Goal: Task Accomplishment & Management: Manage account settings

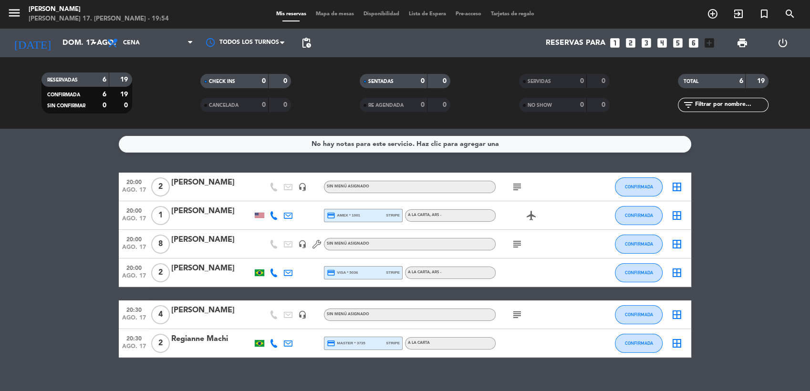
click at [674, 268] on icon "border_all" at bounding box center [676, 272] width 11 height 11
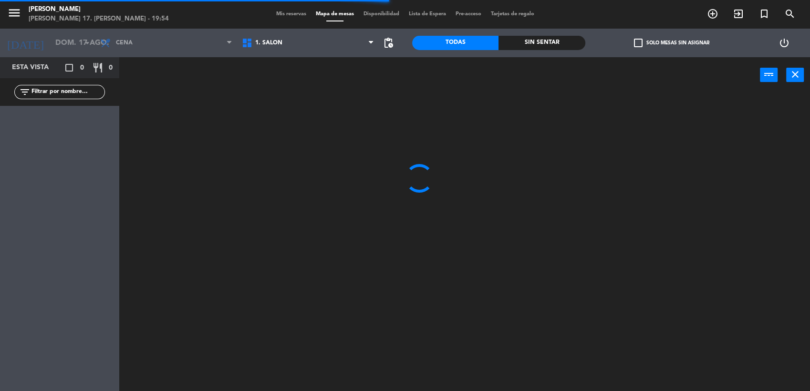
click at [253, 49] on span "1. SALON" at bounding box center [308, 42] width 142 height 21
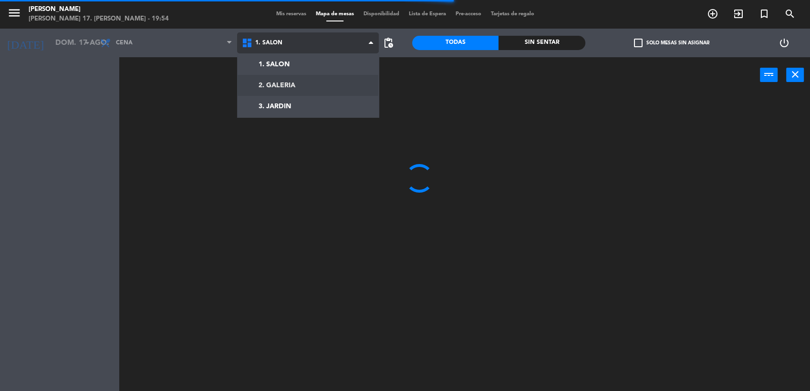
click at [267, 78] on ng-component "menu [PERSON_NAME] [PERSON_NAME] 17. [PERSON_NAME] - 19:54 Mis reservas Mapa de…" at bounding box center [405, 196] width 810 height 393
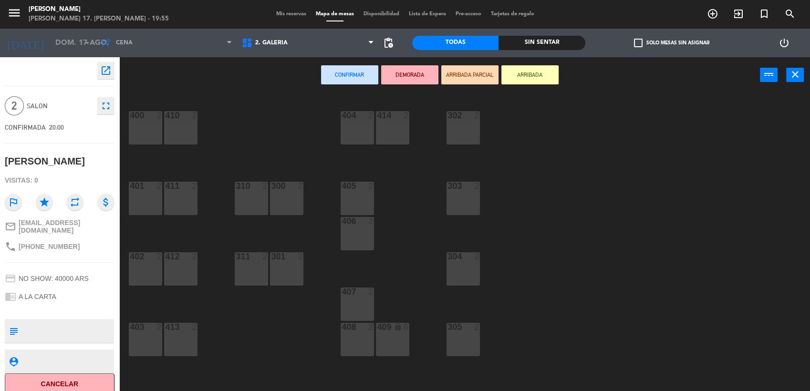
click at [458, 199] on div "303 2" at bounding box center [463, 198] width 33 height 33
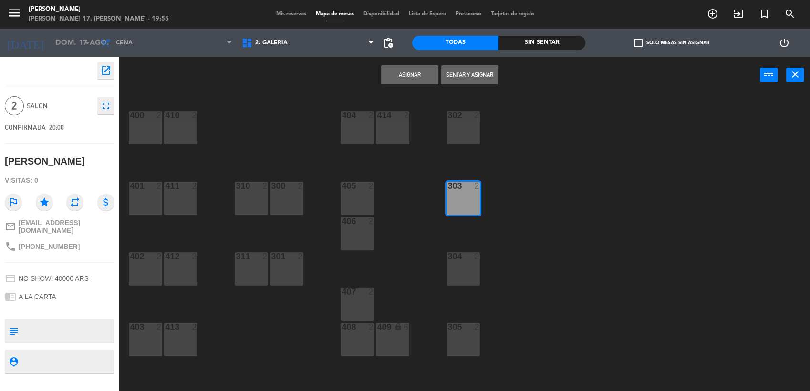
click at [473, 75] on button "Sentar y Asignar" at bounding box center [469, 74] width 57 height 19
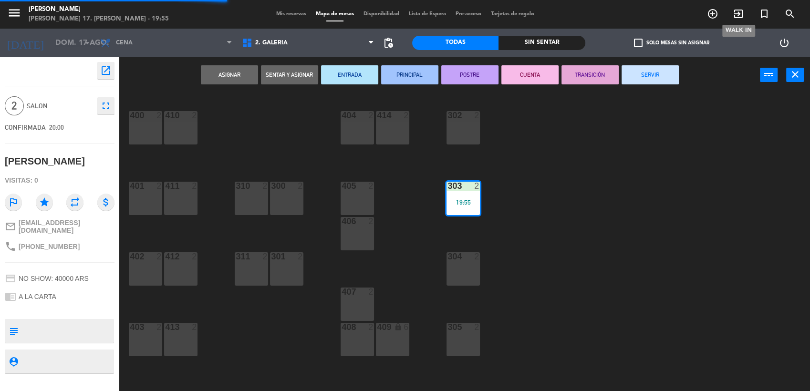
click at [739, 12] on icon "exit_to_app" at bounding box center [738, 13] width 11 height 11
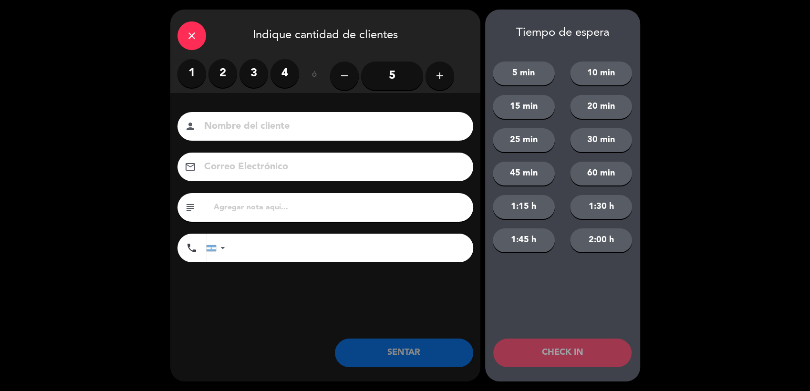
click at [282, 72] on label "4" at bounding box center [285, 73] width 29 height 29
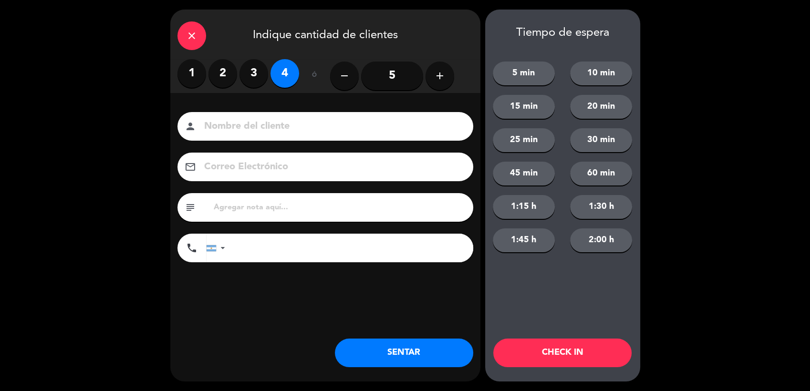
click at [290, 125] on input at bounding box center [332, 126] width 258 height 17
type input "[PERSON_NAME]"
click at [300, 206] on input "text" at bounding box center [339, 207] width 253 height 13
type input "hualta hab 202"
click at [443, 356] on button "SENTAR" at bounding box center [404, 353] width 138 height 29
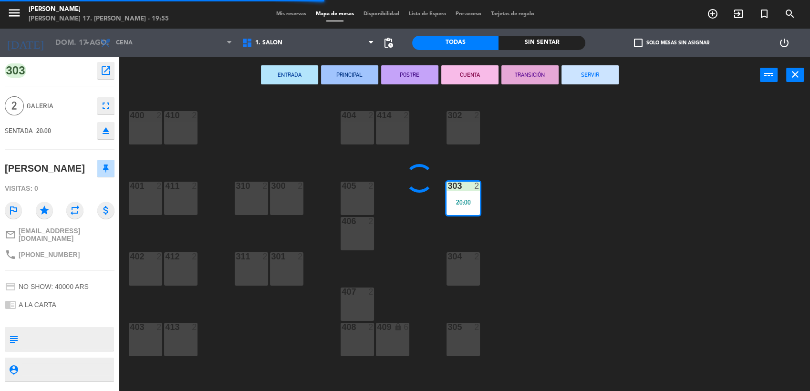
type textarea "hualta hab 202"
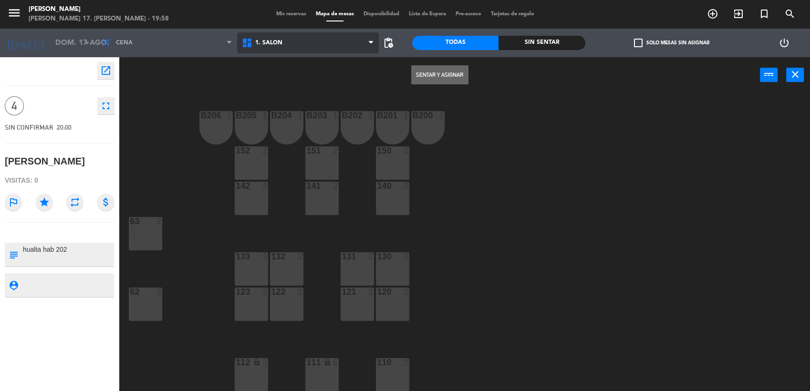
click at [271, 47] on span "1. SALON" at bounding box center [308, 42] width 142 height 21
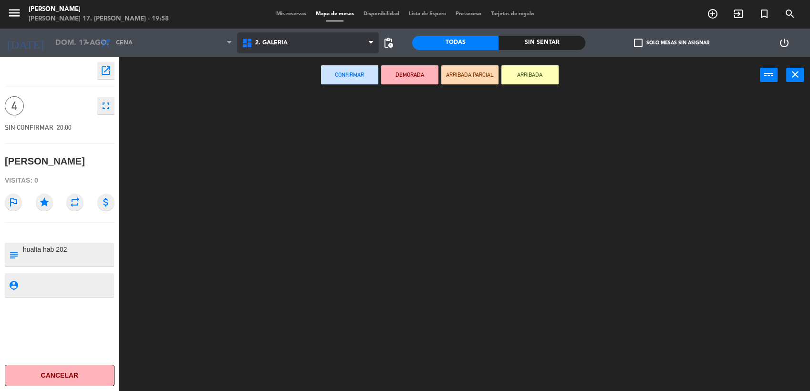
click at [289, 84] on ng-component "menu [PERSON_NAME] [PERSON_NAME] 17. [PERSON_NAME] - 19:58 Mis reservas Mapa de…" at bounding box center [405, 196] width 810 height 393
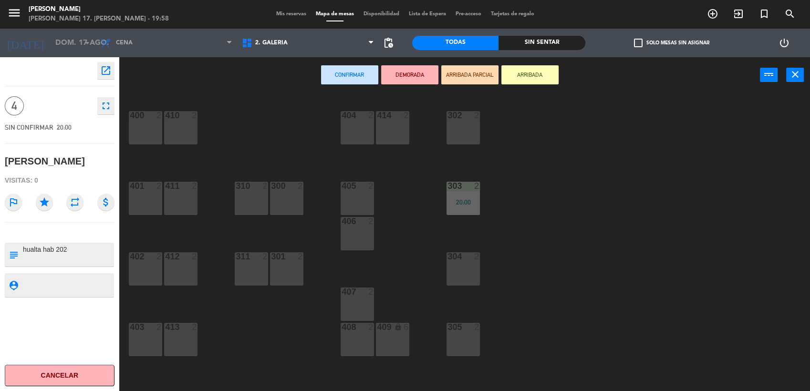
click at [149, 264] on div "402 2" at bounding box center [145, 268] width 33 height 33
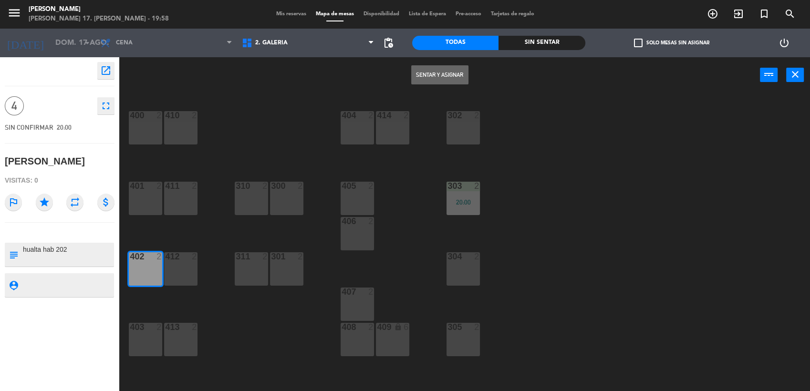
click at [173, 264] on div "412 2" at bounding box center [180, 268] width 33 height 33
click at [446, 67] on button "Sentar y Asignar" at bounding box center [439, 74] width 57 height 19
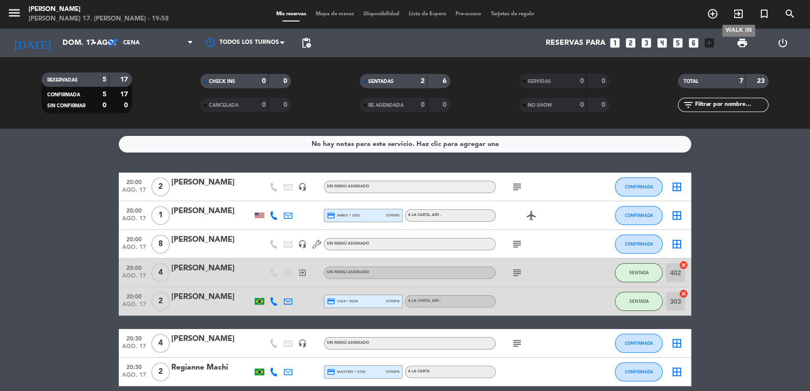
click at [739, 10] on icon "exit_to_app" at bounding box center [738, 13] width 11 height 11
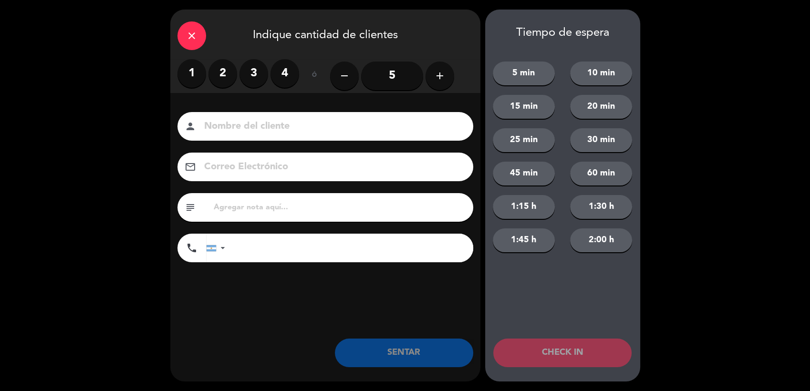
click at [450, 74] on button "add" at bounding box center [440, 76] width 29 height 29
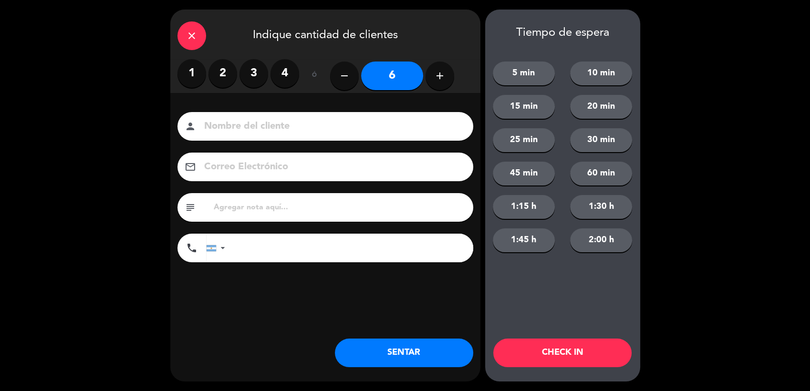
click at [450, 74] on button "add" at bounding box center [440, 76] width 29 height 29
type input "8"
click at [268, 127] on input at bounding box center [332, 126] width 258 height 17
click at [187, 37] on icon "close" at bounding box center [191, 35] width 11 height 11
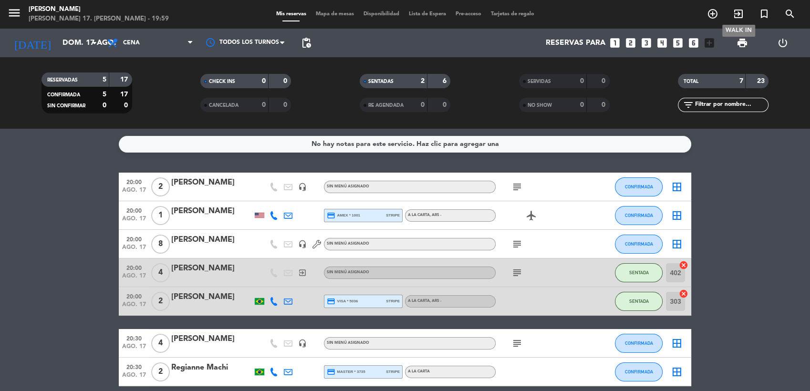
click at [738, 13] on icon "exit_to_app" at bounding box center [738, 13] width 11 height 11
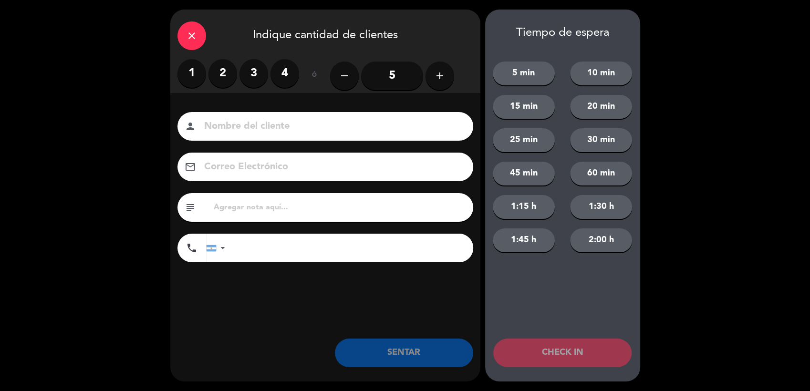
click at [251, 73] on label "3" at bounding box center [254, 73] width 29 height 29
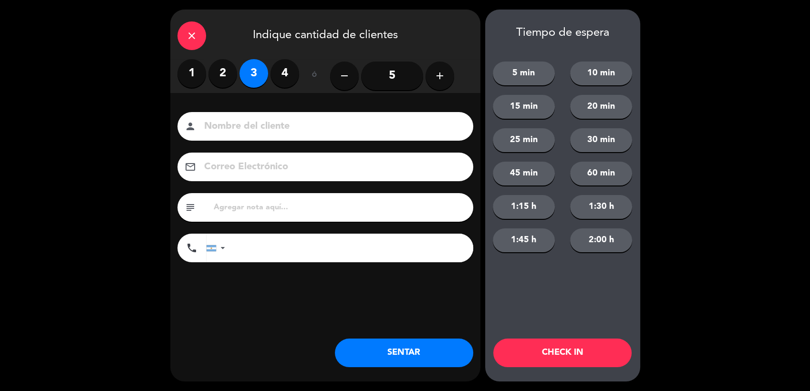
click at [271, 135] on input at bounding box center [332, 126] width 258 height 17
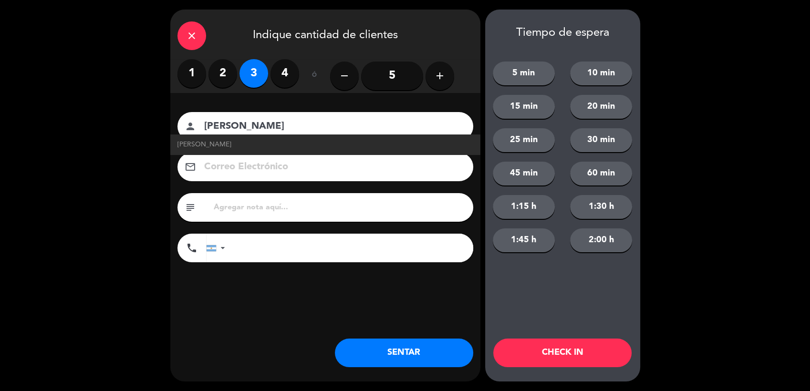
type input "[PERSON_NAME]"
click at [279, 206] on input "text" at bounding box center [339, 207] width 253 height 13
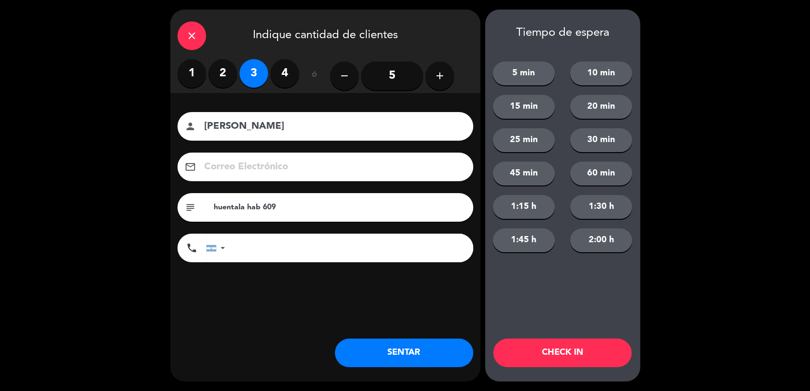
type input "huentala hab 609"
click at [402, 352] on button "SENTAR" at bounding box center [404, 353] width 138 height 29
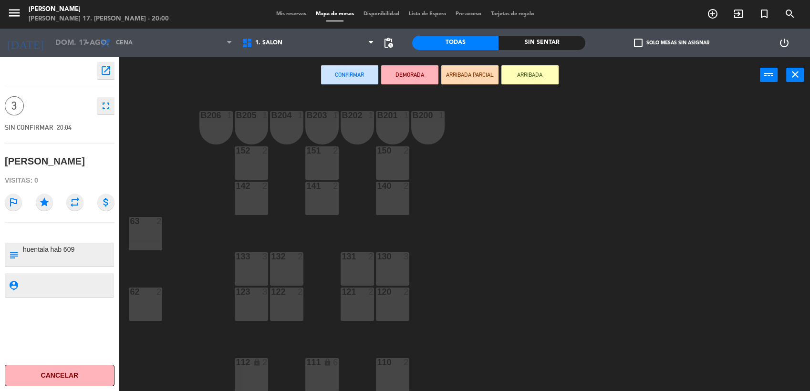
click at [264, 169] on div "152 2" at bounding box center [251, 162] width 33 height 33
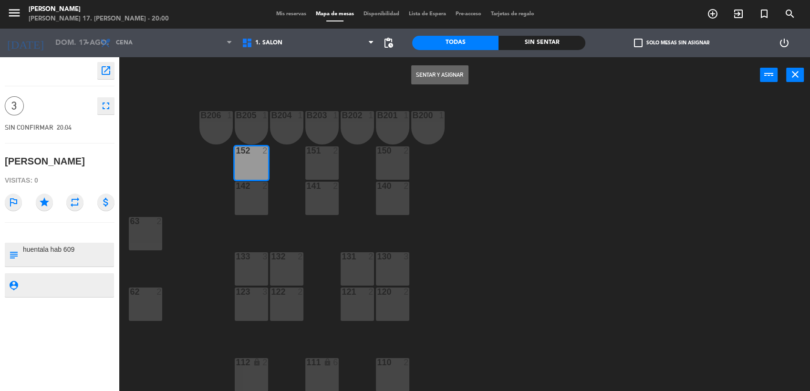
click at [257, 189] on div at bounding box center [252, 186] width 16 height 9
click at [451, 72] on button "Sentar y Asignar" at bounding box center [439, 74] width 57 height 19
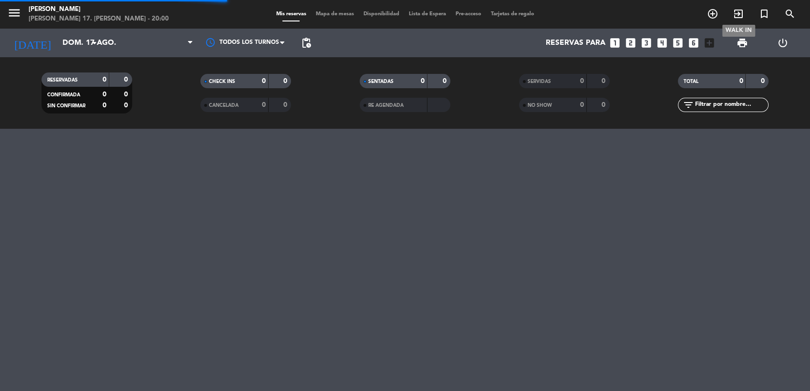
click at [741, 13] on icon "exit_to_app" at bounding box center [738, 13] width 11 height 11
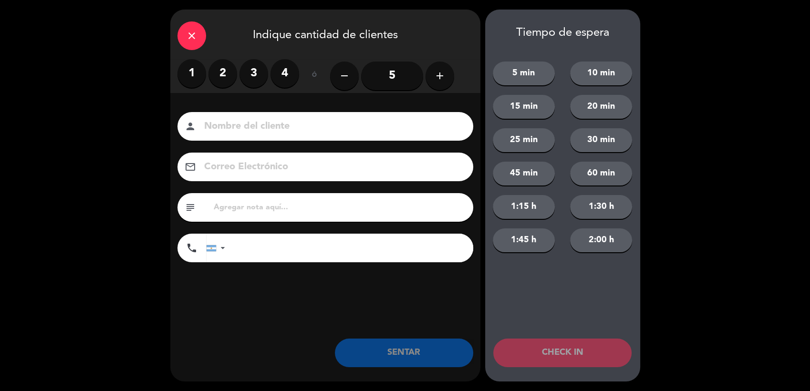
click at [216, 73] on label "2" at bounding box center [222, 73] width 29 height 29
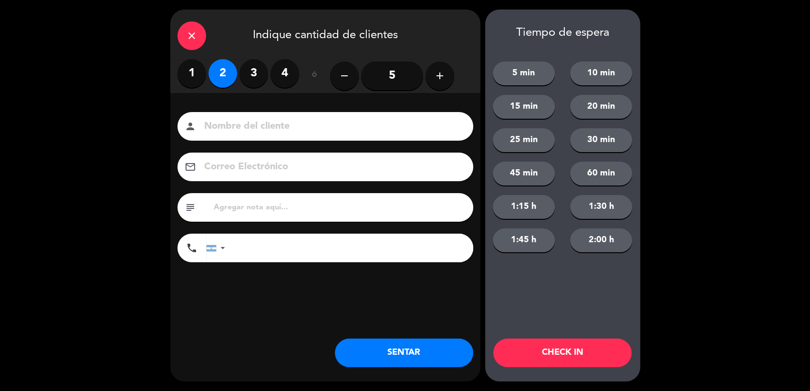
click at [233, 129] on input at bounding box center [332, 126] width 258 height 17
type input "[PERSON_NAME]"
click at [276, 207] on input "text" at bounding box center [339, 207] width 253 height 13
type input "huentala hab 419"
click at [401, 344] on button "SENTAR" at bounding box center [404, 353] width 138 height 29
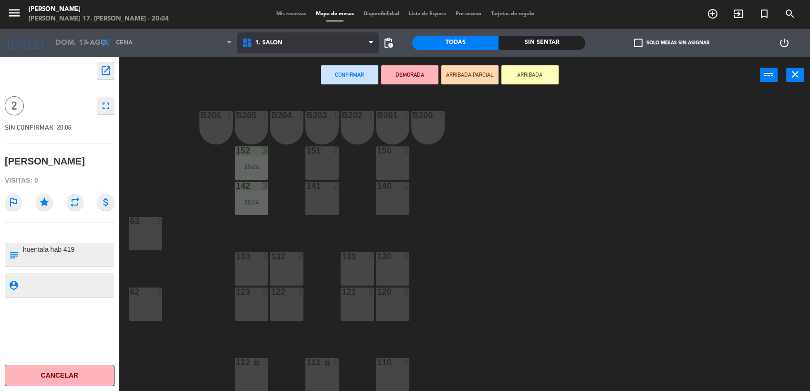
click at [299, 42] on span "1. SALON" at bounding box center [308, 42] width 142 height 21
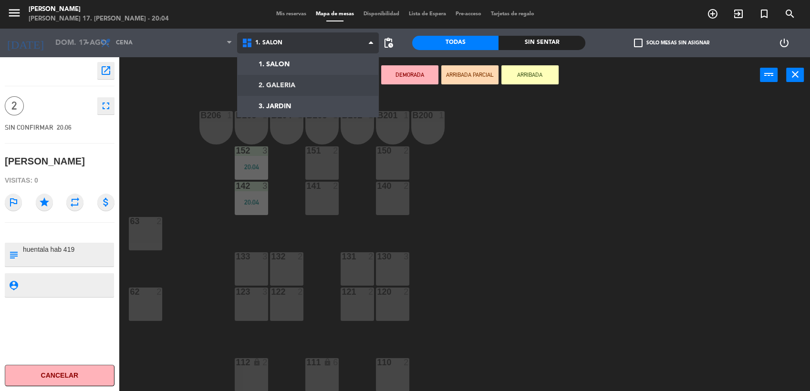
click at [298, 76] on ng-component "menu [PERSON_NAME] [PERSON_NAME] 17. [PERSON_NAME] - 20:04 Mis reservas Mapa de…" at bounding box center [405, 196] width 810 height 393
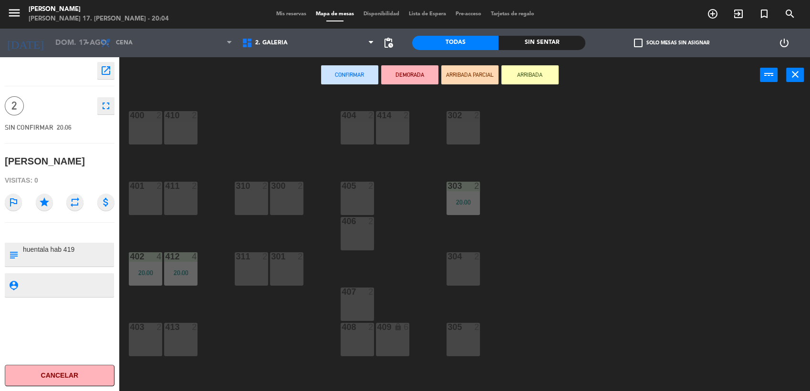
click at [470, 126] on div "302 2" at bounding box center [463, 127] width 33 height 33
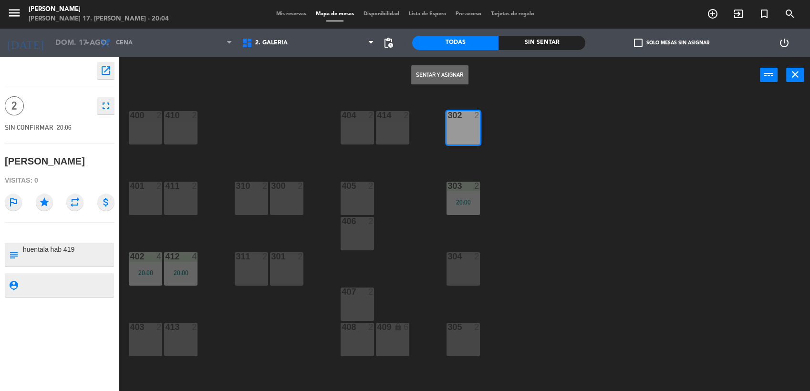
click at [449, 74] on button "Sentar y Asignar" at bounding box center [439, 74] width 57 height 19
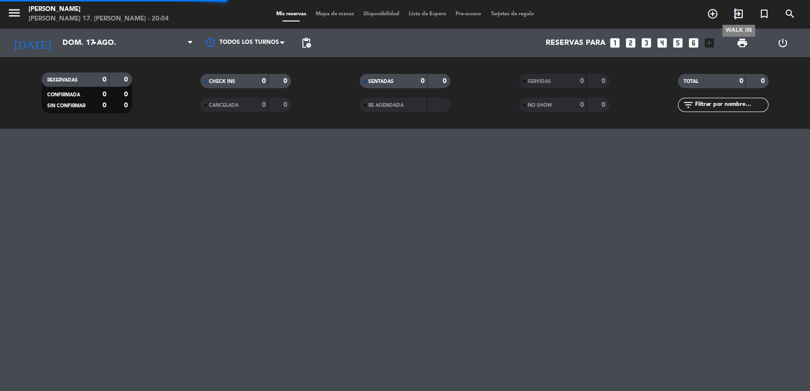
click at [736, 10] on icon "exit_to_app" at bounding box center [738, 13] width 11 height 11
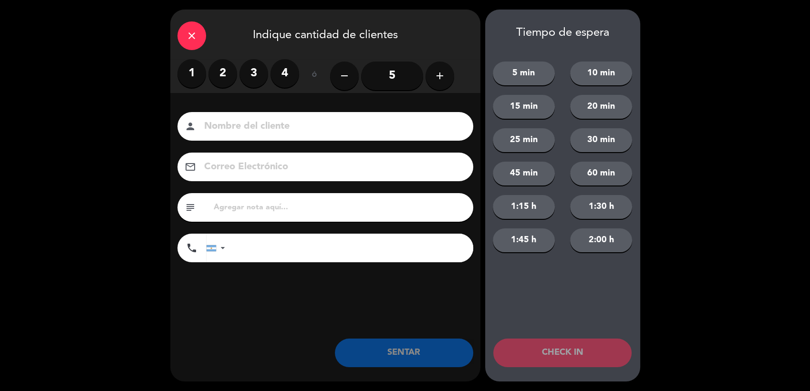
click at [222, 69] on label "2" at bounding box center [222, 73] width 29 height 29
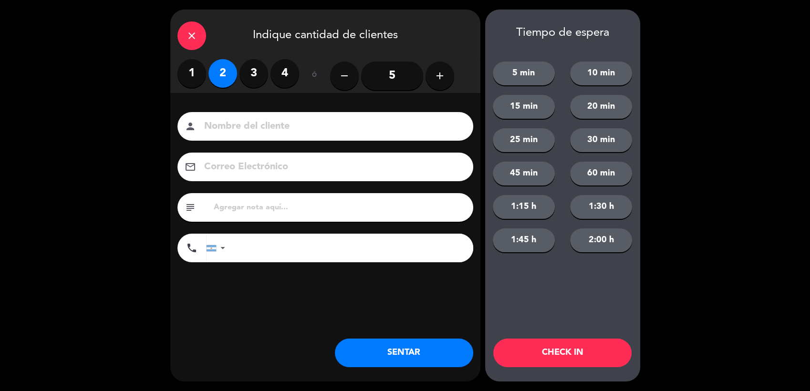
click at [252, 127] on input at bounding box center [332, 126] width 258 height 17
type input "[PERSON_NAME]"
click at [267, 210] on input "text" at bounding box center [339, 207] width 253 height 13
type input "hualta hab 205"
click at [443, 355] on button "SENTAR" at bounding box center [404, 353] width 138 height 29
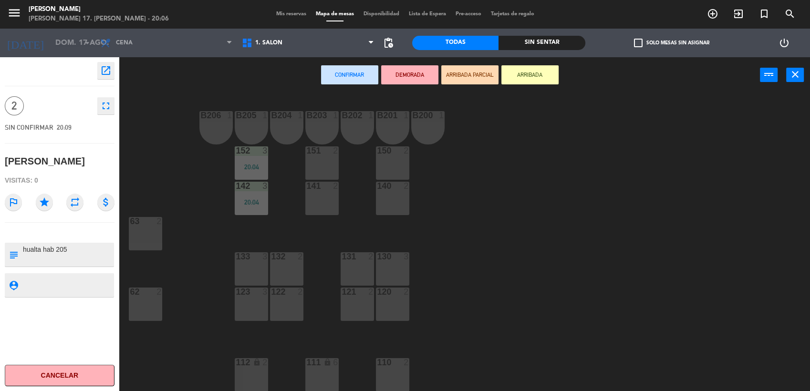
click at [137, 231] on div "63 2" at bounding box center [145, 233] width 33 height 33
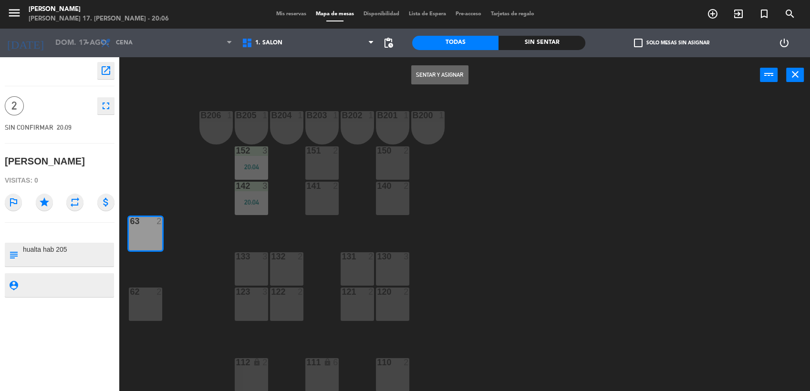
click at [456, 72] on button "Sentar y Asignar" at bounding box center [439, 74] width 57 height 19
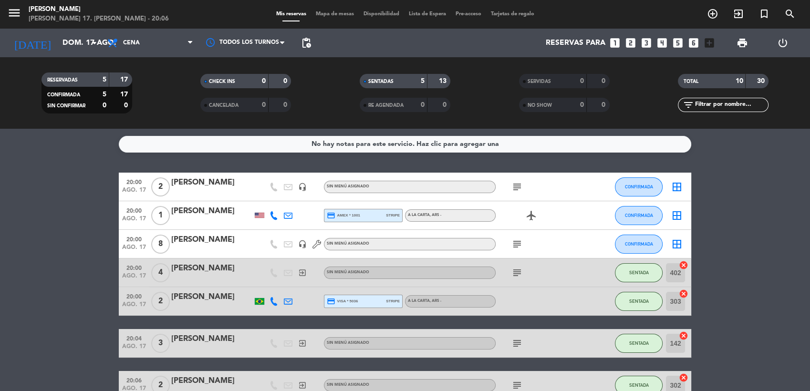
click at [518, 186] on icon "subject" at bounding box center [516, 186] width 11 height 11
click at [212, 185] on div "[PERSON_NAME]" at bounding box center [211, 183] width 81 height 12
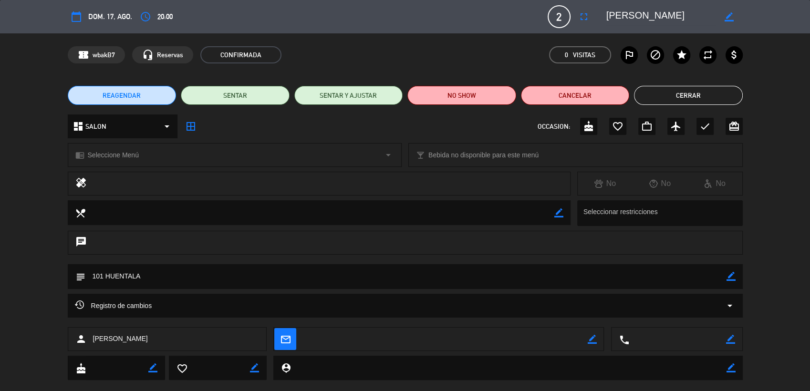
click at [647, 89] on button "Cerrar" at bounding box center [688, 95] width 109 height 19
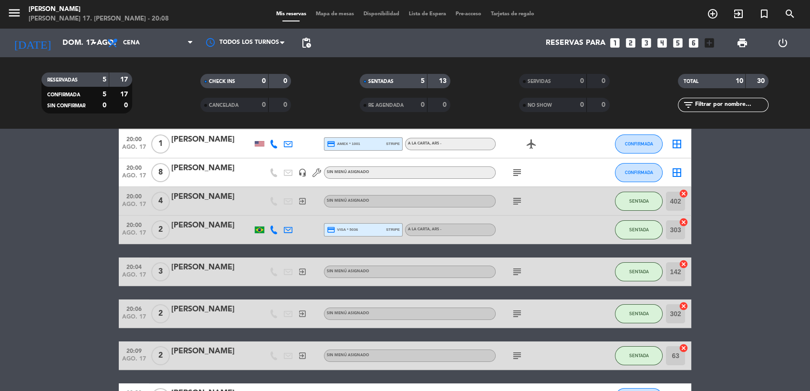
scroll to position [53, 0]
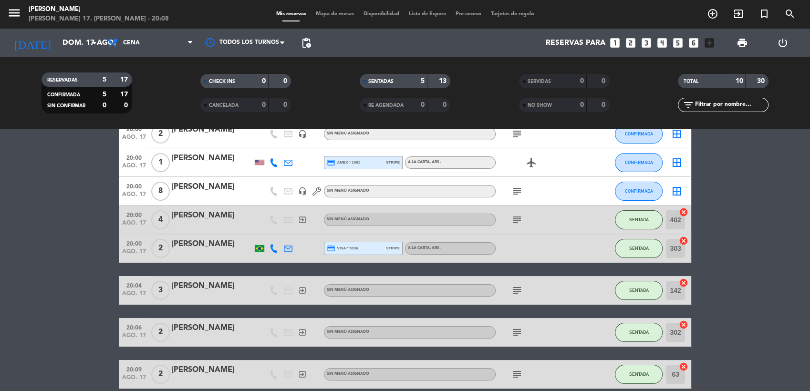
click at [272, 246] on icon at bounding box center [274, 248] width 9 height 9
click at [78, 238] on bookings-row "20:00 ago. 17 2 [PERSON_NAME] headset_mic Sin menú asignado subject CONFIRMADA …" at bounding box center [405, 290] width 810 height 340
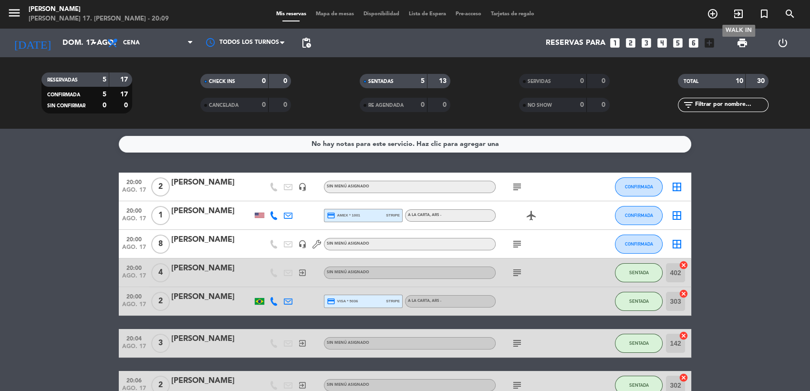
click at [732, 7] on span "exit_to_app" at bounding box center [739, 14] width 26 height 16
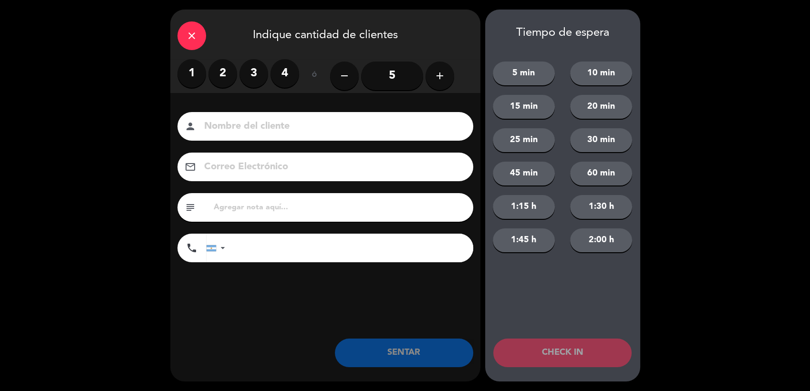
click at [231, 68] on label "2" at bounding box center [222, 73] width 29 height 29
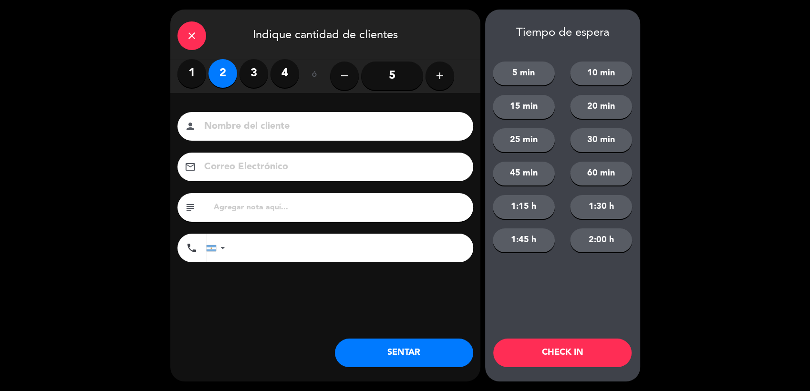
click at [256, 112] on div "person" at bounding box center [325, 126] width 296 height 29
click at [256, 123] on input at bounding box center [332, 126] width 258 height 17
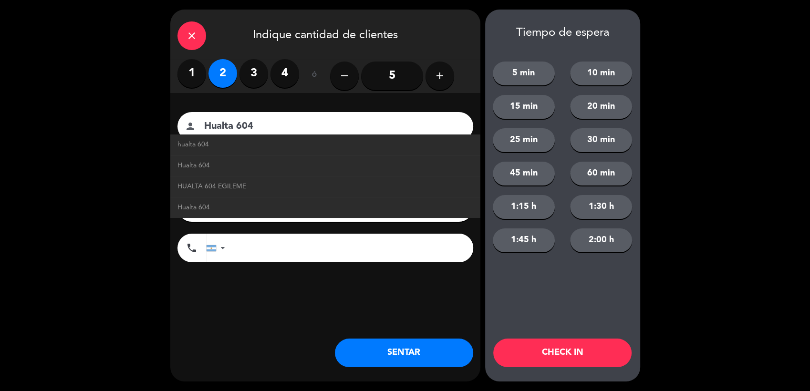
type input "Hualta 604"
click at [425, 357] on button "SENTAR" at bounding box center [404, 353] width 138 height 29
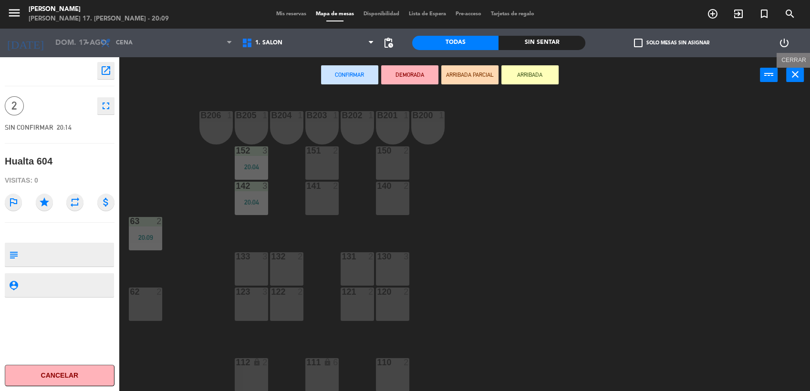
click at [797, 74] on icon "close" at bounding box center [795, 74] width 11 height 11
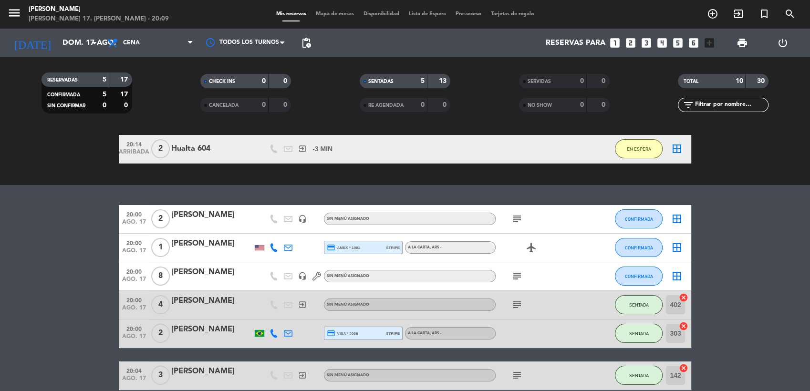
scroll to position [71, 0]
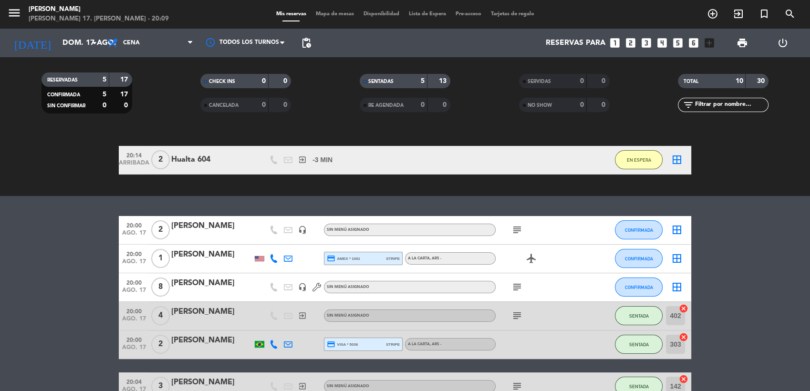
click at [676, 228] on icon "border_all" at bounding box center [676, 229] width 11 height 11
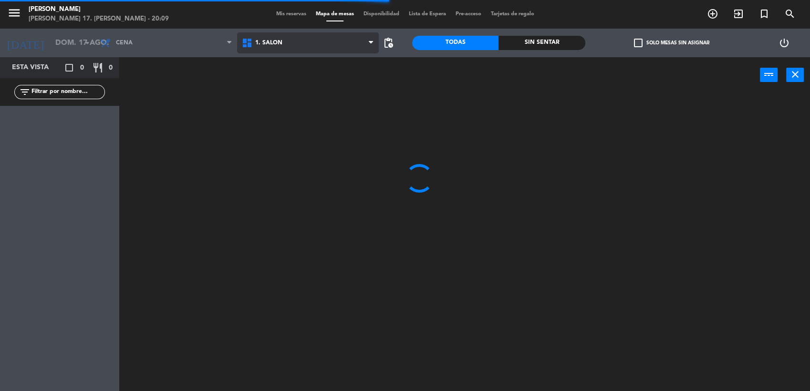
click at [273, 42] on span "1. SALON" at bounding box center [268, 43] width 27 height 7
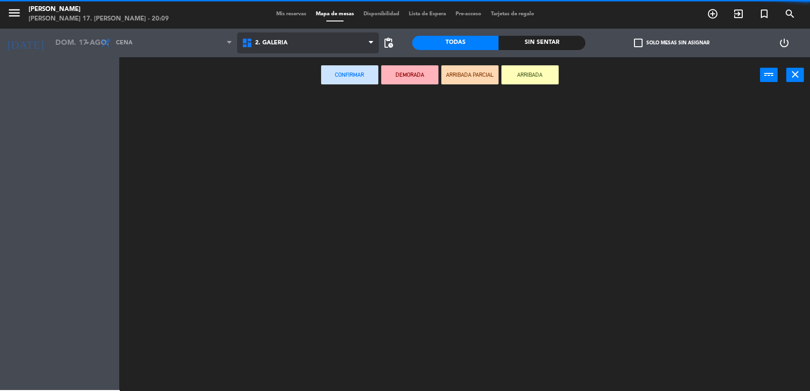
click at [280, 78] on ng-component "menu [PERSON_NAME] [PERSON_NAME] 17. [PERSON_NAME] - 20:09 Mis reservas Mapa de…" at bounding box center [405, 196] width 810 height 393
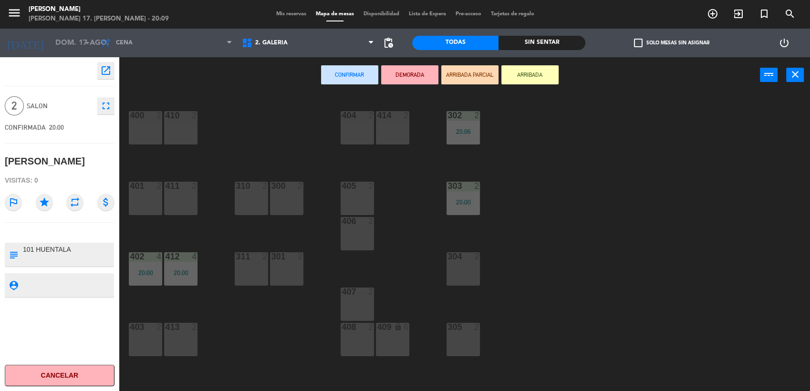
click at [292, 185] on div at bounding box center [287, 186] width 16 height 9
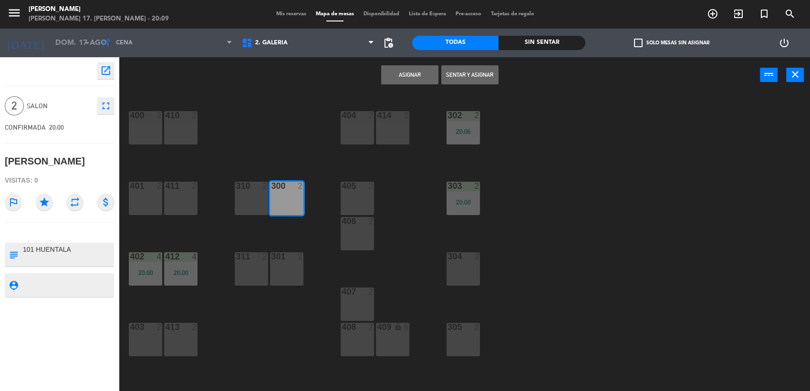
click at [475, 72] on button "Sentar y Asignar" at bounding box center [469, 74] width 57 height 19
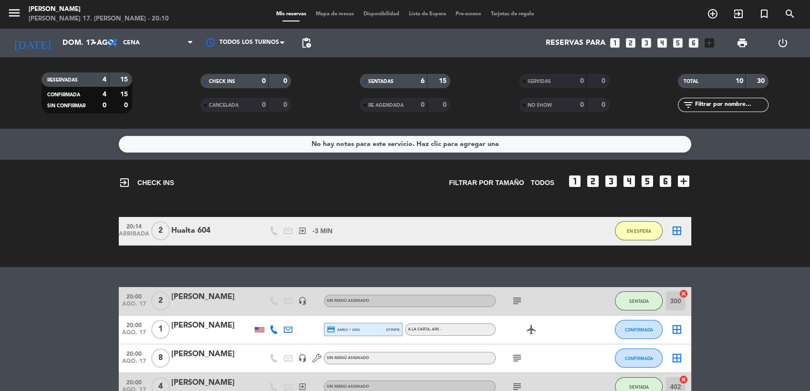
click at [678, 227] on icon "border_all" at bounding box center [676, 230] width 11 height 11
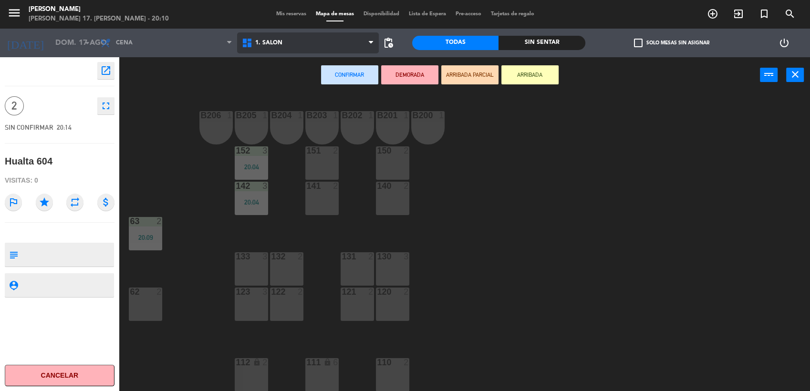
click at [270, 32] on span "1. SALON" at bounding box center [308, 42] width 142 height 21
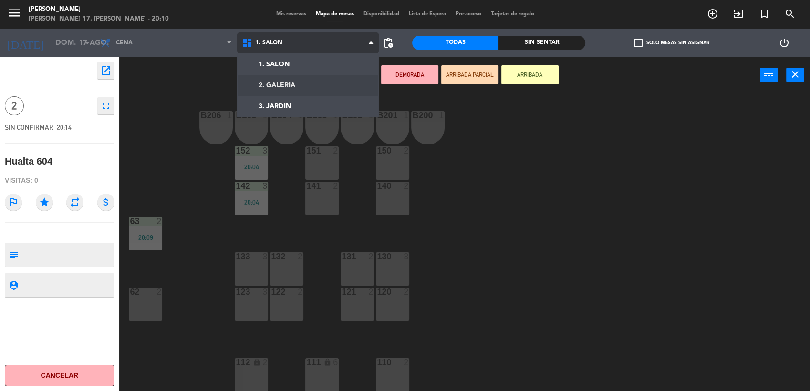
click at [282, 80] on ng-component "menu [PERSON_NAME] [PERSON_NAME] 17. [PERSON_NAME] - 20:10 Mis reservas Mapa de…" at bounding box center [405, 196] width 810 height 393
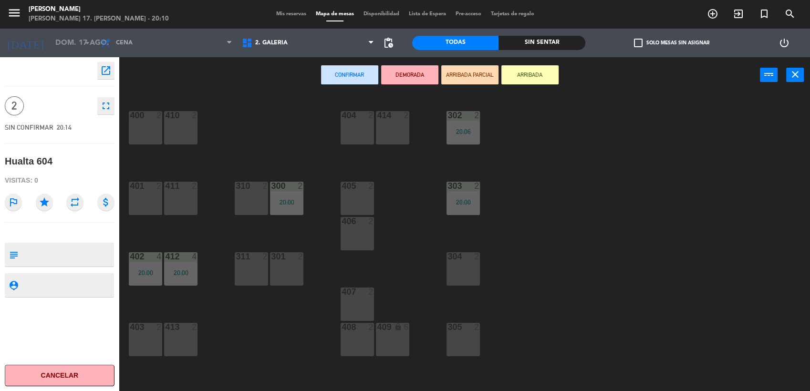
click at [461, 265] on div "304 2" at bounding box center [463, 268] width 33 height 33
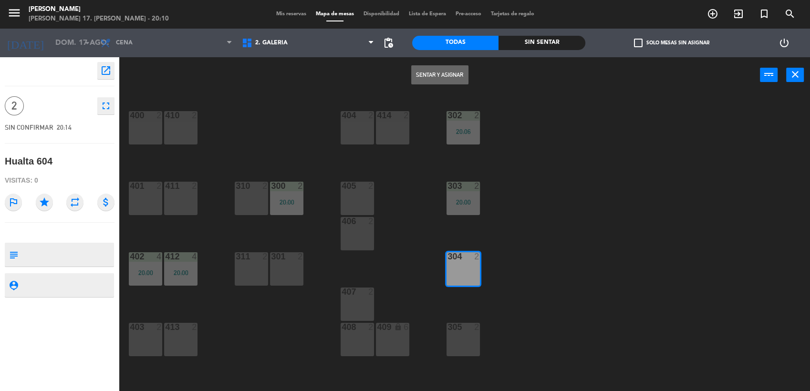
click at [438, 75] on button "Sentar y Asignar" at bounding box center [439, 74] width 57 height 19
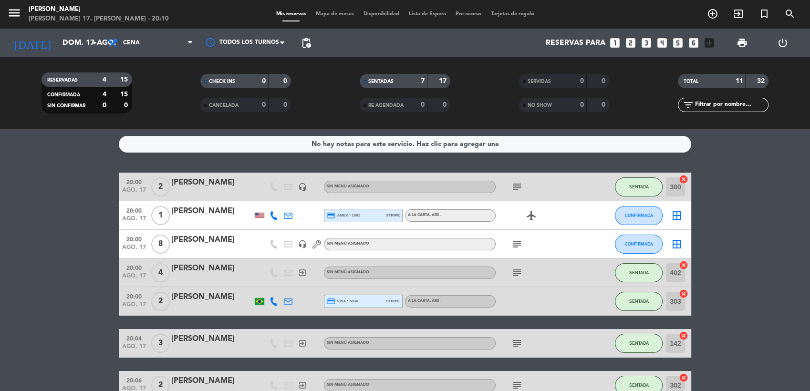
click at [196, 208] on div "[PERSON_NAME]" at bounding box center [211, 211] width 81 height 12
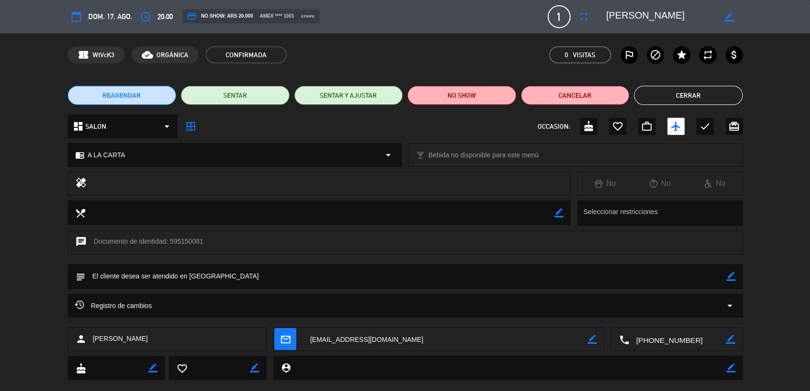
click at [700, 91] on button "Cerrar" at bounding box center [688, 95] width 109 height 19
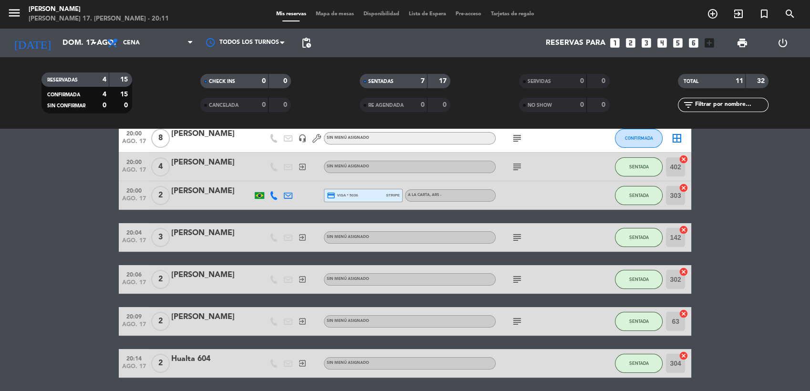
scroll to position [210, 0]
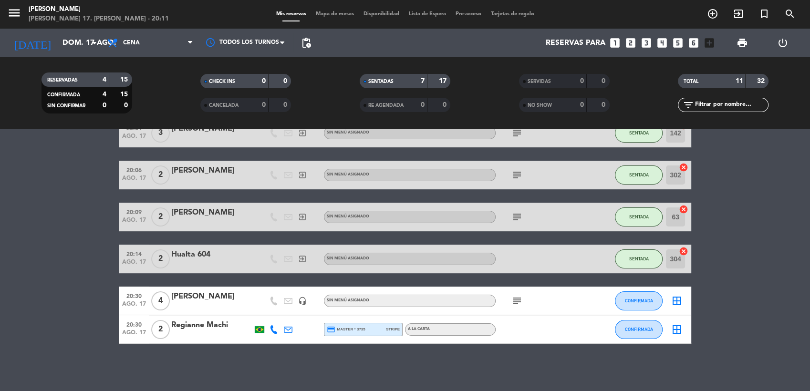
click at [326, 16] on span "Mapa de mesas" at bounding box center [335, 13] width 48 height 5
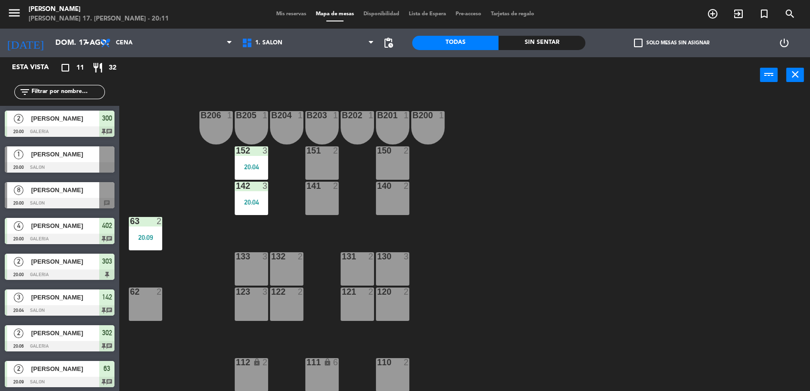
click at [50, 203] on div at bounding box center [60, 203] width 110 height 10
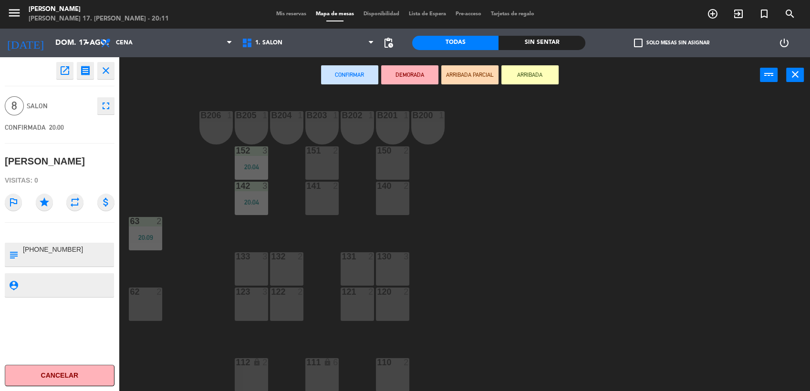
click at [150, 186] on div "B206 1 B205 1 B204 1 B203 1 B202 1 B201 1 B200 1 150 2 151 2 152 3 20:04 140 2 …" at bounding box center [468, 243] width 683 height 298
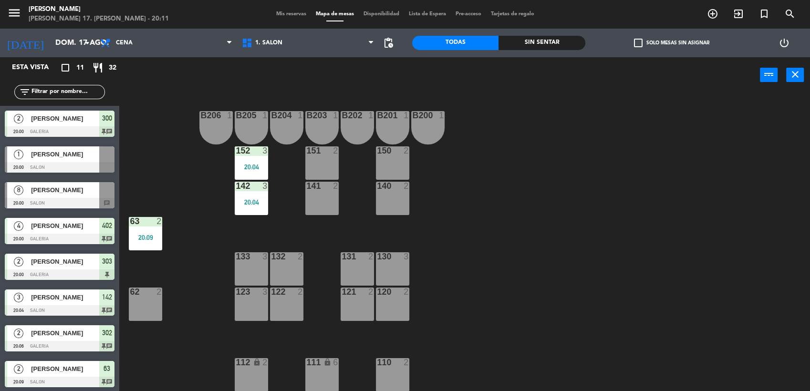
click at [72, 90] on input "text" at bounding box center [68, 92] width 74 height 10
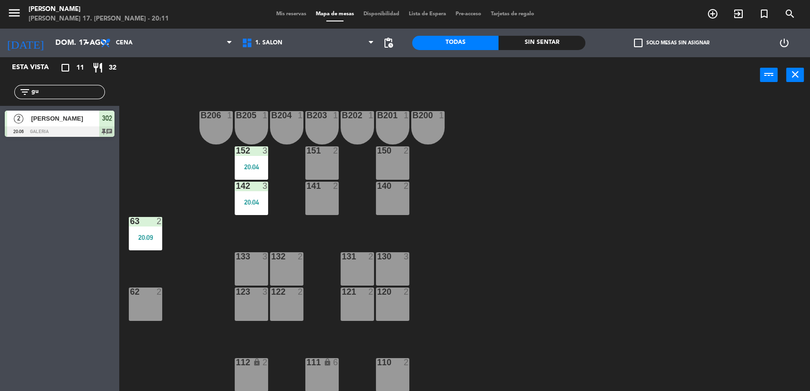
type input "g"
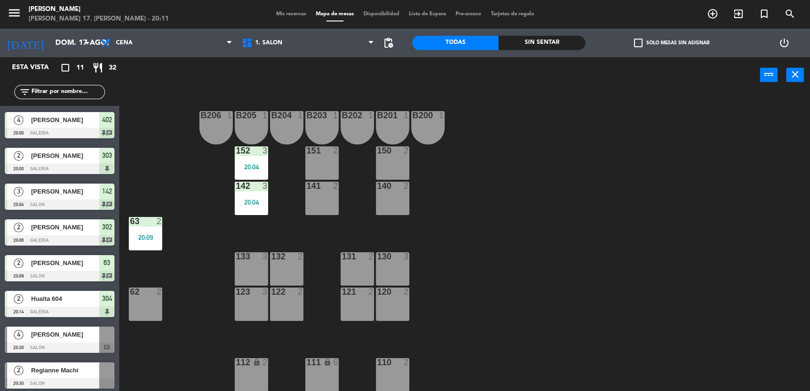
scroll to position [109, 0]
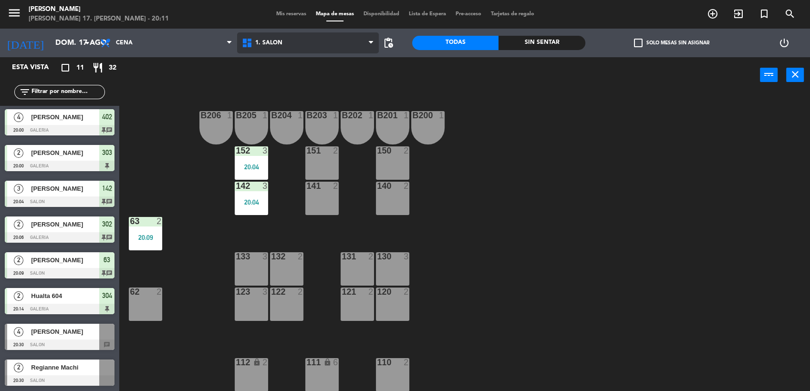
click at [258, 47] on span "1. SALON" at bounding box center [308, 42] width 142 height 21
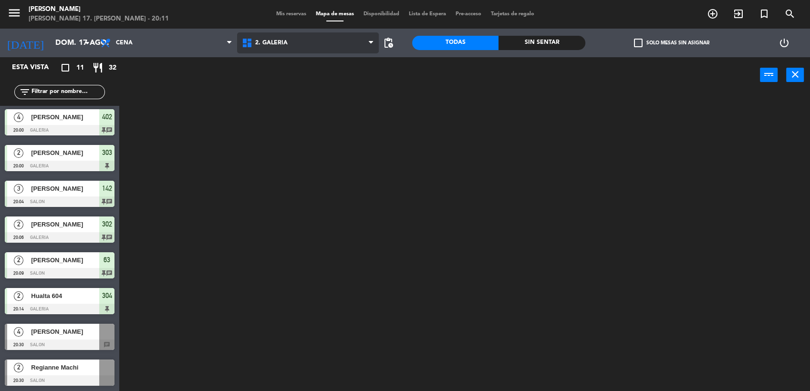
click at [256, 87] on ng-component "menu [PERSON_NAME] [PERSON_NAME] 17. [PERSON_NAME] - 20:11 Mis reservas Mapa de…" at bounding box center [405, 196] width 810 height 393
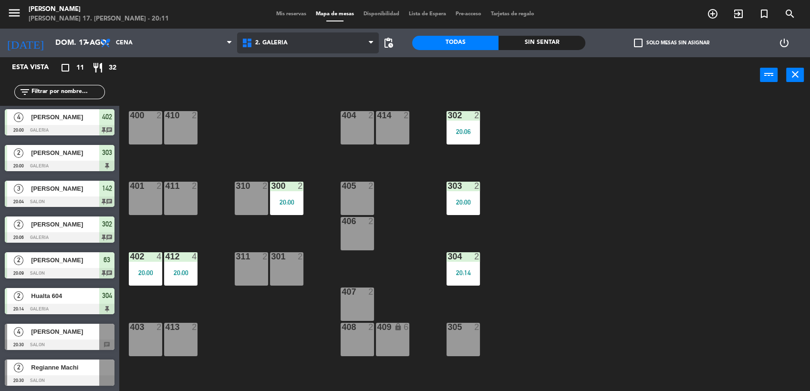
click at [315, 40] on span "2. GALERIA" at bounding box center [308, 42] width 142 height 21
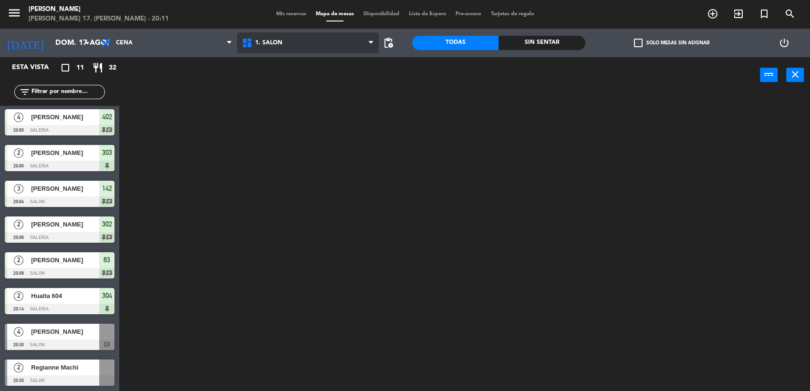
click at [300, 73] on ng-component "menu [PERSON_NAME] [PERSON_NAME] 17. [PERSON_NAME] - 20:11 Mis reservas Mapa de…" at bounding box center [405, 196] width 810 height 393
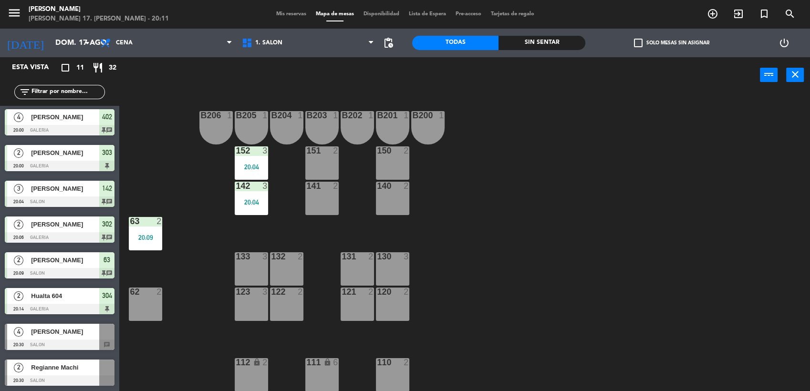
scroll to position [105, 0]
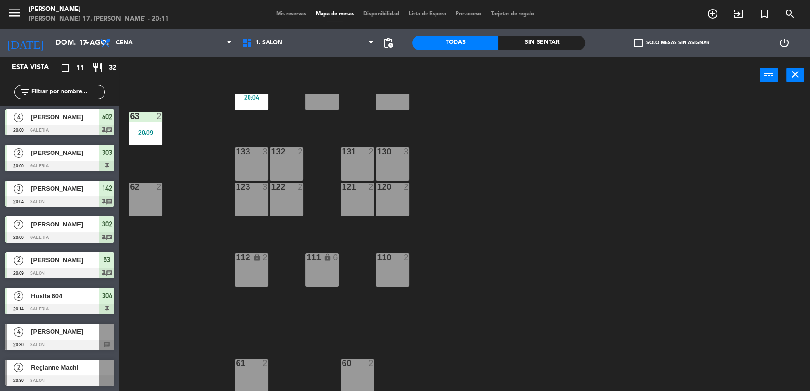
click at [302, 19] on div "menu [PERSON_NAME] [PERSON_NAME] 17. [PERSON_NAME] - 20:11 Mis reservas Mapa de…" at bounding box center [405, 14] width 810 height 29
click at [291, 12] on span "Mis reservas" at bounding box center [291, 13] width 40 height 5
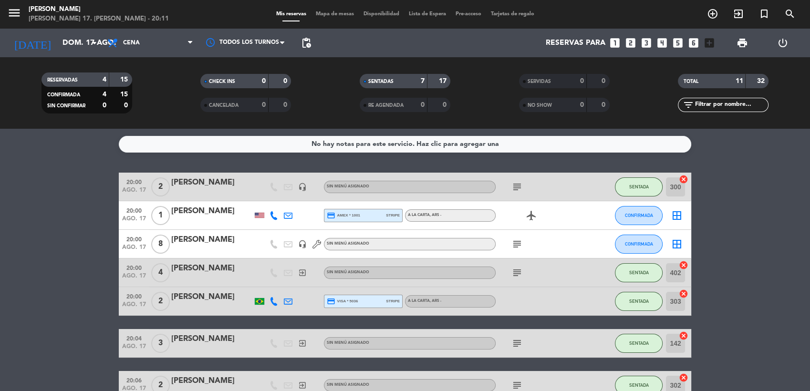
click at [516, 245] on icon "subject" at bounding box center [516, 244] width 11 height 11
click at [743, 184] on bookings-row "20:00 ago. 17 2 [PERSON_NAME] headset_mic Sin menú asignado subject SENTADA 300…" at bounding box center [405, 364] width 810 height 382
click at [737, 18] on icon "exit_to_app" at bounding box center [738, 13] width 11 height 11
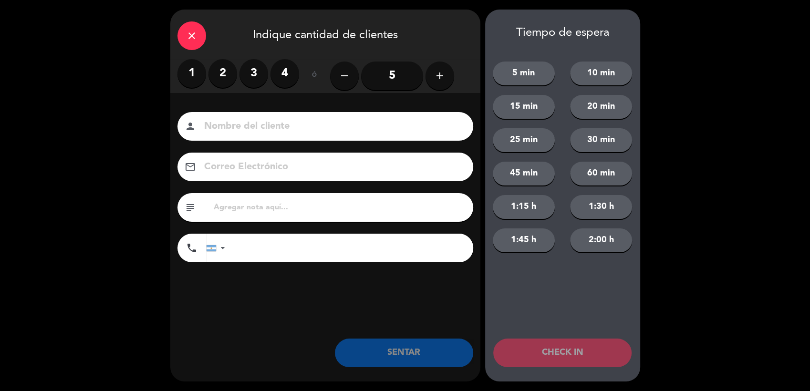
click at [447, 67] on button "add" at bounding box center [440, 76] width 29 height 29
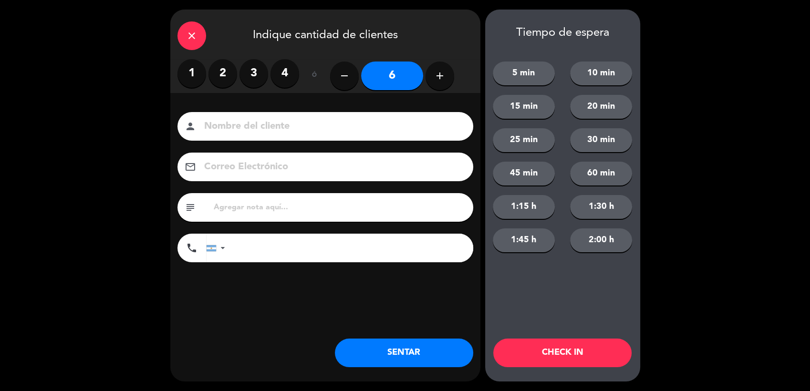
click at [447, 67] on button "add" at bounding box center [440, 76] width 29 height 29
type input "8"
click at [333, 130] on input at bounding box center [332, 126] width 258 height 17
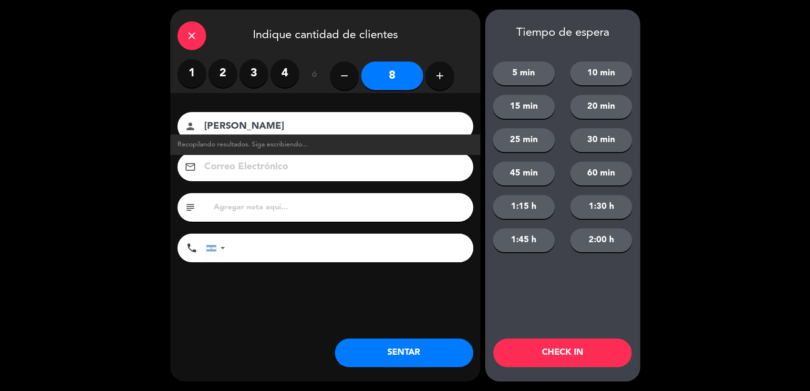
type input "[PERSON_NAME]"
click at [331, 208] on input "text" at bounding box center [339, 207] width 253 height 13
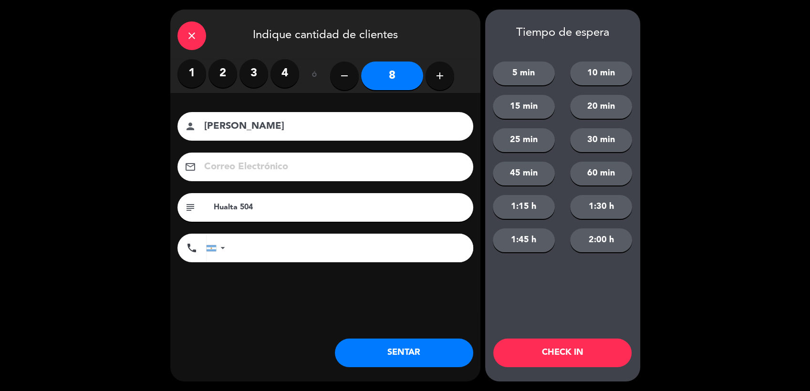
type input "Hualta 504"
click at [382, 356] on button "SENTAR" at bounding box center [404, 353] width 138 height 29
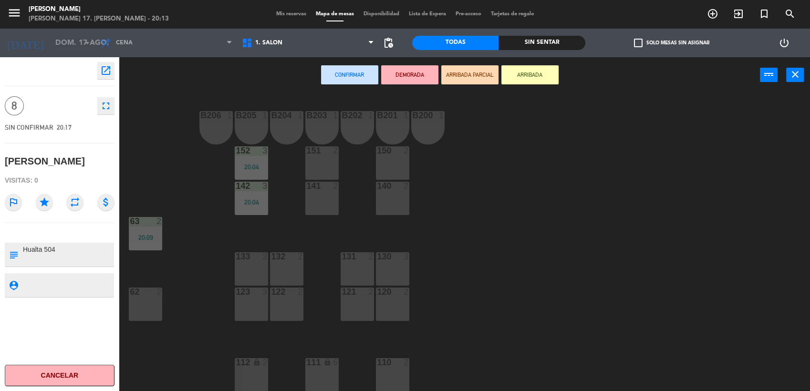
click at [389, 308] on div "120 2" at bounding box center [392, 304] width 33 height 33
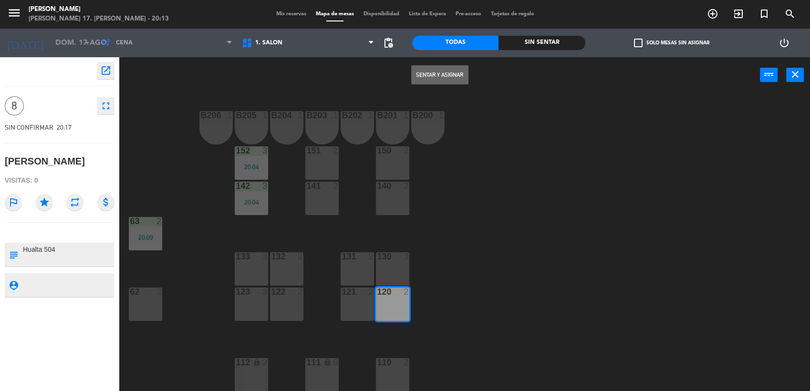
click at [351, 304] on div "121 2" at bounding box center [357, 304] width 33 height 33
click at [285, 300] on div "122 2" at bounding box center [286, 304] width 33 height 33
click at [250, 302] on div "123 3" at bounding box center [251, 304] width 33 height 33
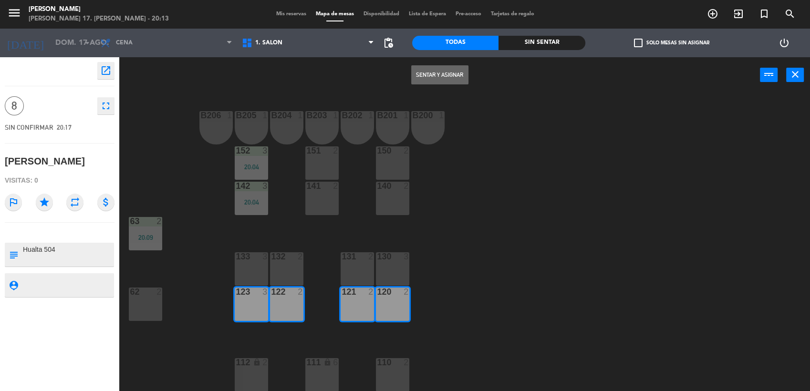
click at [456, 68] on button "Sentar y Asignar" at bounding box center [439, 74] width 57 height 19
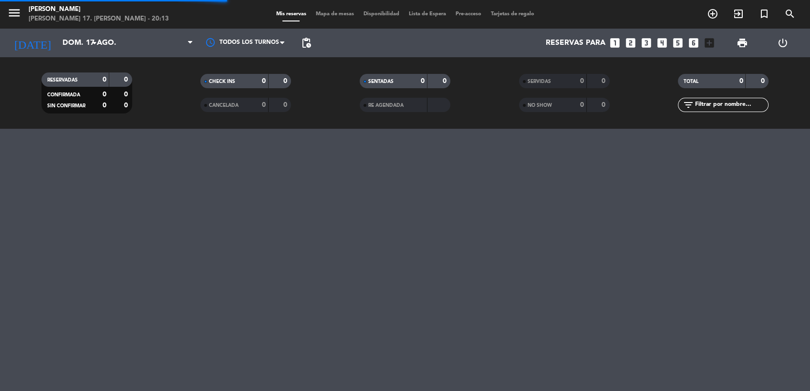
click at [503, 264] on div "menu [PERSON_NAME] [PERSON_NAME] 17. [PERSON_NAME] - 20:13 Mis reservas Mapa de…" at bounding box center [405, 195] width 810 height 391
click at [337, 16] on span "Mapa de mesas" at bounding box center [335, 13] width 48 height 5
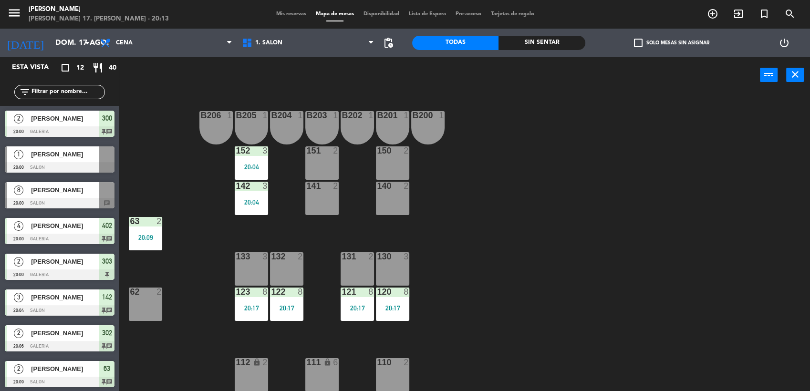
click at [60, 193] on span "[PERSON_NAME]" at bounding box center [65, 190] width 68 height 10
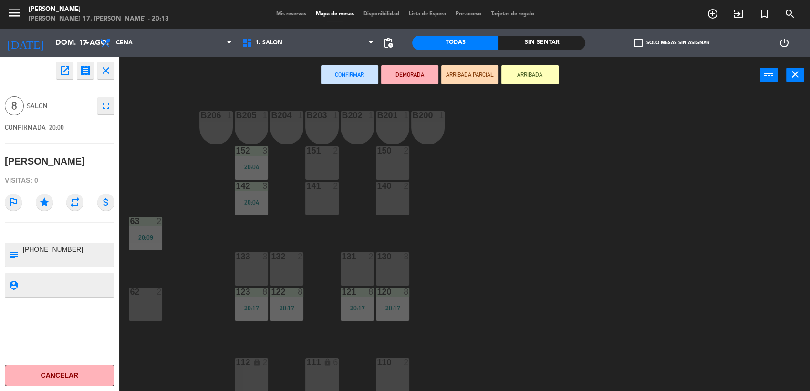
click at [414, 250] on div "B206 1 B205 1 B204 1 B203 1 B202 1 B201 1 B200 1 150 2 151 2 152 3 20:04 140 2 …" at bounding box center [468, 243] width 683 height 298
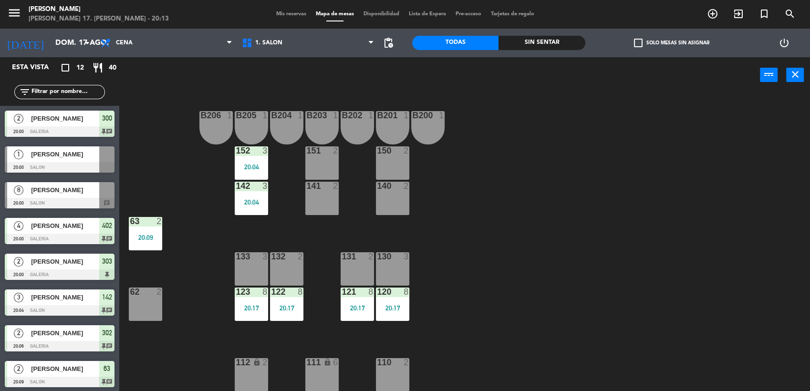
click at [98, 195] on div "[PERSON_NAME]" at bounding box center [64, 190] width 69 height 16
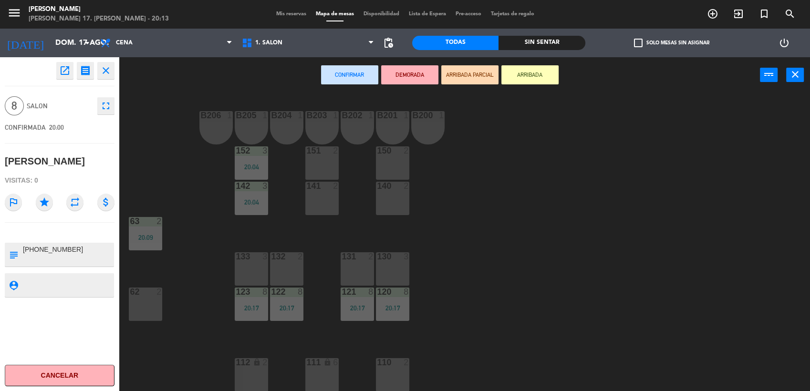
click at [377, 256] on div "130" at bounding box center [377, 256] width 0 height 9
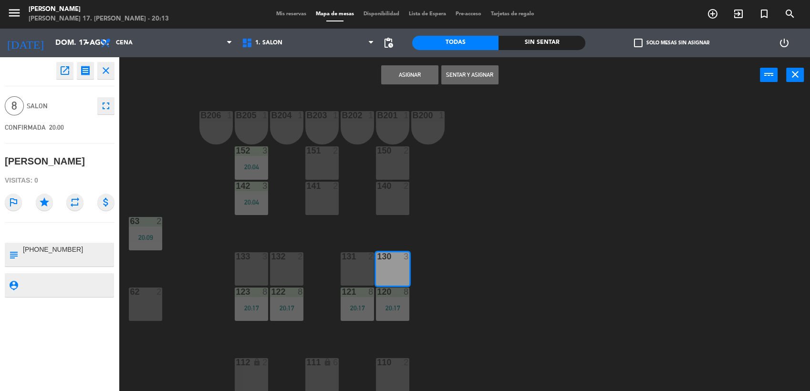
click at [341, 264] on div "131 2" at bounding box center [357, 268] width 33 height 33
click at [281, 268] on div "132 2" at bounding box center [286, 268] width 33 height 33
click at [233, 269] on div "B206 1 B205 1 B204 1 B203 1 B202 1 B201 1 B200 1 150 2 151 2 152 3 20:04 140 2 …" at bounding box center [468, 243] width 683 height 298
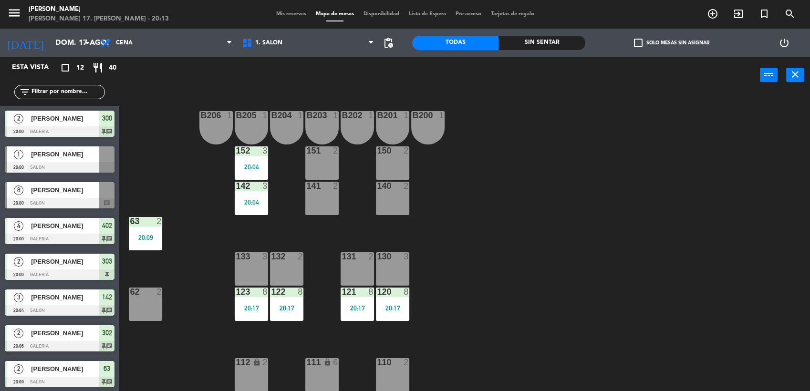
click at [49, 190] on span "[PERSON_NAME]" at bounding box center [65, 190] width 68 height 10
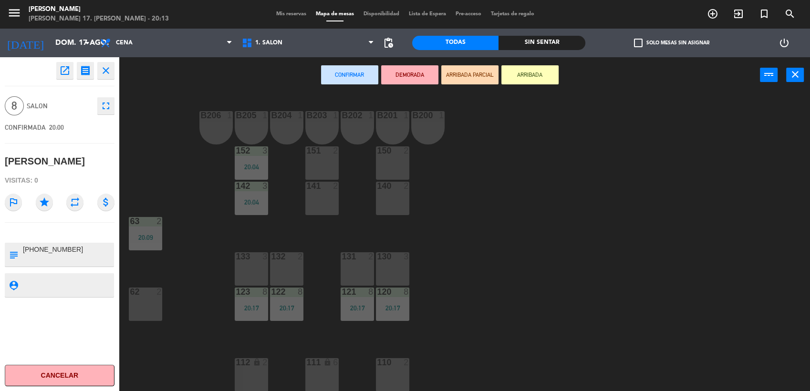
drag, startPoint x: 384, startPoint y: 274, endPoint x: 363, endPoint y: 266, distance: 22.3
click at [378, 273] on div "130 3" at bounding box center [392, 268] width 33 height 33
click at [361, 266] on div "131 2" at bounding box center [357, 268] width 33 height 33
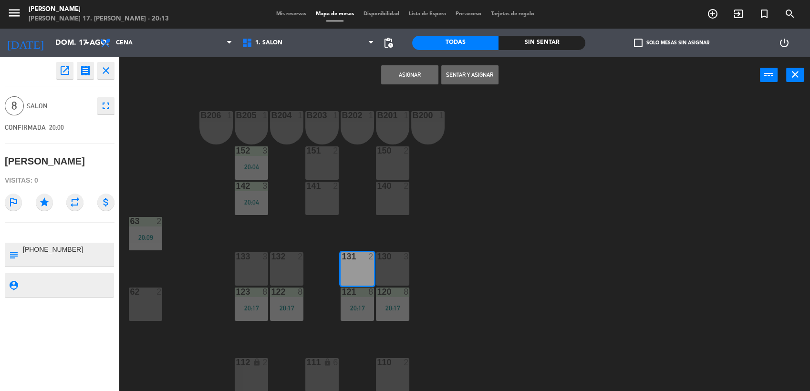
click at [392, 271] on div "130 3" at bounding box center [392, 268] width 33 height 33
click at [283, 267] on div "132 2" at bounding box center [286, 268] width 33 height 33
click at [232, 269] on div "B206 1 B205 1 B204 1 B203 1 B202 1 B201 1 B200 1 150 2 151 2 152 3 20:04 140 2 …" at bounding box center [468, 243] width 683 height 298
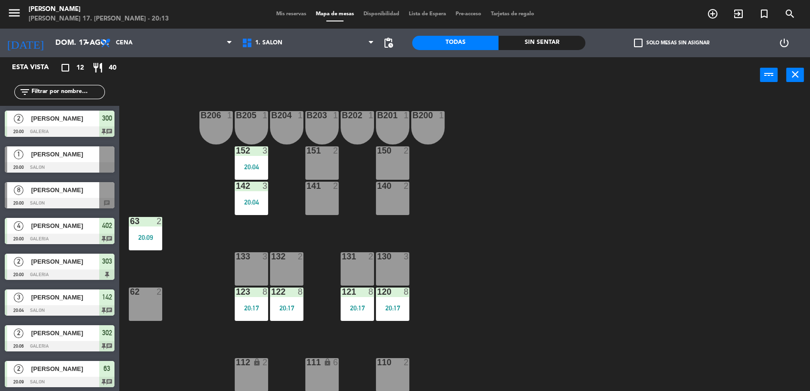
click at [46, 187] on span "[PERSON_NAME]" at bounding box center [65, 190] width 68 height 10
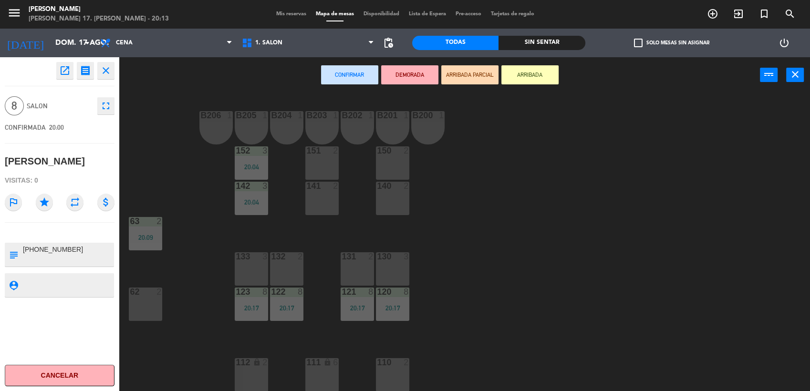
click at [241, 263] on div "133 3" at bounding box center [251, 268] width 33 height 33
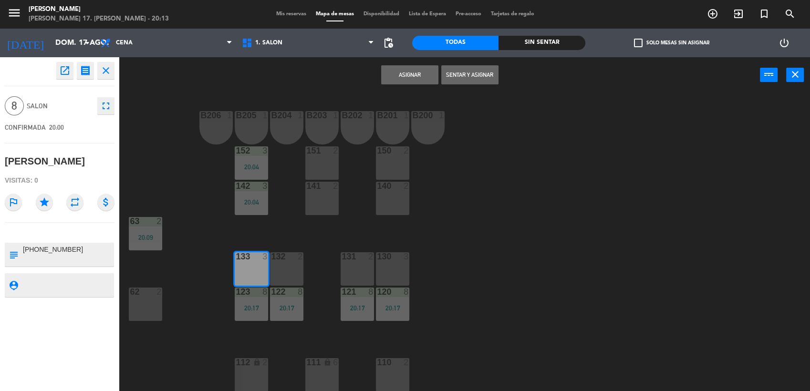
click at [283, 268] on div "132 2" at bounding box center [286, 268] width 33 height 33
click at [361, 273] on div "131 2" at bounding box center [357, 268] width 33 height 33
click at [378, 271] on div "130 3" at bounding box center [392, 268] width 33 height 33
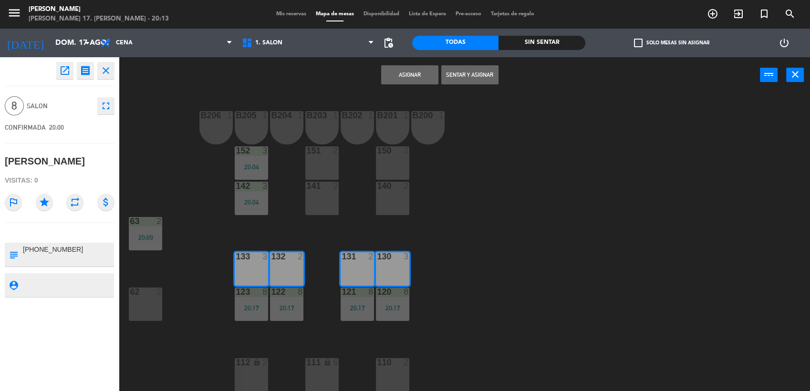
click at [461, 69] on button "Sentar y Asignar" at bounding box center [469, 74] width 57 height 19
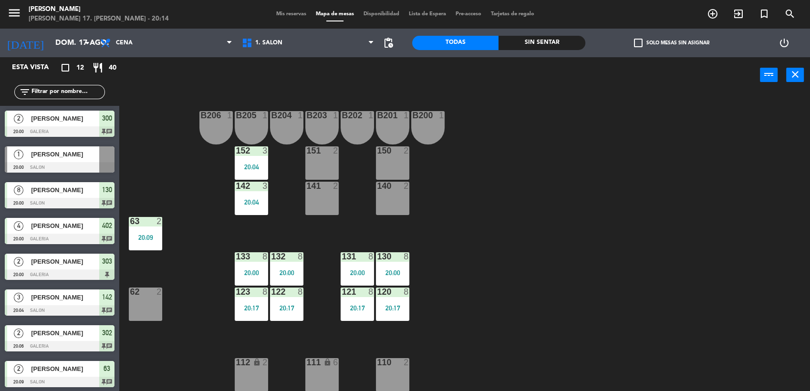
click at [64, 152] on span "[PERSON_NAME]" at bounding box center [65, 154] width 68 height 10
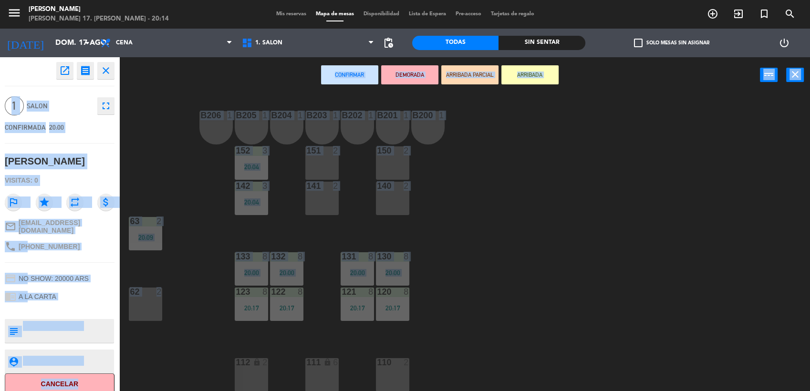
click at [127, 305] on div "open_in_new receipt 8:00 PM dom., 17 ago. 1 personas trip [PERSON_NAME] EXPERIE…" at bounding box center [405, 224] width 810 height 335
drag, startPoint x: 127, startPoint y: 305, endPoint x: 147, endPoint y: 306, distance: 20.6
click at [147, 306] on div "62 2" at bounding box center [145, 304] width 33 height 33
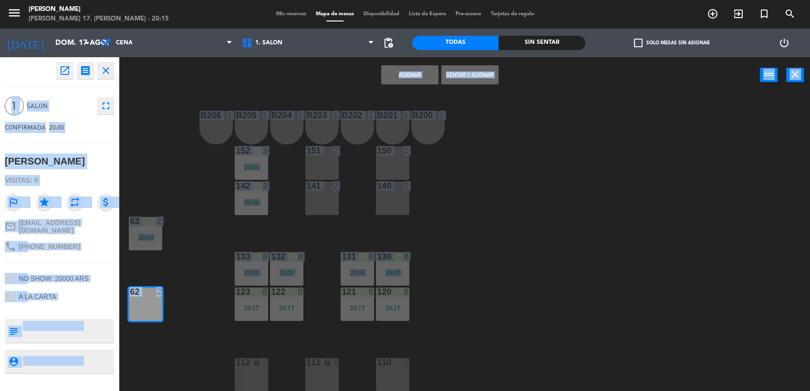
click at [476, 77] on button "Sentar y Asignar" at bounding box center [469, 74] width 57 height 19
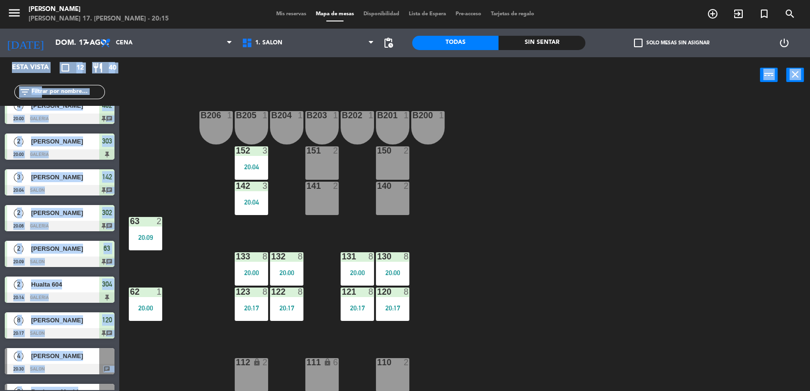
scroll to position [145, 0]
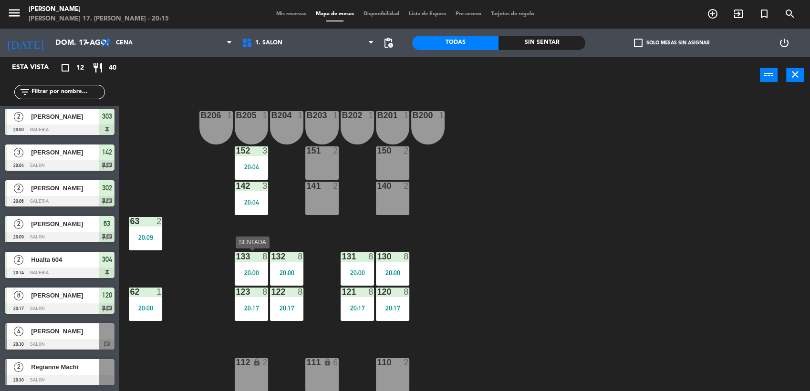
click at [248, 270] on div "20:00" at bounding box center [251, 273] width 33 height 7
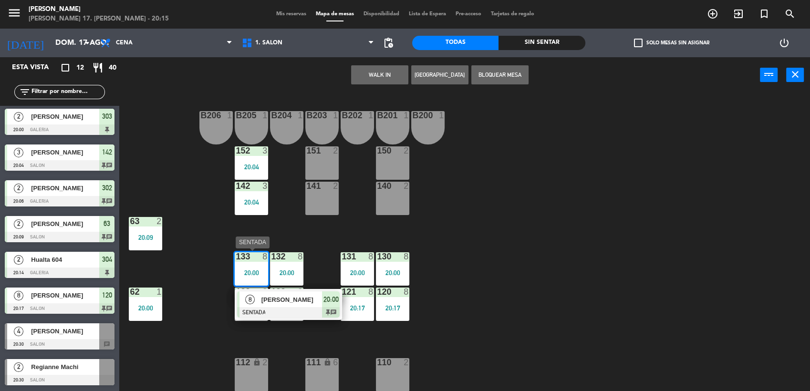
click at [332, 303] on span "20:00" at bounding box center [330, 299] width 15 height 11
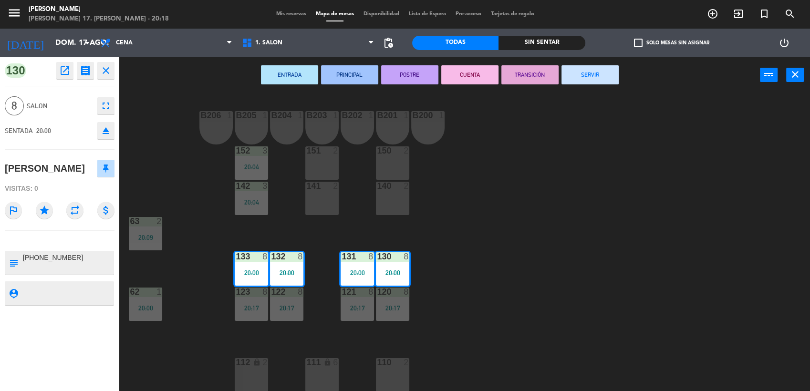
click at [645, 149] on div "B206 1 B205 1 B204 1 B203 1 B202 1 B201 1 B200 1 150 2 151 2 152 3 20:04 140 2 …" at bounding box center [468, 243] width 683 height 298
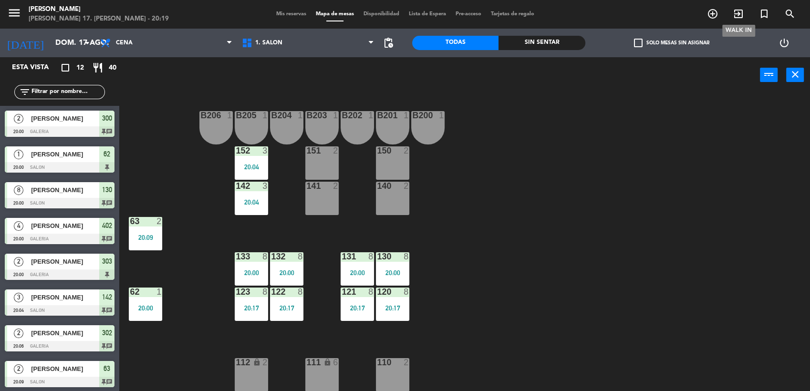
click at [740, 10] on icon "exit_to_app" at bounding box center [738, 13] width 11 height 11
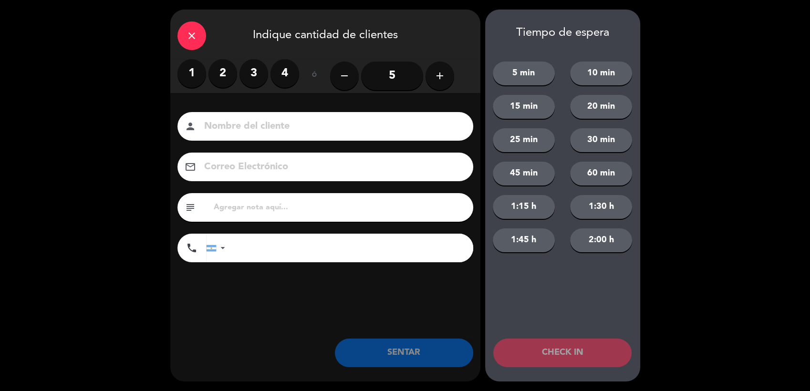
click at [197, 27] on div "close" at bounding box center [191, 35] width 29 height 29
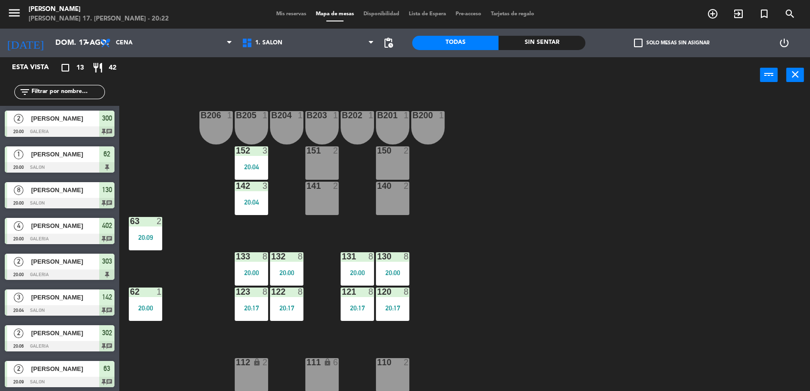
click at [302, 11] on span "Mis reservas" at bounding box center [291, 13] width 40 height 5
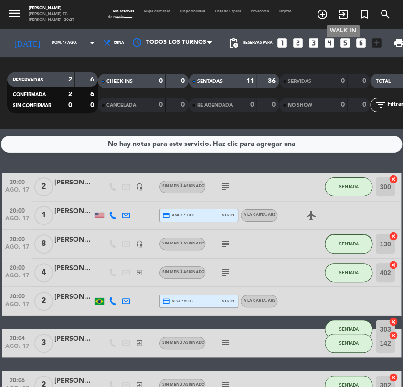
click at [342, 13] on icon "exit_to_app" at bounding box center [342, 14] width 11 height 11
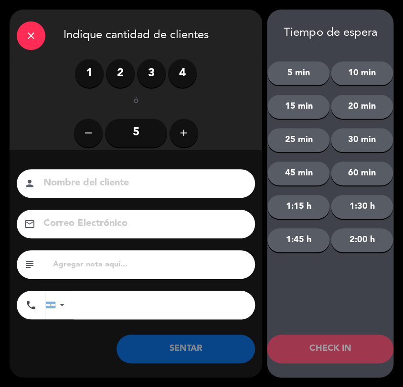
click at [190, 125] on button "add" at bounding box center [183, 133] width 29 height 29
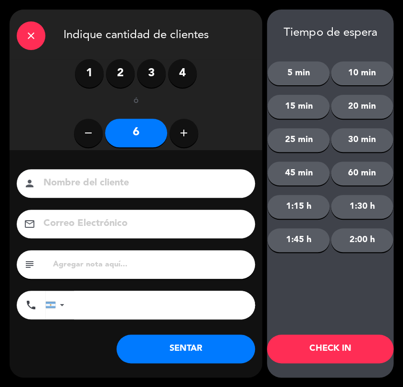
click at [187, 125] on button "add" at bounding box center [183, 133] width 29 height 29
type input "8"
click at [127, 175] on div "person" at bounding box center [136, 183] width 238 height 29
click at [129, 187] on input at bounding box center [142, 183] width 200 height 17
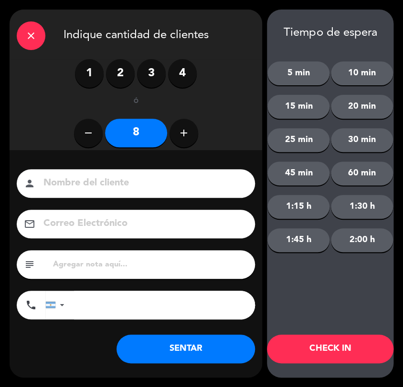
click at [25, 38] on icon "close" at bounding box center [30, 35] width 11 height 11
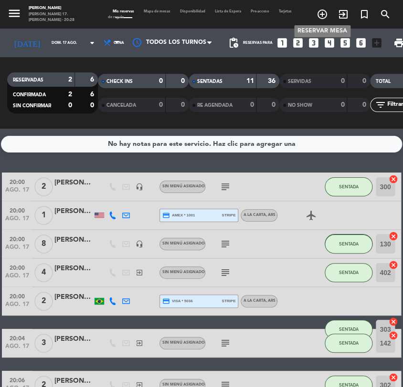
click at [325, 14] on icon "add_circle_outline" at bounding box center [321, 14] width 11 height 11
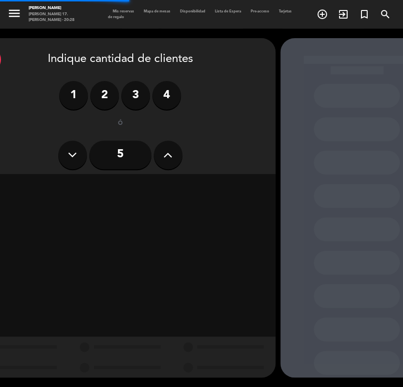
click at [170, 155] on icon at bounding box center [167, 155] width 9 height 14
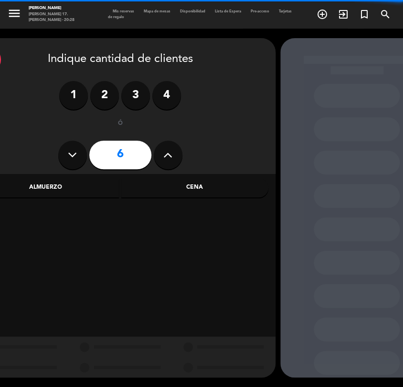
click at [170, 155] on icon at bounding box center [167, 155] width 9 height 14
type input "8"
click at [192, 184] on div "Cena" at bounding box center [194, 187] width 147 height 19
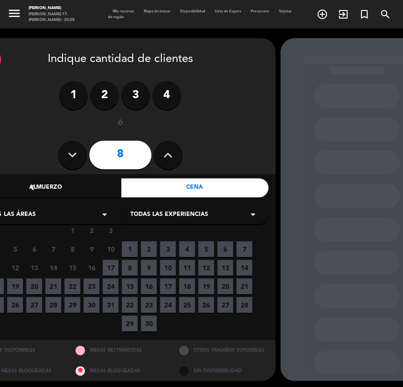
drag, startPoint x: 113, startPoint y: 270, endPoint x: 117, endPoint y: 267, distance: 5.3
click at [113, 270] on span "17" at bounding box center [111, 268] width 16 height 16
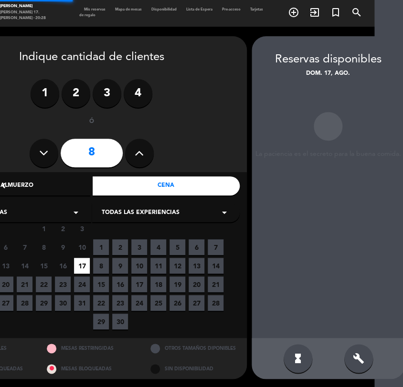
scroll to position [2, 31]
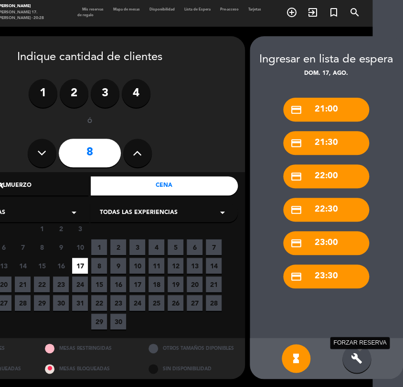
click at [362, 356] on icon "build" at bounding box center [356, 358] width 11 height 11
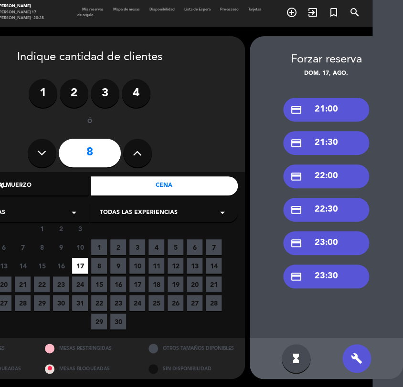
click at [345, 102] on div "credit_card 21:00" at bounding box center [326, 110] width 86 height 24
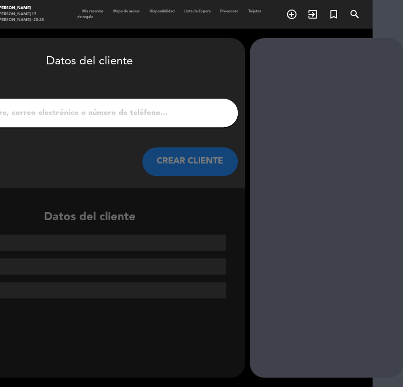
click at [136, 106] on input "1" at bounding box center [89, 112] width 281 height 13
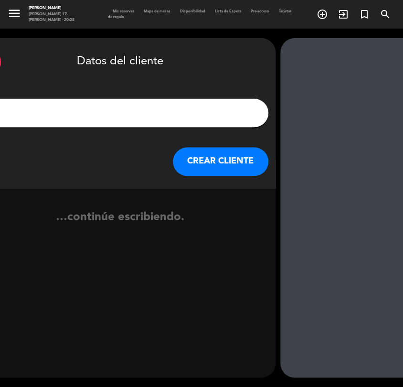
type input "C"
type input "[PERSON_NAME]"
click at [240, 156] on button "CREAR CLIENTE" at bounding box center [220, 161] width 95 height 29
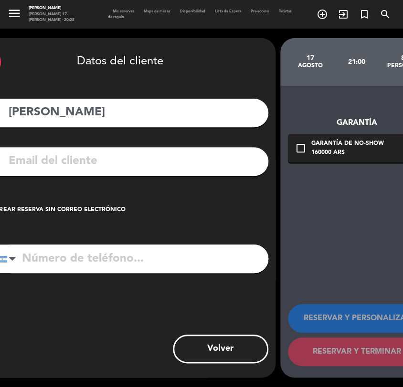
click at [105, 204] on div "check_box_outline_blank Crear reserva sin correo electrónico" at bounding box center [120, 210] width 296 height 29
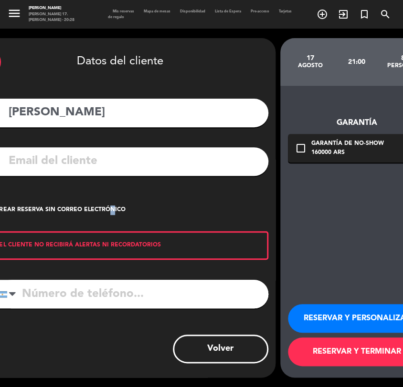
click at [375, 310] on button "RESERVAR Y PERSONALIZAR" at bounding box center [357, 318] width 138 height 29
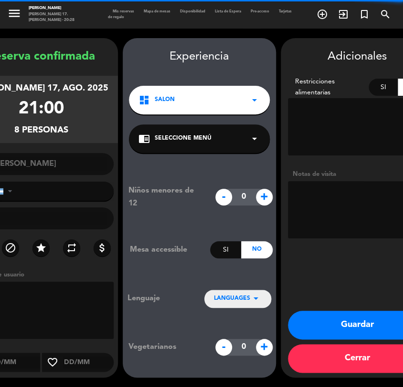
click at [350, 197] on textarea at bounding box center [357, 209] width 139 height 57
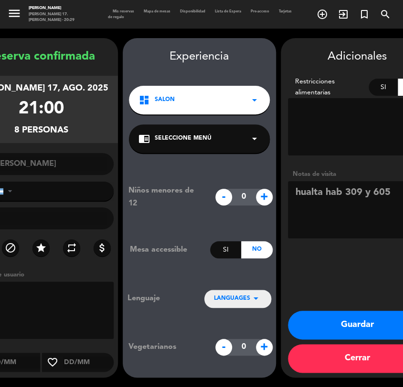
type textarea "hualta hab 309 y 605"
click at [359, 313] on button "Guardar" at bounding box center [357, 325] width 138 height 29
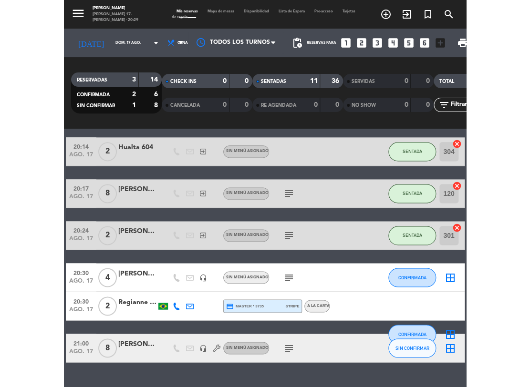
scroll to position [340, 0]
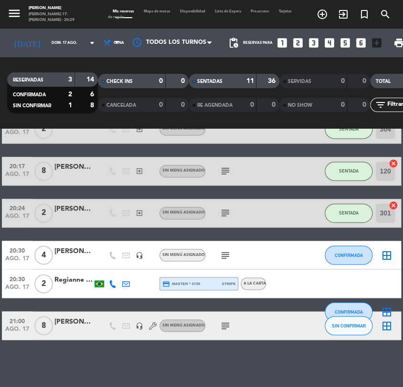
click at [221, 254] on icon "subject" at bounding box center [224, 255] width 11 height 11
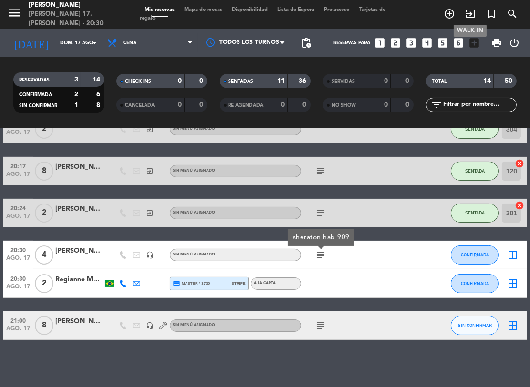
click at [473, 11] on icon "exit_to_app" at bounding box center [470, 13] width 11 height 11
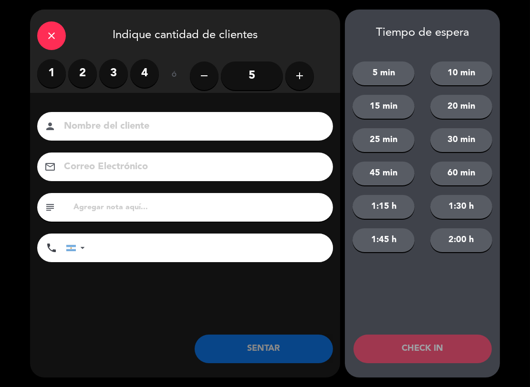
click at [80, 76] on label "2" at bounding box center [82, 73] width 29 height 29
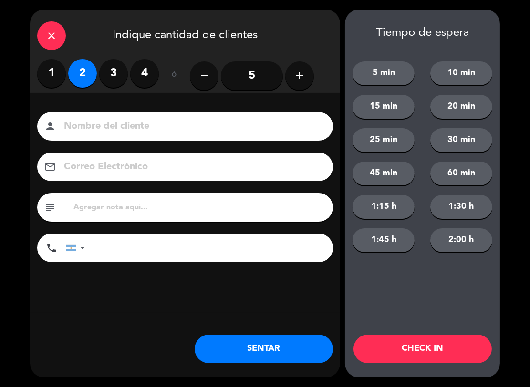
click at [106, 128] on input at bounding box center [192, 126] width 258 height 17
click at [188, 207] on input "text" at bounding box center [199, 207] width 253 height 13
drag, startPoint x: 148, startPoint y: 125, endPoint x: 92, endPoint y: 125, distance: 56.8
click at [92, 125] on input "[PERSON_NAME]" at bounding box center [192, 126] width 258 height 17
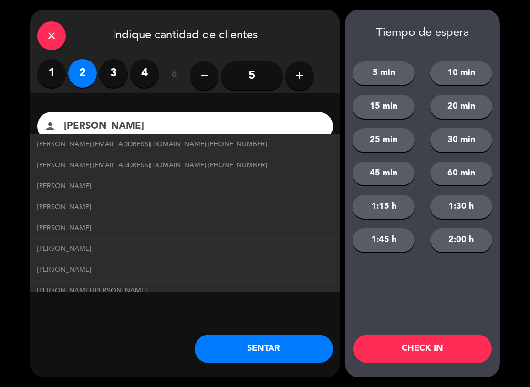
type input "[PERSON_NAME]"
click at [82, 331] on div "close Indique cantidad de clientes 1 2 3 4 ó remove 5 add Nombre del cliente pe…" at bounding box center [185, 194] width 310 height 368
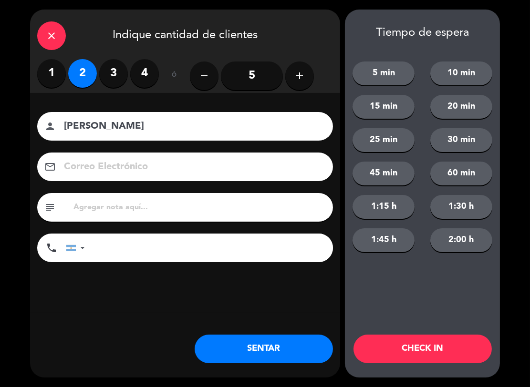
click at [99, 204] on input "text" at bounding box center [199, 207] width 253 height 13
type input "hualta hab 703"
click at [314, 349] on button "SENTAR" at bounding box center [264, 349] width 138 height 29
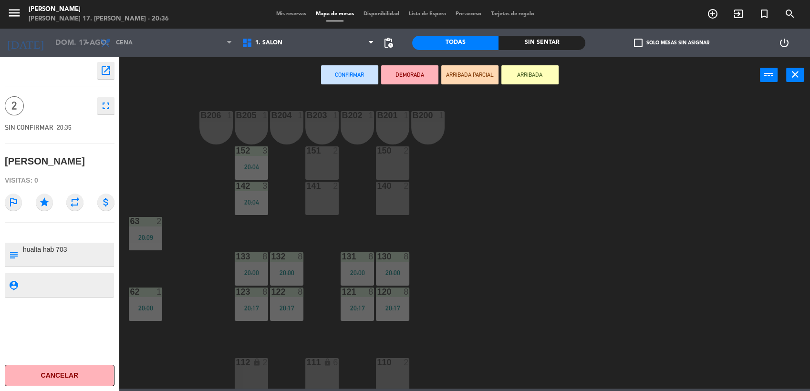
click at [285, 13] on span "Mis reservas" at bounding box center [291, 13] width 40 height 5
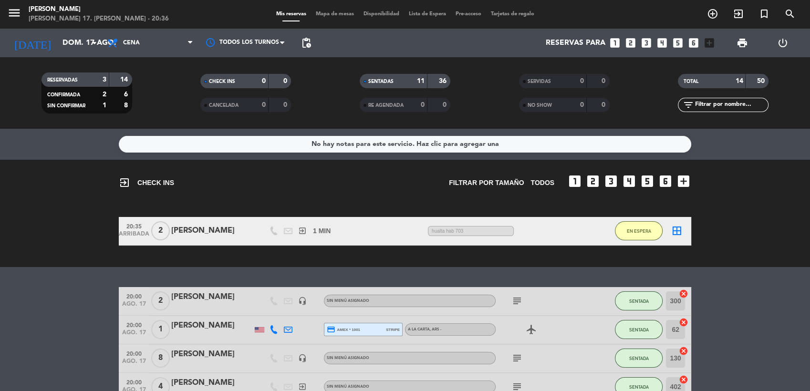
click at [676, 229] on icon "border_all" at bounding box center [676, 230] width 11 height 11
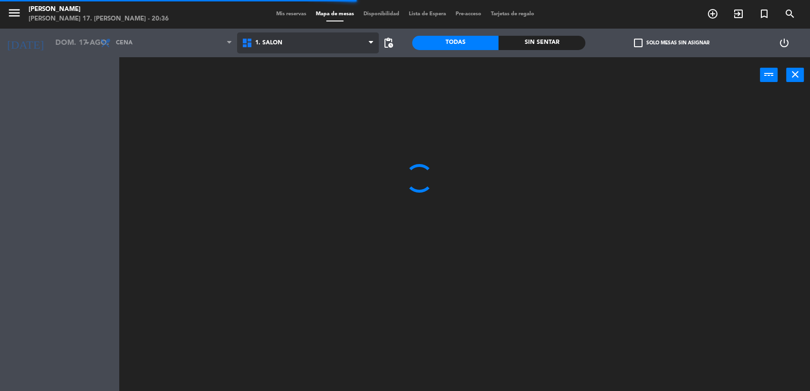
click at [295, 47] on span "1. SALON" at bounding box center [308, 42] width 142 height 21
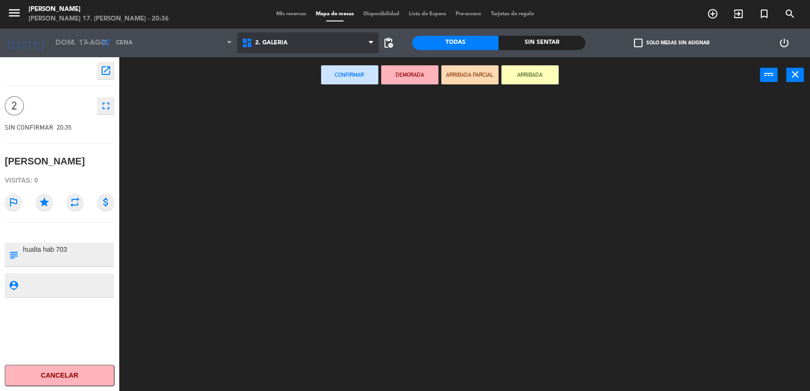
click at [312, 83] on ng-component "menu [PERSON_NAME] [PERSON_NAME] 17. [PERSON_NAME] - 20:36 Mis reservas Mapa de…" at bounding box center [405, 196] width 810 height 393
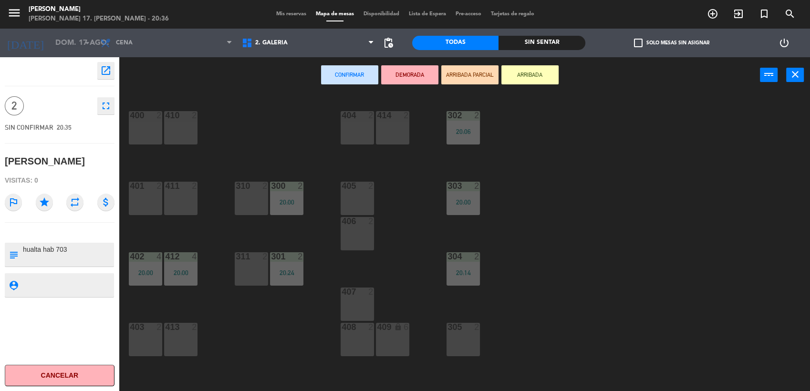
click at [254, 276] on div "311 2" at bounding box center [251, 268] width 33 height 33
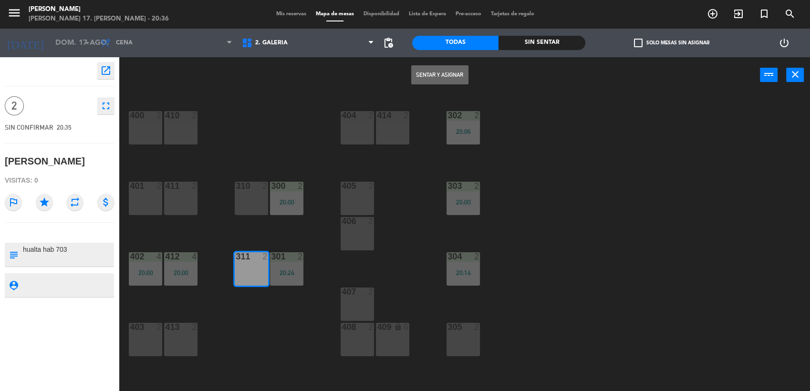
click at [423, 62] on div "Sentar y Asignar power_input close" at bounding box center [439, 75] width 641 height 36
click at [424, 72] on button "Sentar y Asignar" at bounding box center [439, 74] width 57 height 19
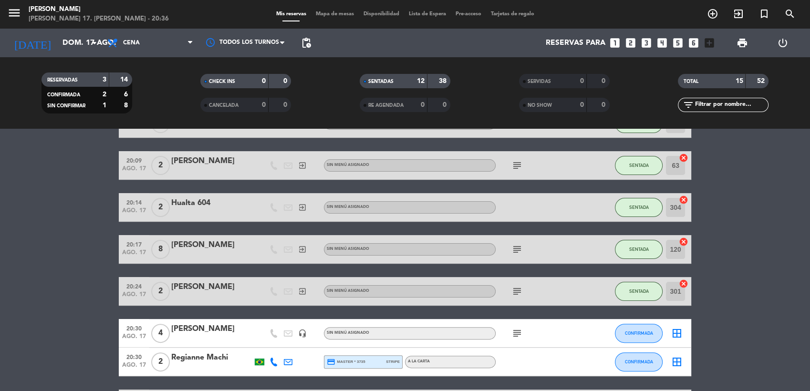
scroll to position [318, 0]
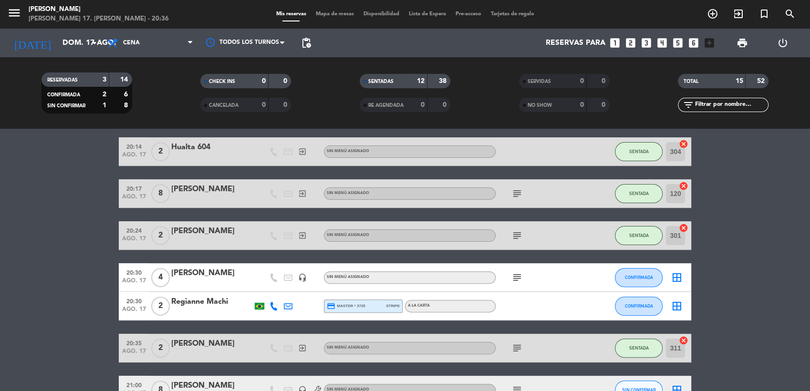
click at [192, 304] on div "Regianne Machi" at bounding box center [211, 302] width 81 height 12
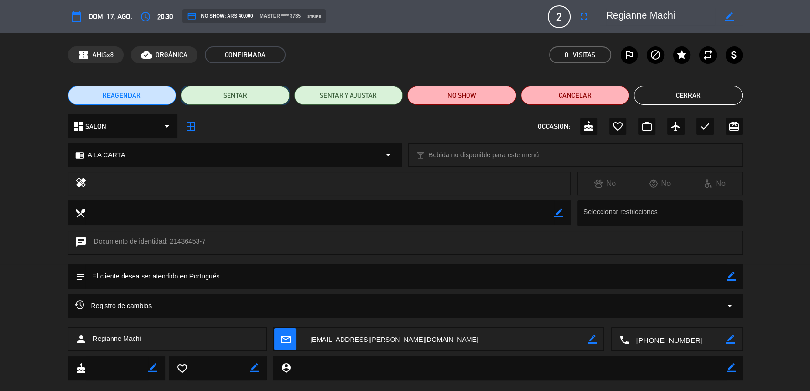
click at [245, 95] on button "SENTAR" at bounding box center [235, 95] width 109 height 19
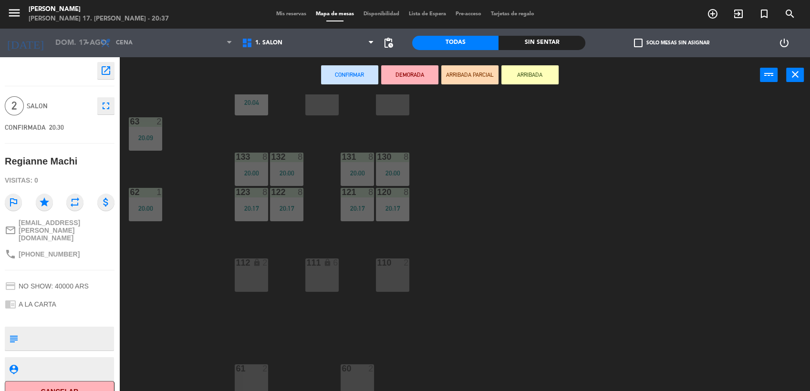
scroll to position [105, 0]
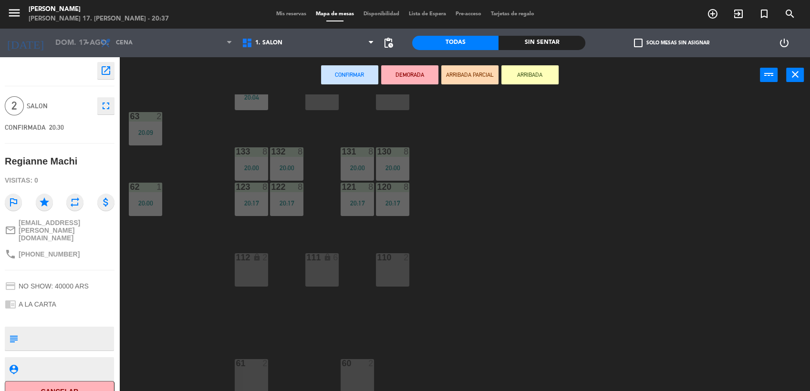
click at [253, 366] on div at bounding box center [252, 363] width 16 height 9
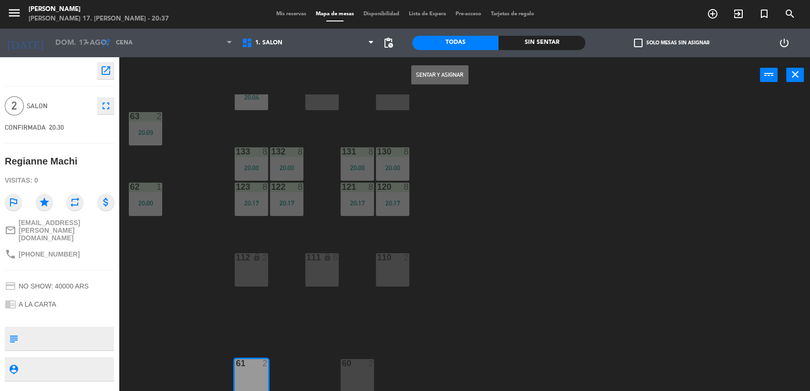
click at [426, 71] on button "Sentar y Asignar" at bounding box center [439, 74] width 57 height 19
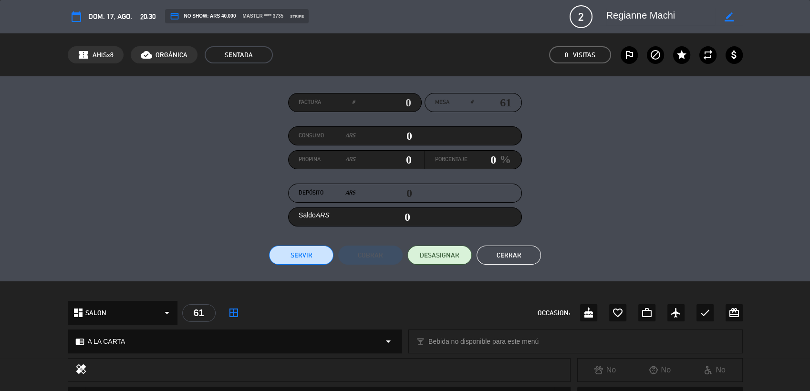
click at [504, 252] on button "Cerrar" at bounding box center [509, 255] width 64 height 19
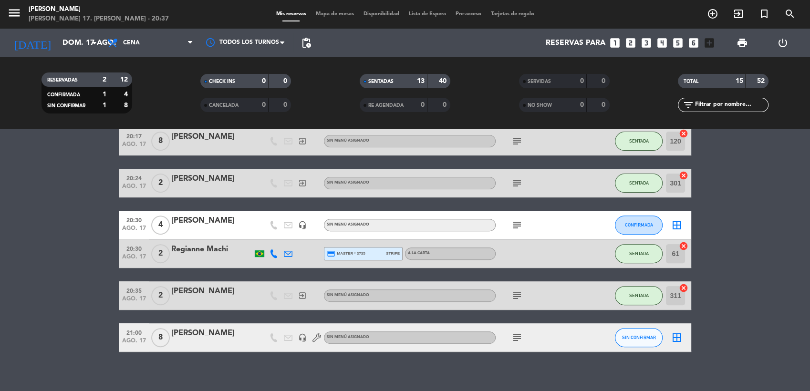
scroll to position [378, 0]
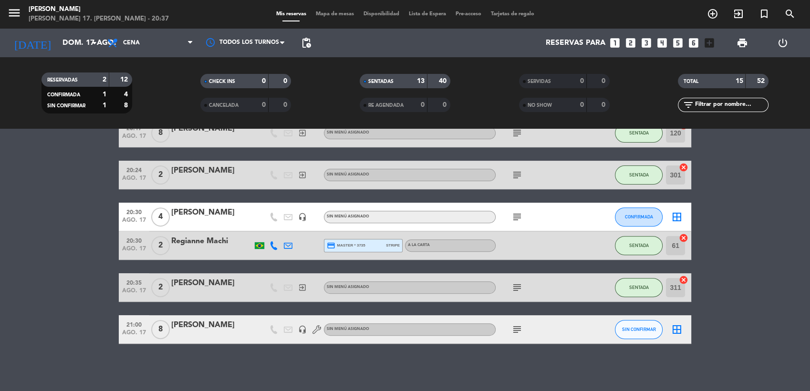
click at [676, 219] on icon "border_all" at bounding box center [676, 216] width 11 height 11
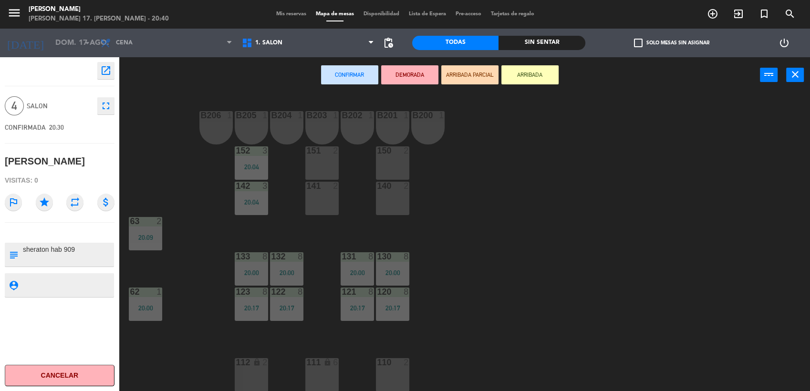
click at [393, 200] on div "140 2" at bounding box center [392, 198] width 33 height 33
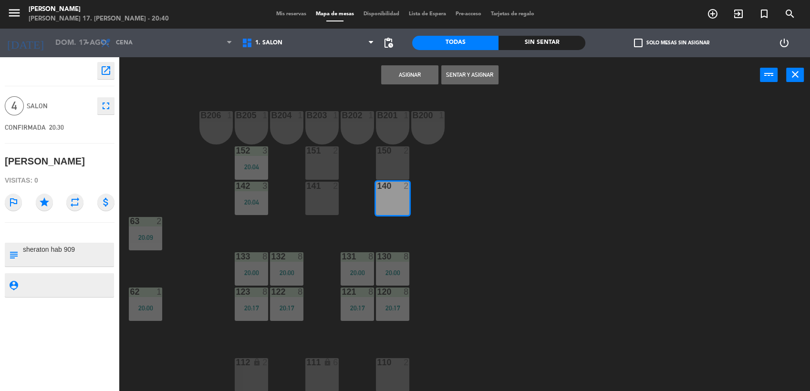
click at [402, 157] on div "150 2" at bounding box center [392, 162] width 33 height 33
click at [478, 74] on button "Sentar y Asignar" at bounding box center [469, 74] width 57 height 19
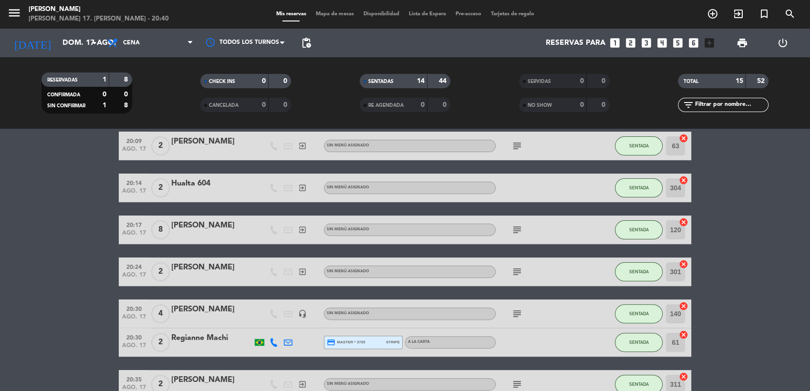
scroll to position [378, 0]
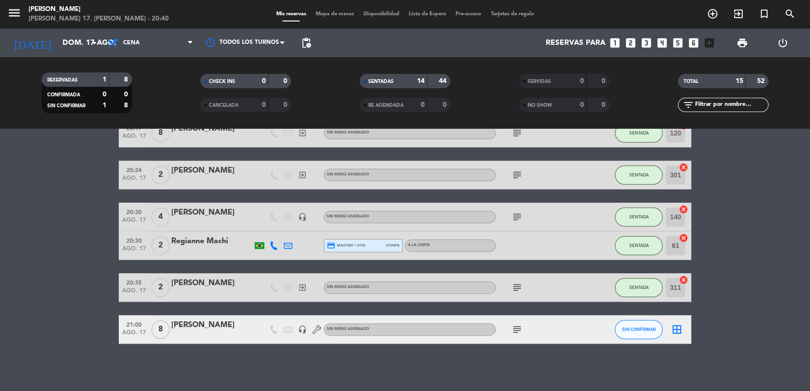
click at [209, 330] on div "[PERSON_NAME]" at bounding box center [211, 325] width 81 height 12
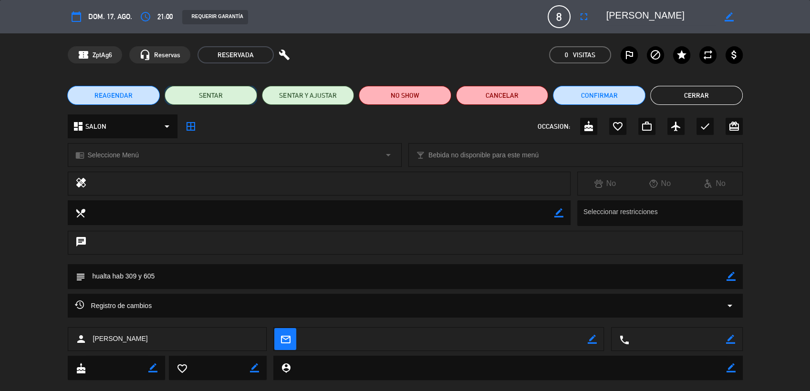
click at [238, 98] on button "SENTAR" at bounding box center [211, 95] width 93 height 19
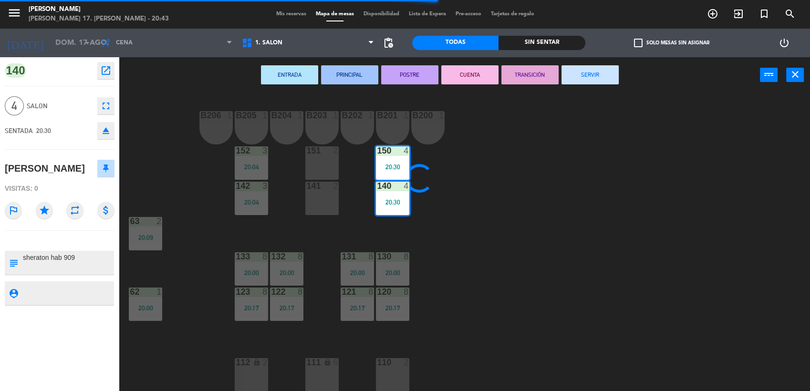
type textarea "hualta hab 309 y 605"
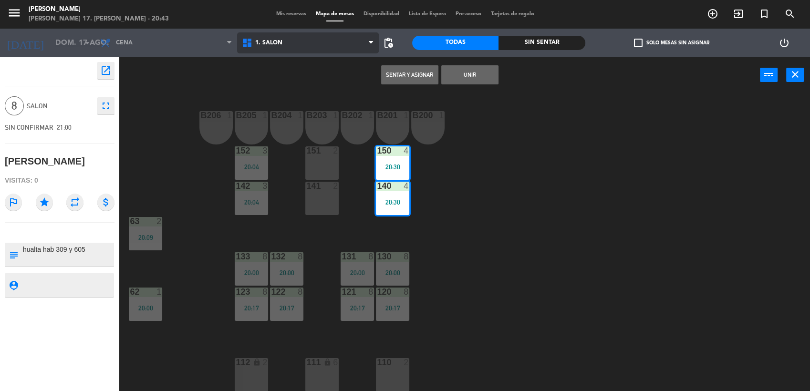
click at [302, 40] on span "1. SALON" at bounding box center [308, 42] width 142 height 21
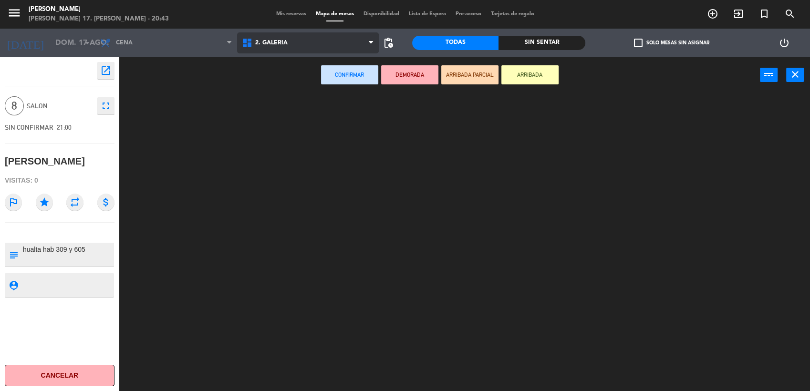
click at [320, 85] on ng-component "menu [PERSON_NAME] [PERSON_NAME] 17. [PERSON_NAME] - 20:43 Mis reservas Mapa de…" at bounding box center [405, 196] width 810 height 393
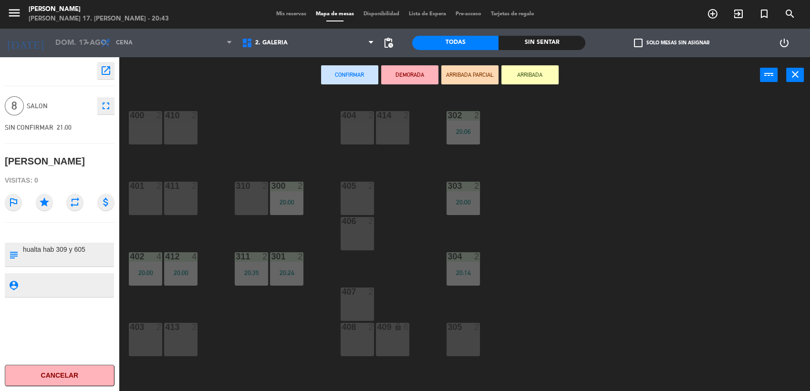
click at [365, 195] on div "405 2" at bounding box center [357, 198] width 33 height 33
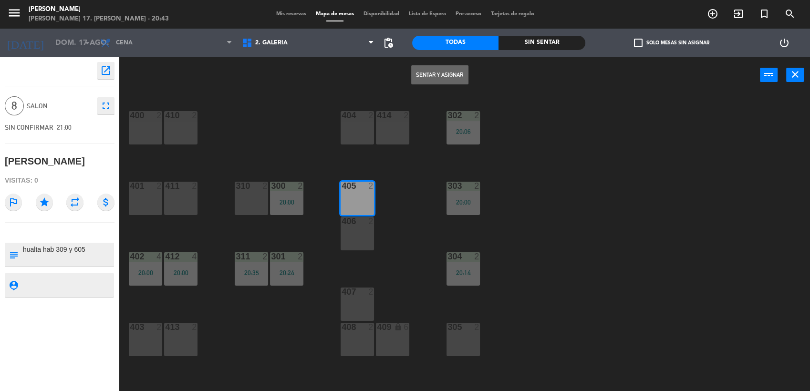
click at [363, 227] on div "406 2" at bounding box center [357, 222] width 33 height 10
drag, startPoint x: 355, startPoint y: 305, endPoint x: 356, endPoint y: 310, distance: 5.3
click at [356, 310] on div "407 2" at bounding box center [357, 304] width 33 height 33
click at [356, 332] on div "408 2" at bounding box center [357, 328] width 33 height 10
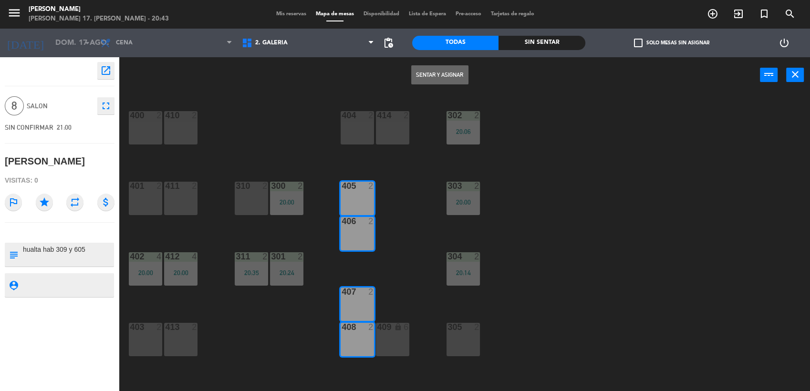
click at [437, 79] on button "Sentar y Asignar" at bounding box center [439, 74] width 57 height 19
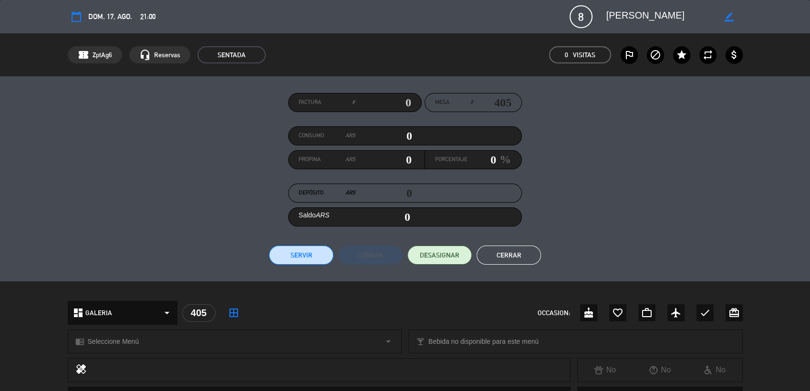
click at [524, 250] on button "Cerrar" at bounding box center [509, 255] width 64 height 19
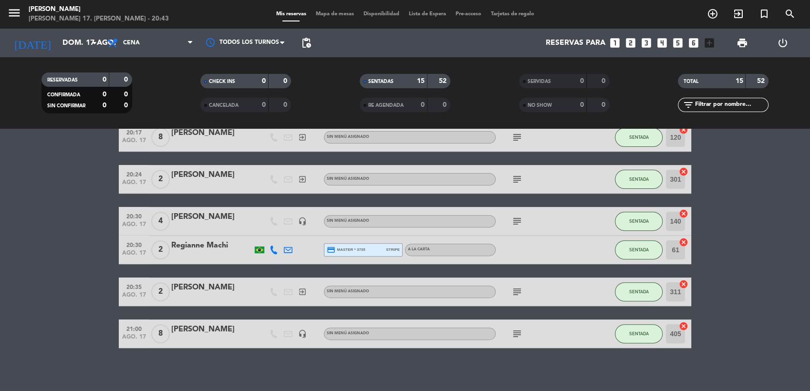
scroll to position [378, 0]
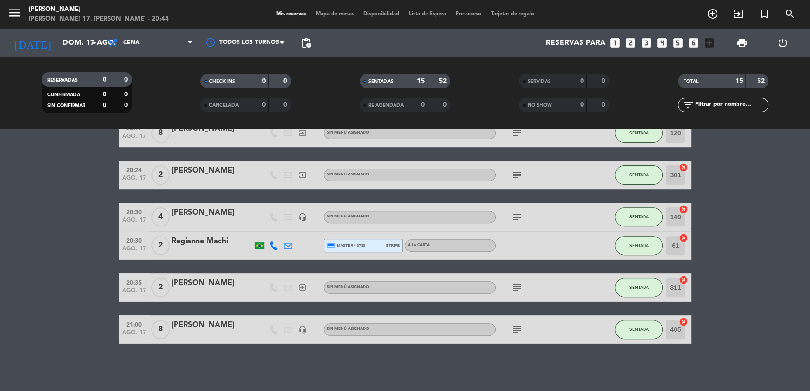
click at [516, 284] on icon "subject" at bounding box center [516, 287] width 11 height 11
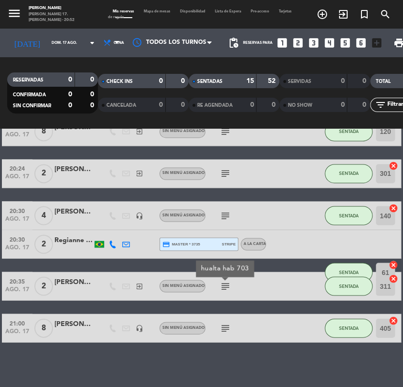
scroll to position [382, 0]
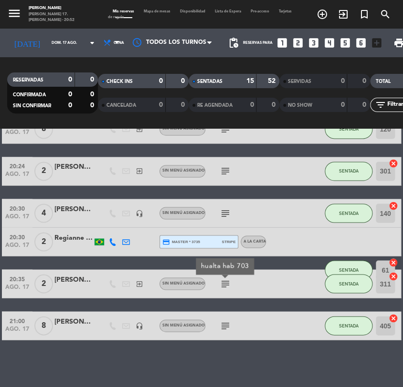
click at [299, 210] on div at bounding box center [298, 213] width 26 height 28
click at [340, 15] on icon "exit_to_app" at bounding box center [342, 14] width 11 height 11
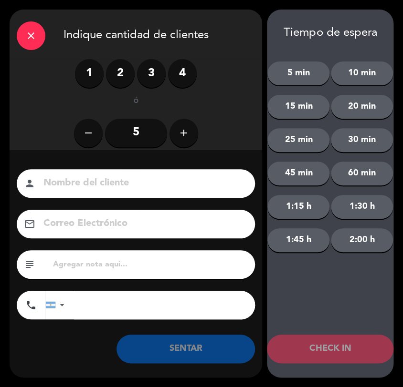
click at [120, 76] on label "2" at bounding box center [120, 73] width 29 height 29
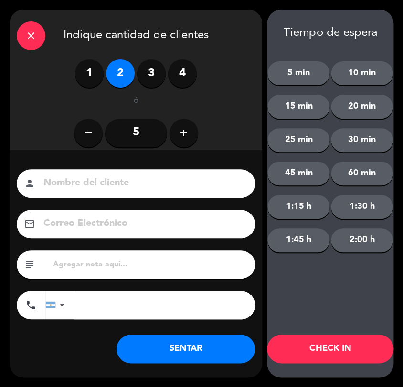
click at [141, 186] on input at bounding box center [142, 183] width 200 height 17
type input "[PERSON_NAME]"
click at [119, 264] on input "text" at bounding box center [150, 264] width 196 height 13
type input "sheraton hab 1102"
click at [191, 349] on button "SENTAR" at bounding box center [185, 349] width 138 height 29
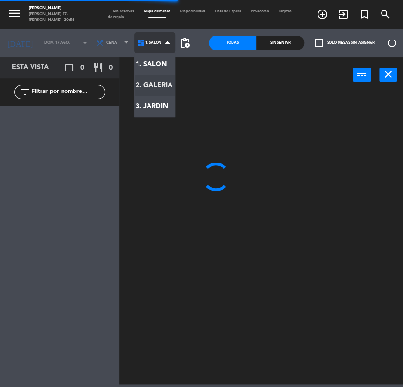
click at [151, 81] on ng-component "menu [PERSON_NAME] [PERSON_NAME] 17. [PERSON_NAME] - 20:56 Mis reservas Mapa de…" at bounding box center [201, 192] width 403 height 385
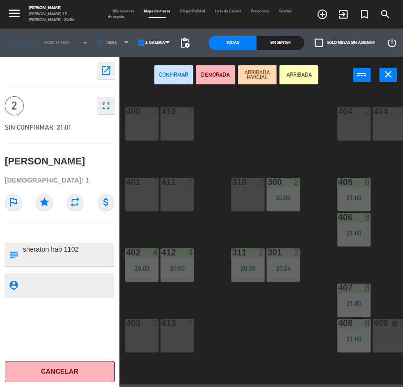
click at [361, 110] on div at bounding box center [353, 111] width 16 height 9
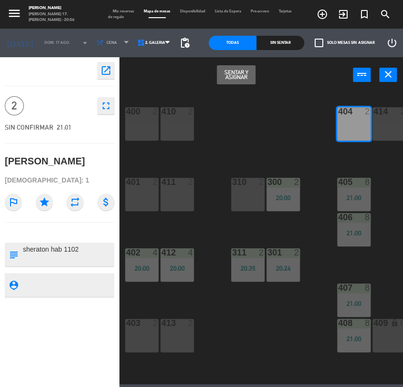
click at [240, 73] on button "Sentar y Asignar" at bounding box center [236, 74] width 39 height 19
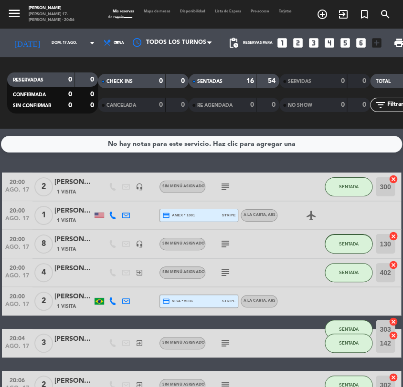
click at [166, 10] on span "Mapa de mesas" at bounding box center [157, 12] width 36 height 4
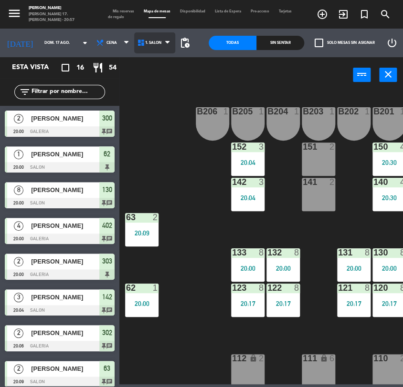
click at [142, 46] on span "1. SALON" at bounding box center [154, 42] width 41 height 21
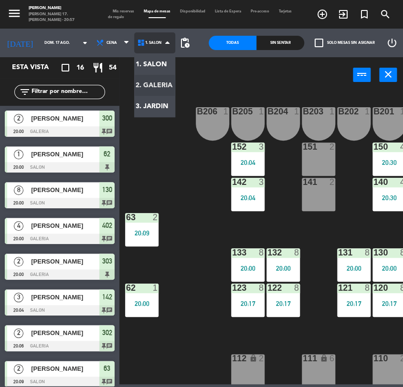
click at [150, 80] on ng-component "menu [PERSON_NAME] [PERSON_NAME] 17. [PERSON_NAME] - 20:57 Mis reservas Mapa de…" at bounding box center [201, 192] width 403 height 385
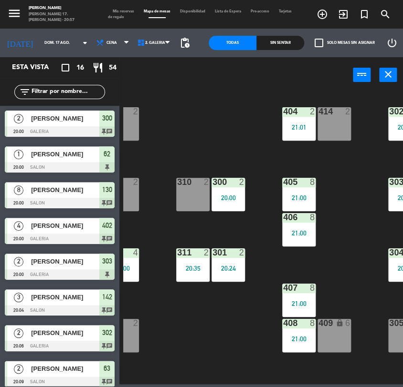
scroll to position [0, 81]
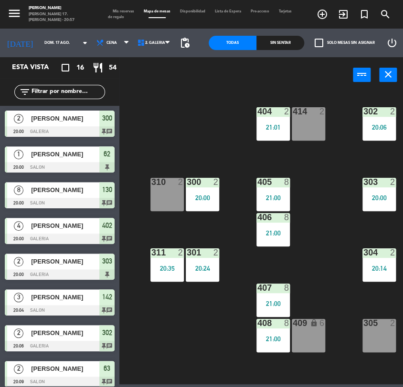
drag, startPoint x: 373, startPoint y: 340, endPoint x: 333, endPoint y: 281, distance: 70.9
click at [371, 334] on div "305 2" at bounding box center [378, 335] width 33 height 33
click at [382, 327] on div at bounding box center [379, 323] width 16 height 9
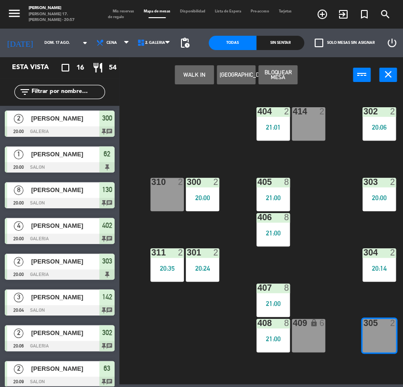
click at [201, 73] on button "WALK IN" at bounding box center [194, 74] width 39 height 19
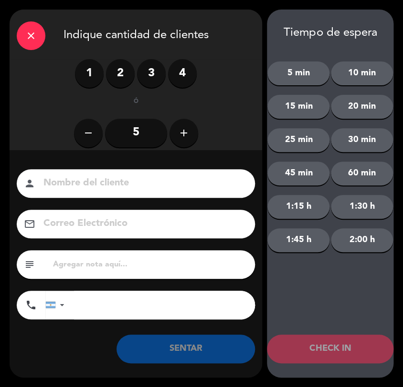
click at [133, 75] on label "2" at bounding box center [120, 73] width 29 height 29
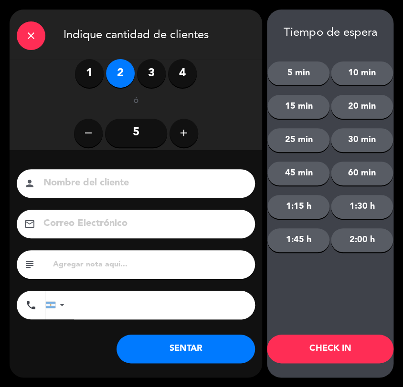
click at [158, 183] on input at bounding box center [142, 183] width 200 height 17
type input "[PERSON_NAME]"
click at [107, 304] on input "tel" at bounding box center [164, 305] width 181 height 29
type input "1130163797"
click at [233, 348] on button "SENTAR" at bounding box center [185, 349] width 138 height 29
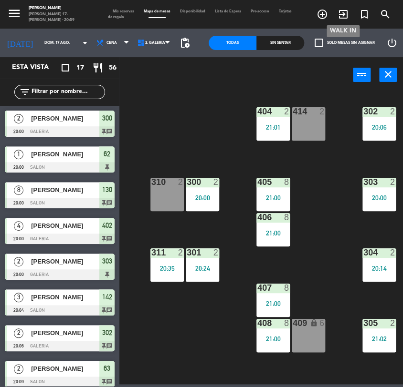
click at [340, 16] on icon "exit_to_app" at bounding box center [342, 14] width 11 height 11
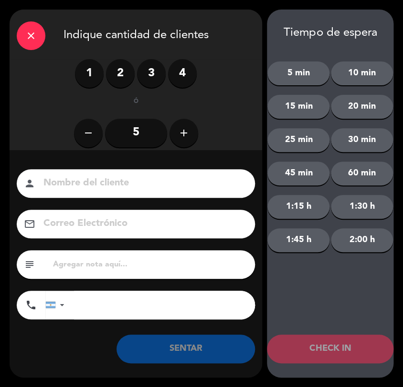
click at [178, 73] on label "4" at bounding box center [182, 73] width 29 height 29
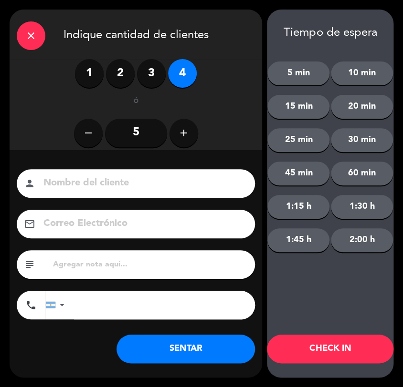
click at [123, 175] on input at bounding box center [142, 183] width 200 height 17
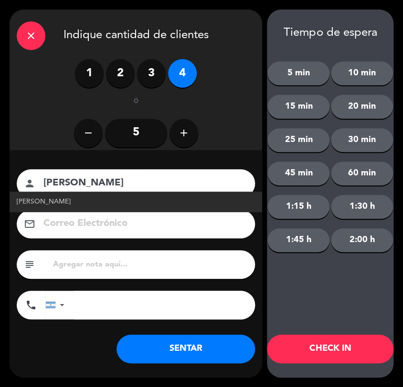
type input "[PERSON_NAME]"
click at [67, 204] on span "[PERSON_NAME]" at bounding box center [44, 202] width 54 height 11
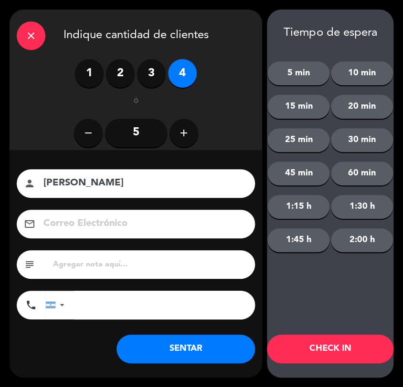
click at [100, 270] on input "text" at bounding box center [150, 264] width 196 height 13
type input "sherato hab 902"
click at [210, 355] on button "SENTAR" at bounding box center [185, 349] width 138 height 29
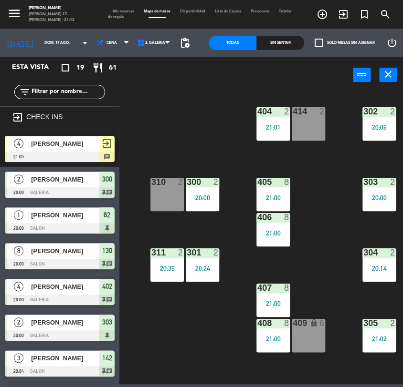
click at [105, 142] on span "exit_to_app" at bounding box center [106, 143] width 11 height 11
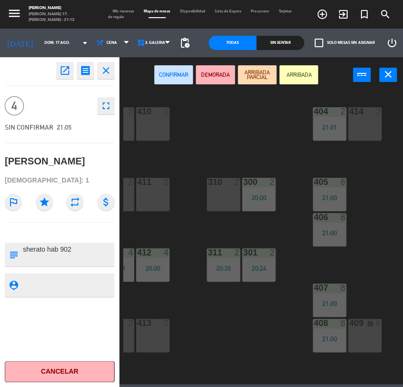
scroll to position [0, 0]
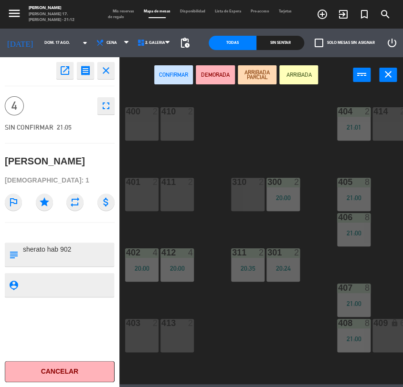
click at [152, 345] on div "403 2" at bounding box center [141, 335] width 33 height 33
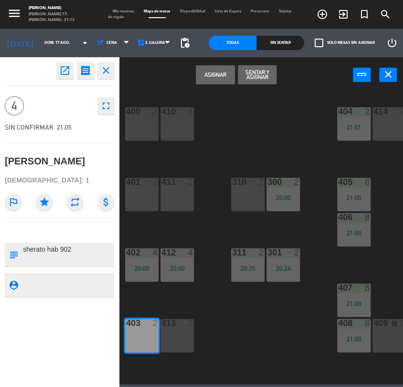
click at [175, 340] on div "413 2" at bounding box center [176, 335] width 33 height 33
click at [251, 77] on button "Sentar y Asignar" at bounding box center [257, 74] width 39 height 19
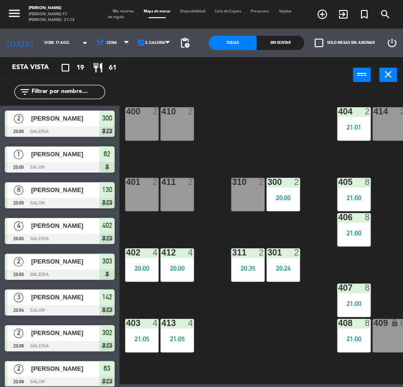
click at [341, 377] on div "400 2 410 2 404 2 21:01 414 2 302 2 20:06 401 2 411 2 310 2 300 2 20:00 303 2 2…" at bounding box center [263, 237] width 280 height 294
click at [125, 11] on span "Mis reservas" at bounding box center [123, 12] width 31 height 4
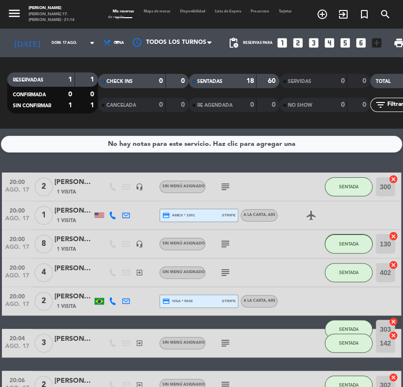
click at [275, 340] on div "subject" at bounding box center [245, 343] width 80 height 28
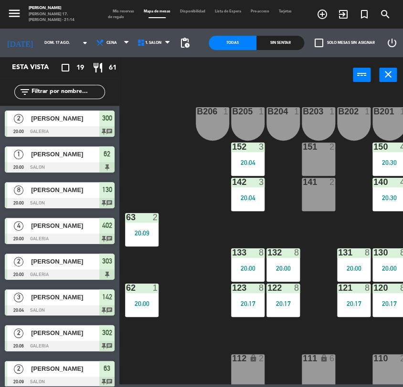
click at [131, 11] on span "Mis reservas" at bounding box center [123, 12] width 31 height 4
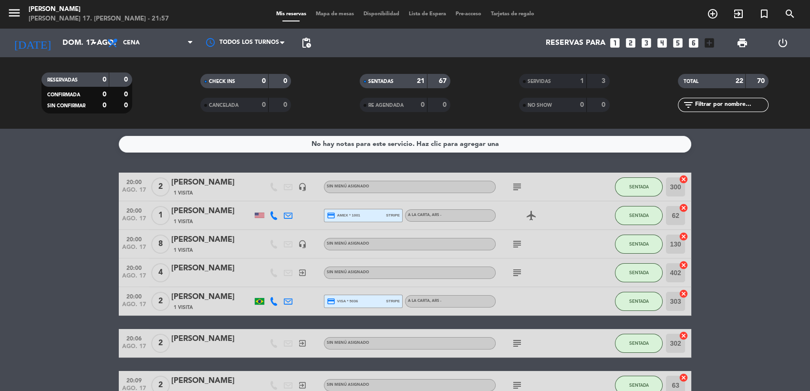
click at [338, 11] on span "Mapa de mesas" at bounding box center [335, 13] width 48 height 5
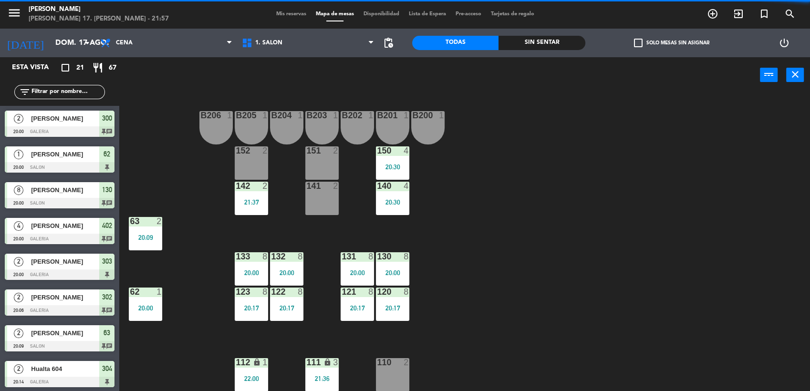
click at [725, 174] on div "B206 1 B205 1 B204 1 B203 1 B202 1 B201 1 B200 1 150 4 20:30 151 2 152 2 140 4 …" at bounding box center [468, 243] width 683 height 298
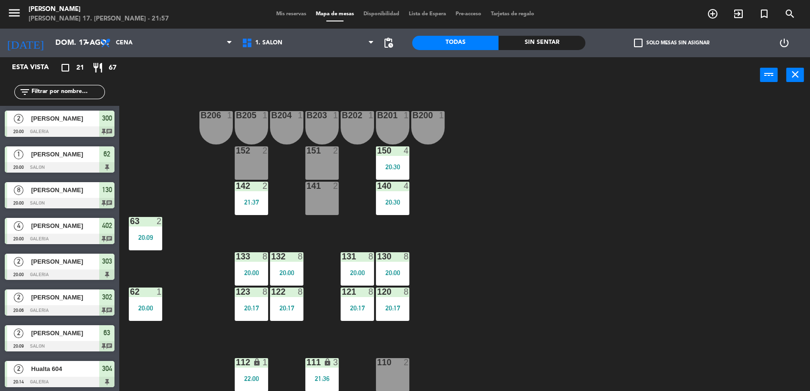
click at [326, 166] on div "151 2" at bounding box center [321, 162] width 33 height 33
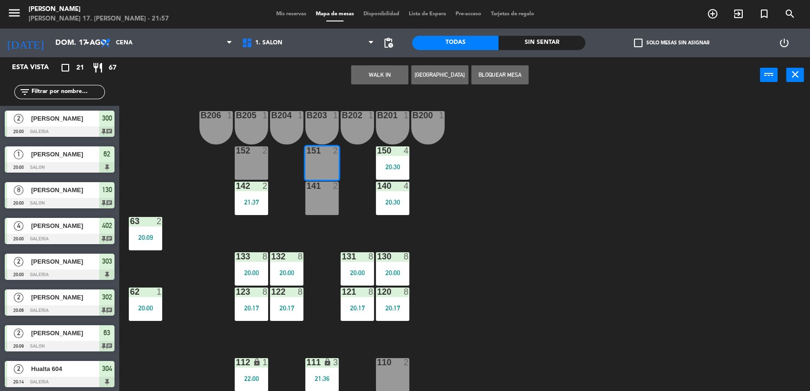
click at [384, 78] on button "WALK IN" at bounding box center [379, 74] width 57 height 19
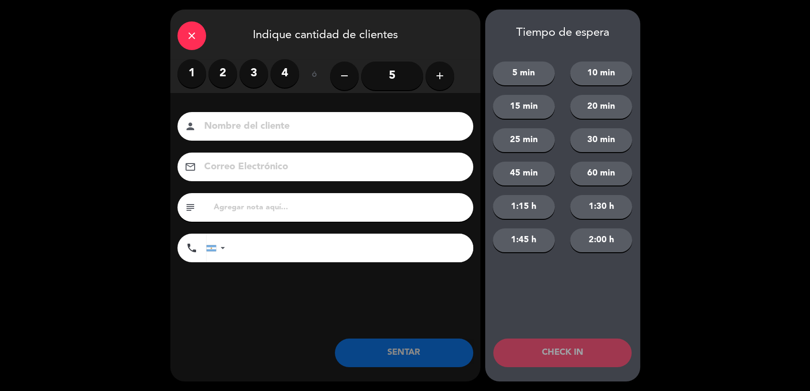
click at [219, 66] on label "2" at bounding box center [222, 73] width 29 height 29
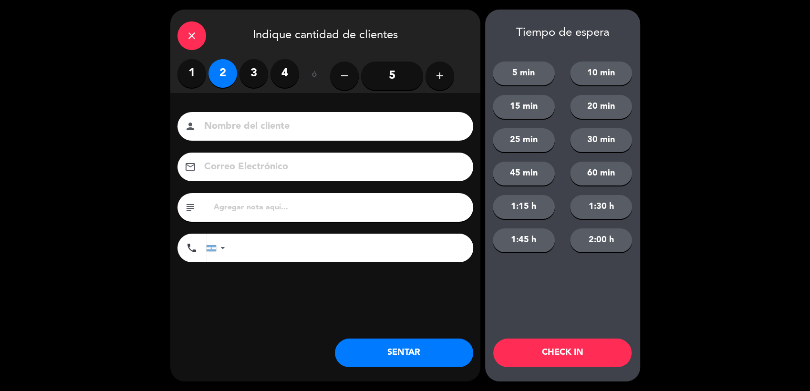
click at [250, 126] on input at bounding box center [332, 126] width 258 height 17
type input "[PERSON_NAME]"
click at [338, 36] on div "close Indique cantidad de clientes" at bounding box center [325, 35] width 310 height 50
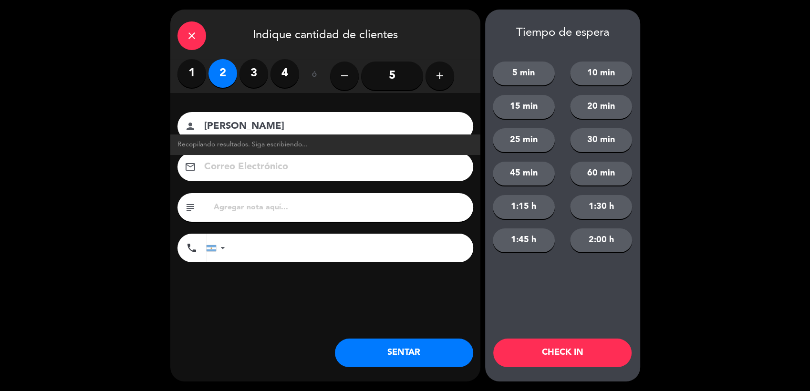
click at [335, 208] on input "text" at bounding box center [339, 207] width 253 height 13
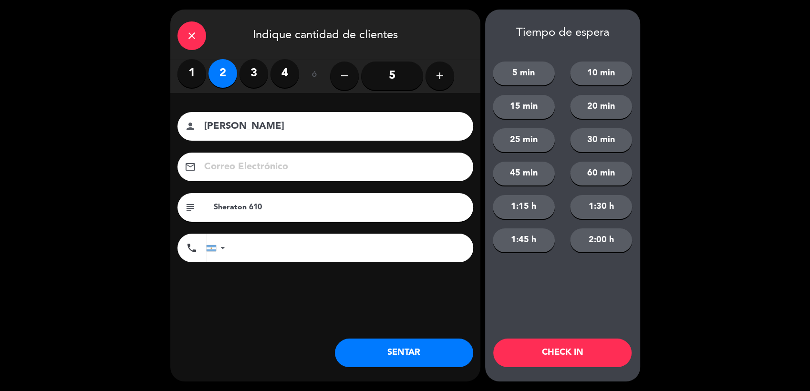
type input "Sheraton 610"
click at [386, 347] on button "SENTAR" at bounding box center [404, 353] width 138 height 29
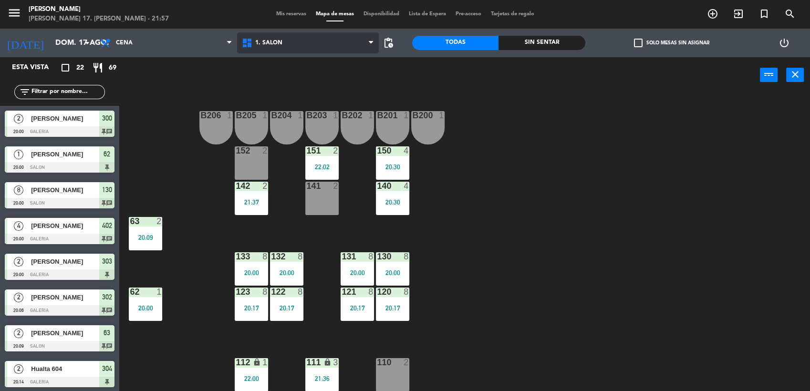
click at [294, 48] on span "1. SALON" at bounding box center [308, 42] width 142 height 21
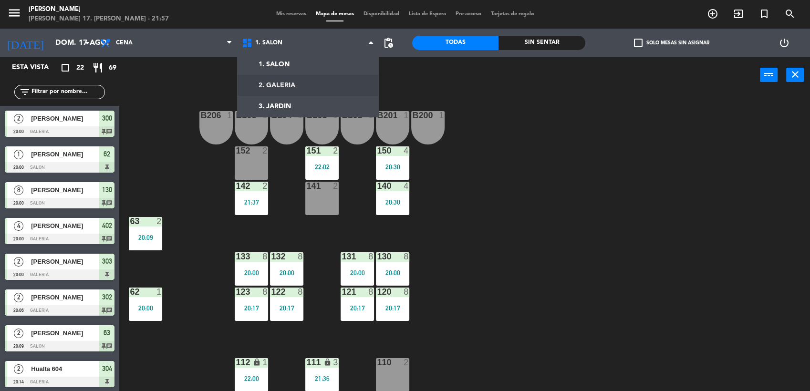
click at [309, 82] on ng-component "menu [PERSON_NAME] [PERSON_NAME] 17. [PERSON_NAME] - 21:57 Mis reservas Mapa de…" at bounding box center [405, 196] width 810 height 393
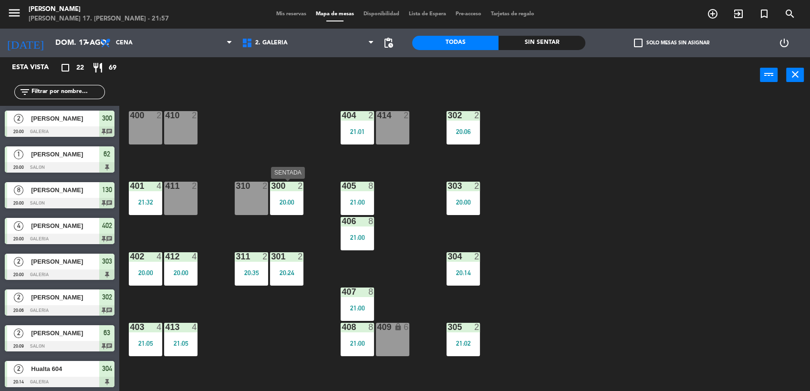
click at [284, 215] on div "300 2 20:00" at bounding box center [286, 198] width 33 height 33
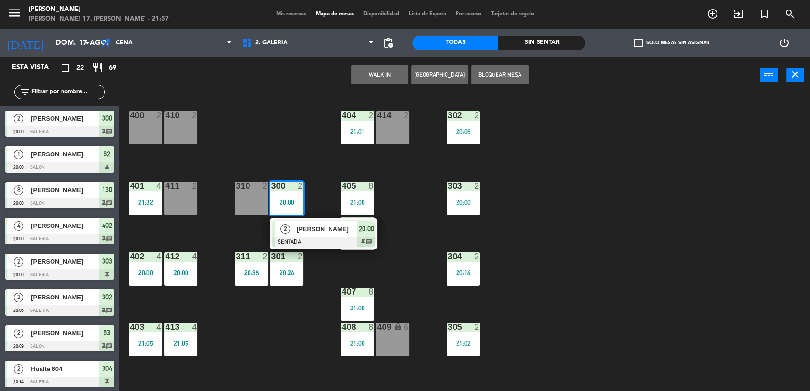
click at [307, 267] on div "400 2 410 2 404 2 21:01 414 2 302 2 20:06 401 4 21:32 411 2 310 2 300 2 20:00 2…" at bounding box center [468, 243] width 683 height 298
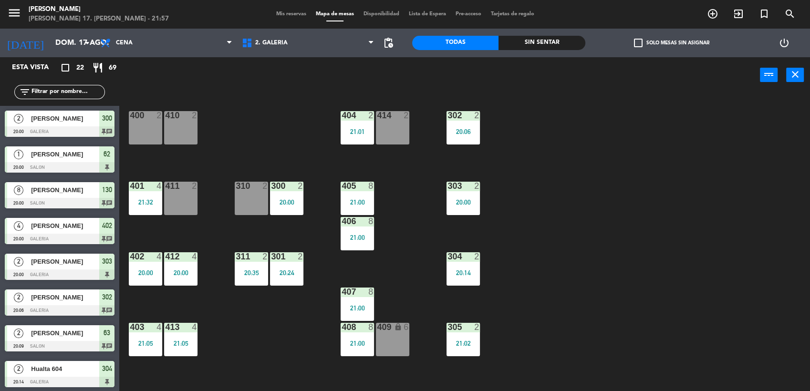
click at [294, 273] on div "20:24" at bounding box center [286, 273] width 33 height 7
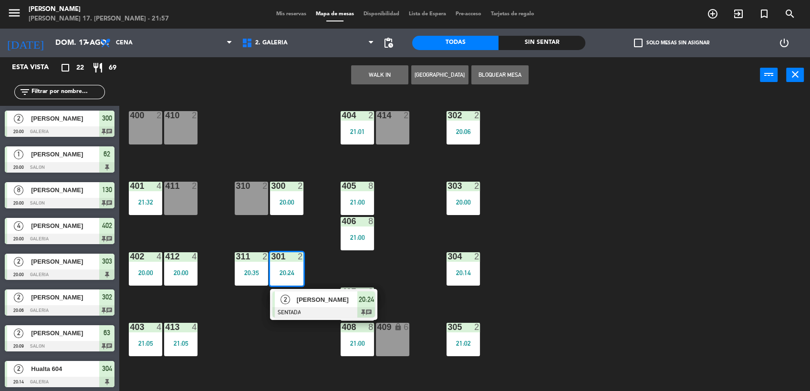
click at [317, 300] on span "[PERSON_NAME]" at bounding box center [327, 300] width 61 height 10
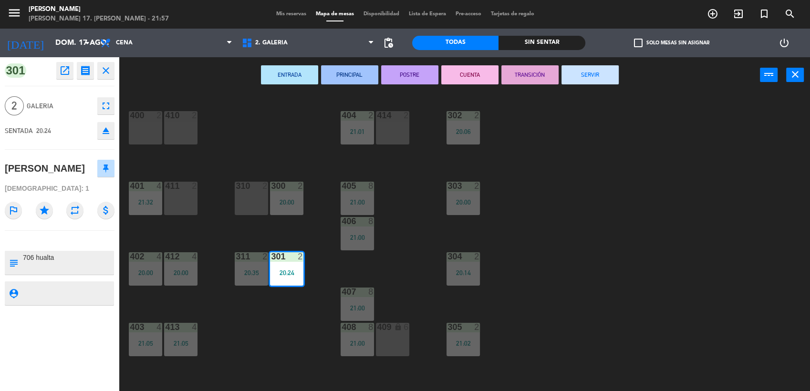
click at [600, 69] on button "SERVIR" at bounding box center [590, 74] width 57 height 19
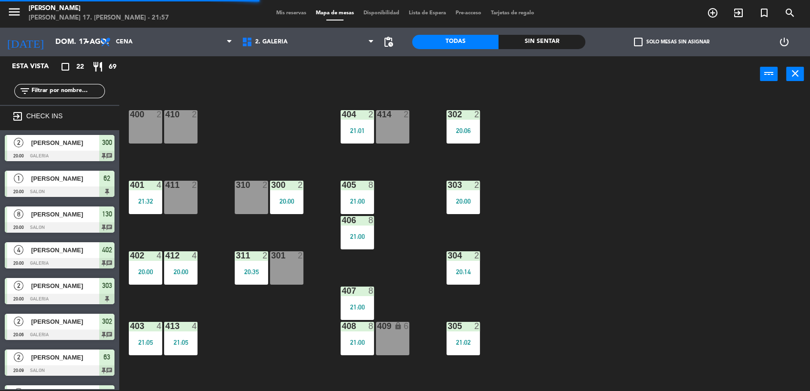
click at [241, 271] on div "20:35" at bounding box center [251, 272] width 33 height 7
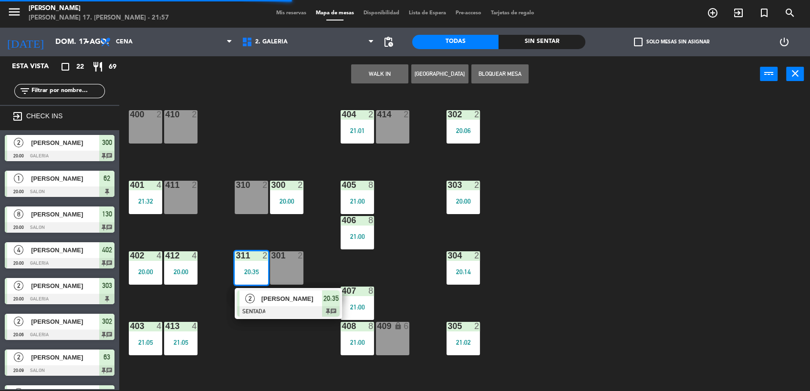
click at [267, 303] on span "[PERSON_NAME]" at bounding box center [291, 299] width 61 height 10
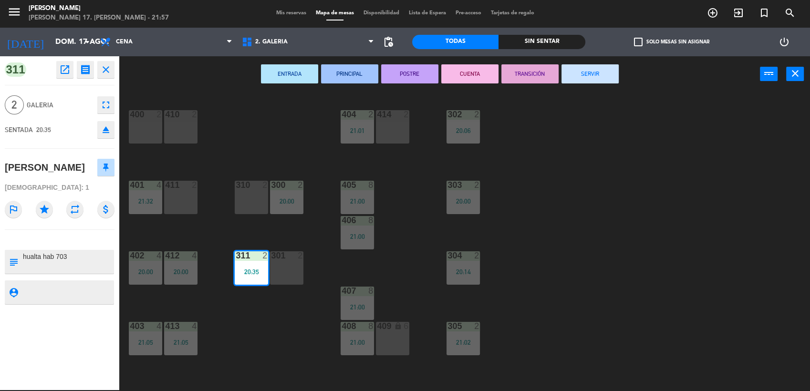
click at [608, 75] on button "SERVIR" at bounding box center [590, 73] width 57 height 19
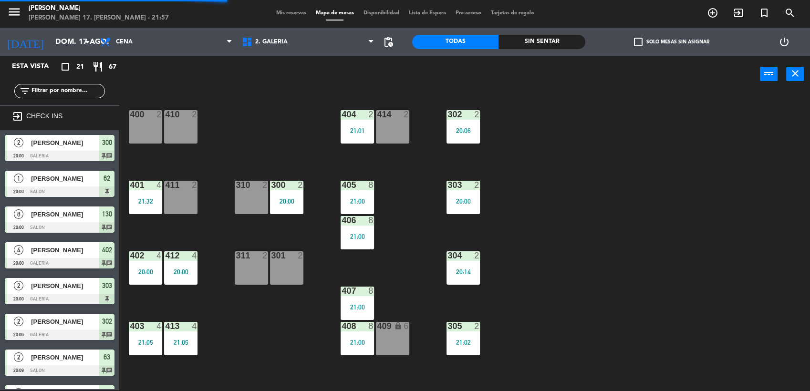
click at [233, 168] on div "400 2 410 2 404 2 21:01 414 2 302 2 20:06 401 4 21:32 411 2 310 2 300 2 20:00 3…" at bounding box center [468, 243] width 683 height 298
click at [152, 263] on div "402 4 20:00" at bounding box center [145, 267] width 33 height 33
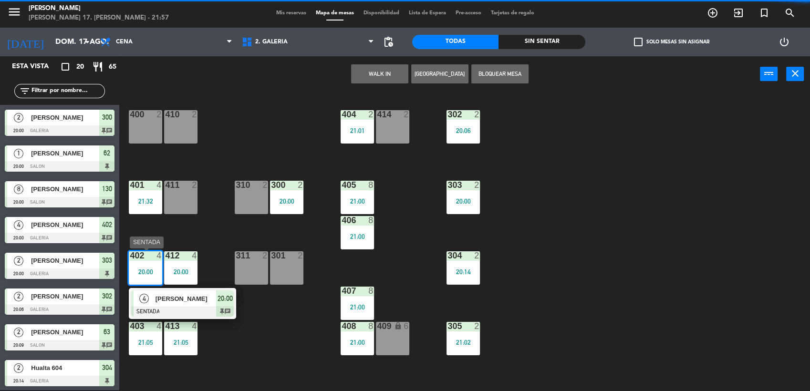
drag, startPoint x: 213, startPoint y: 306, endPoint x: 219, endPoint y: 302, distance: 7.5
click at [213, 306] on div "4 [PERSON_NAME] SENTADA 20:00 chat" at bounding box center [183, 303] width 122 height 31
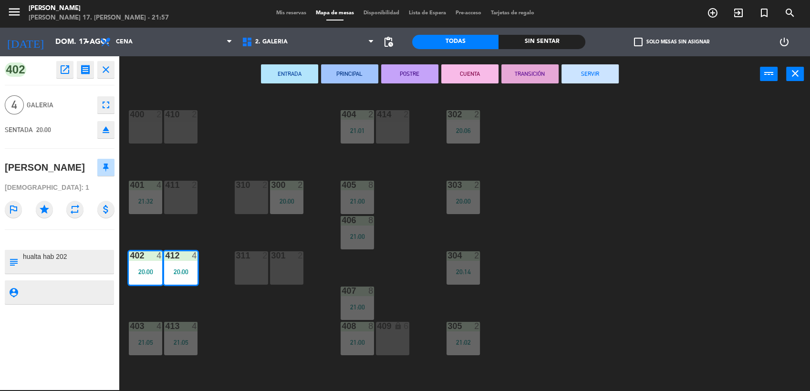
click at [590, 75] on button "SERVIR" at bounding box center [590, 73] width 57 height 19
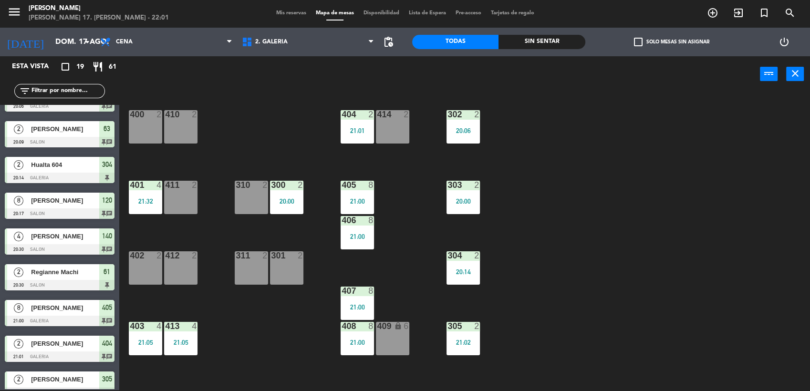
scroll to position [0, 0]
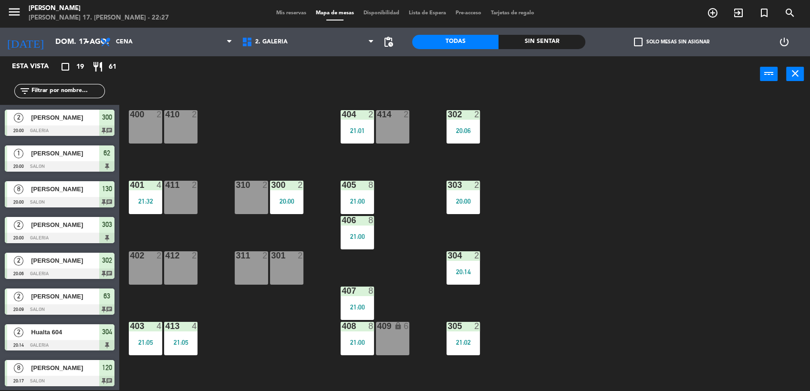
click at [437, 212] on div "400 2 410 2 404 2 21:01 414 2 302 2 20:06 401 4 21:32 411 2 310 2 300 2 20:00 3…" at bounding box center [468, 243] width 683 height 298
click at [363, 230] on div "406 8 21:00" at bounding box center [357, 232] width 33 height 33
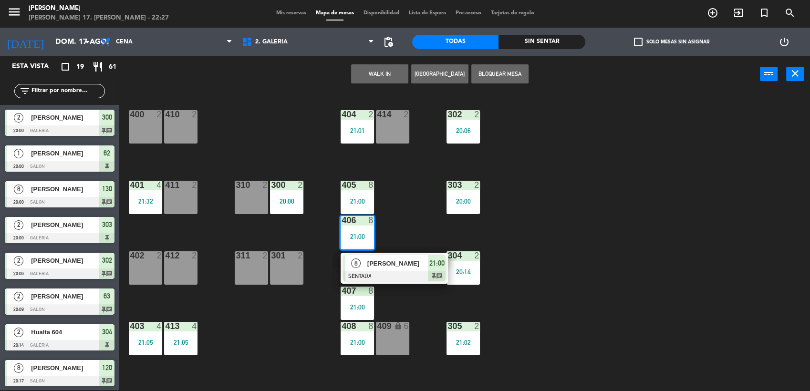
click at [388, 268] on span "[PERSON_NAME]" at bounding box center [397, 264] width 61 height 10
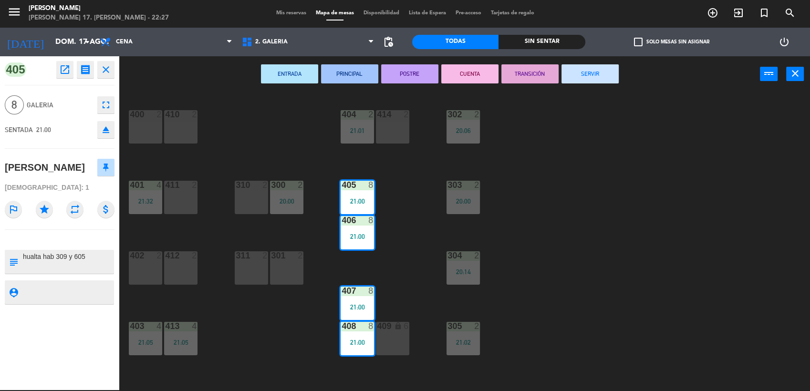
click at [602, 72] on button "SERVIR" at bounding box center [590, 73] width 57 height 19
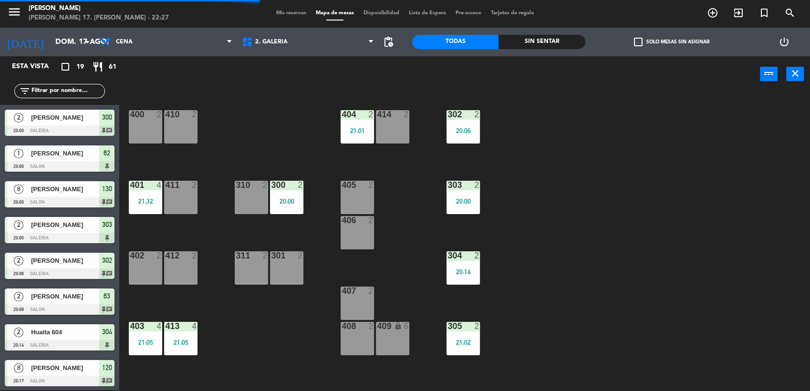
click at [319, 134] on div "400 2 410 2 404 2 21:01 414 2 302 2 20:06 401 4 21:32 411 2 310 2 300 2 20:00 3…" at bounding box center [468, 243] width 683 height 298
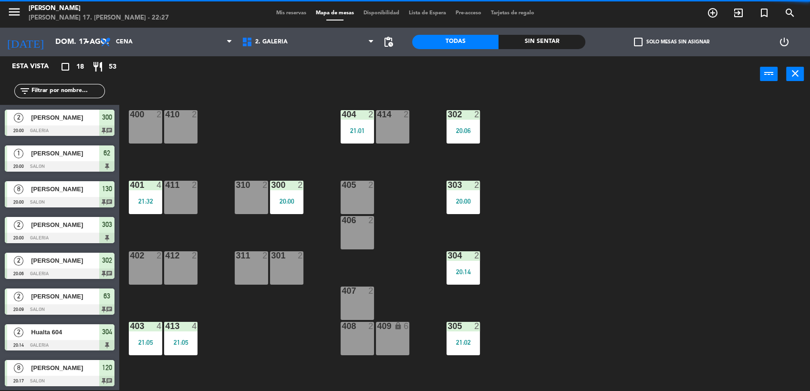
click at [300, 126] on div "400 2 410 2 404 2 21:01 414 2 302 2 20:06 401 4 21:32 411 2 310 2 300 2 20:00 3…" at bounding box center [468, 243] width 683 height 298
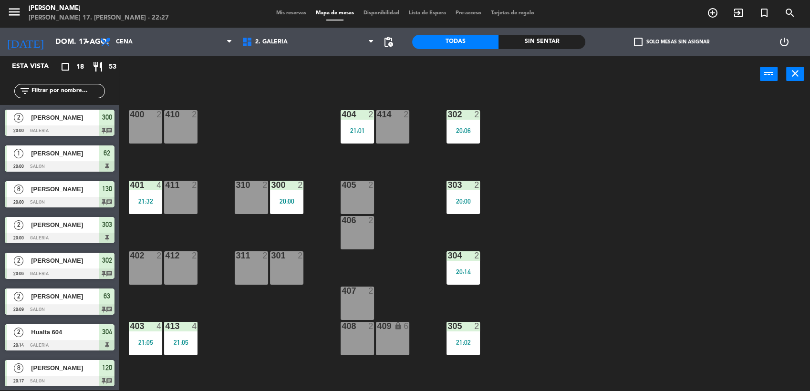
click at [385, 342] on div "409 lock 6" at bounding box center [392, 338] width 33 height 33
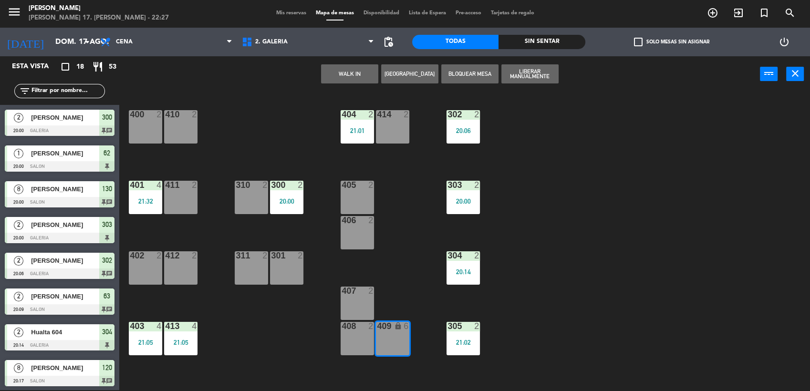
click at [349, 67] on button "WALK IN" at bounding box center [349, 73] width 57 height 19
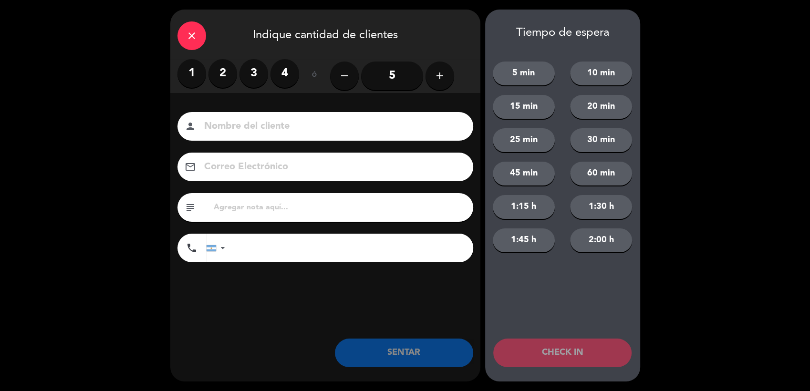
click at [408, 75] on input "5" at bounding box center [392, 76] width 62 height 29
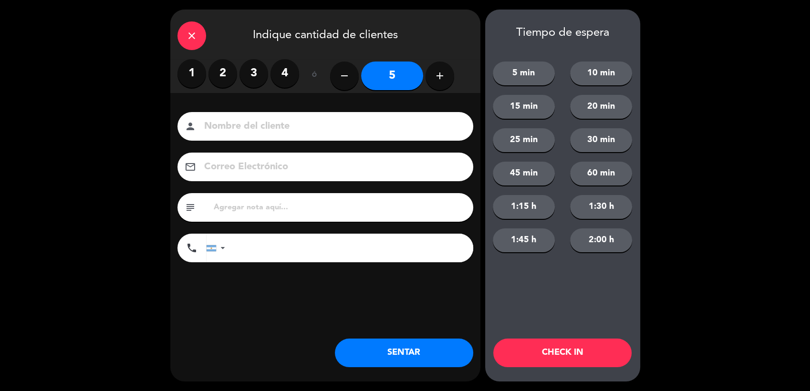
click at [388, 129] on input at bounding box center [332, 126] width 258 height 17
type input "G"
type input "[PERSON_NAME]"
click at [328, 202] on input "text" at bounding box center [339, 207] width 253 height 13
type input "Huentala 615"
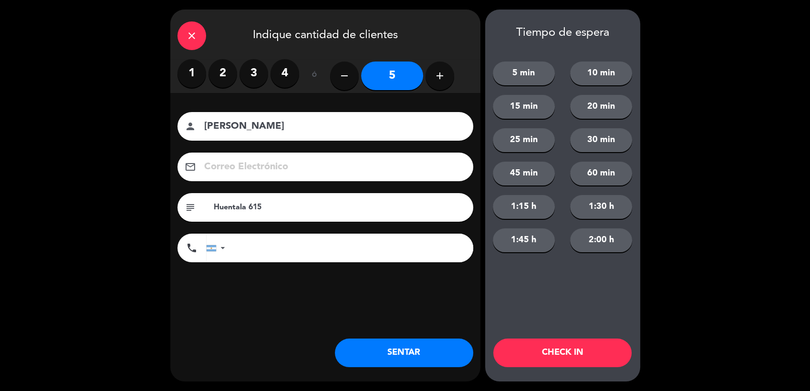
click at [369, 356] on button "SENTAR" at bounding box center [404, 353] width 138 height 29
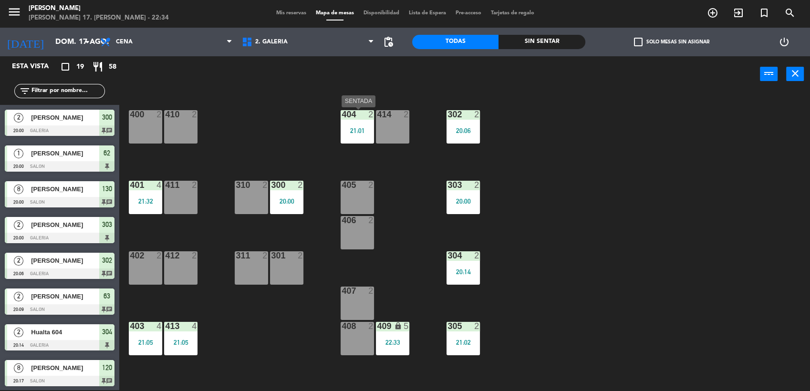
click at [344, 130] on div "21:01" at bounding box center [357, 130] width 33 height 7
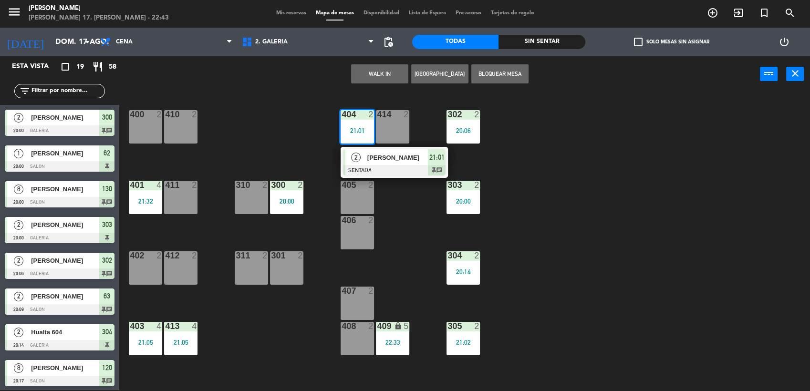
click at [208, 86] on div "WALK IN [GEOGRAPHIC_DATA] Bloquear Mesa power_input close" at bounding box center [439, 74] width 641 height 36
click at [262, 273] on div "311 2" at bounding box center [251, 267] width 33 height 33
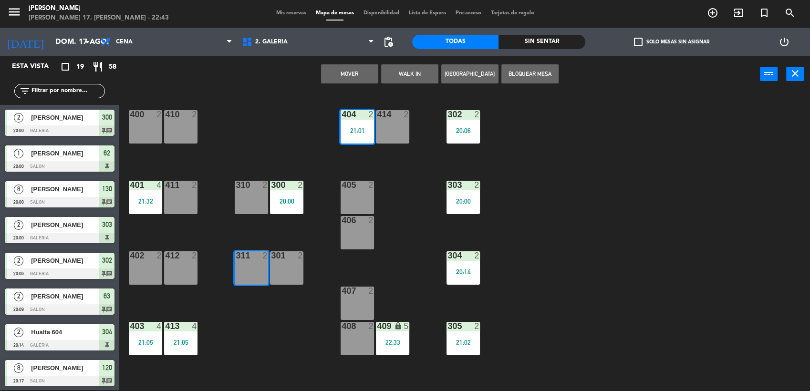
click at [413, 66] on button "WALK IN" at bounding box center [409, 73] width 57 height 19
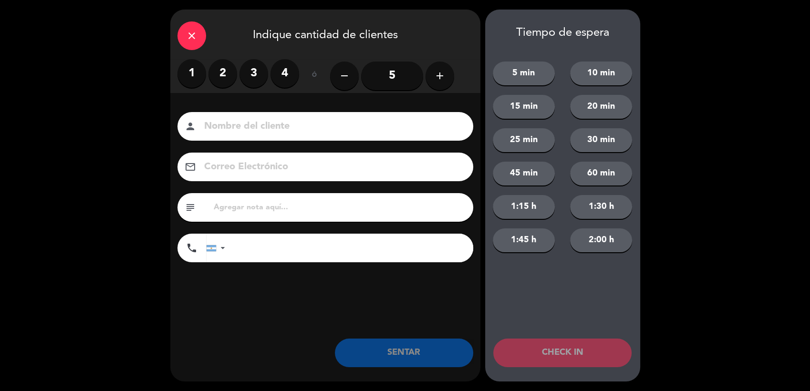
click at [229, 76] on label "2" at bounding box center [222, 73] width 29 height 29
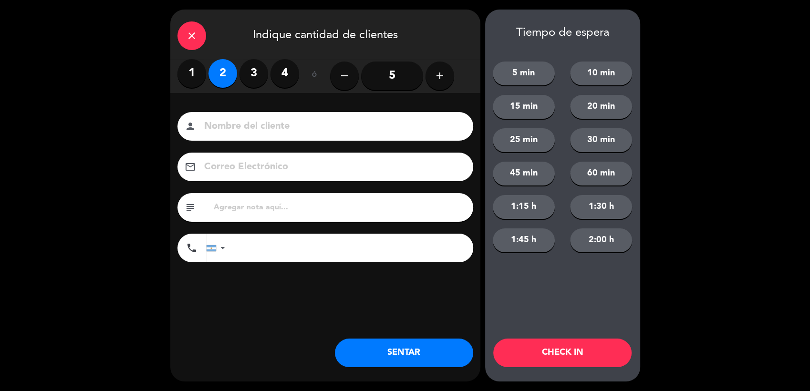
click at [319, 129] on input at bounding box center [332, 126] width 258 height 17
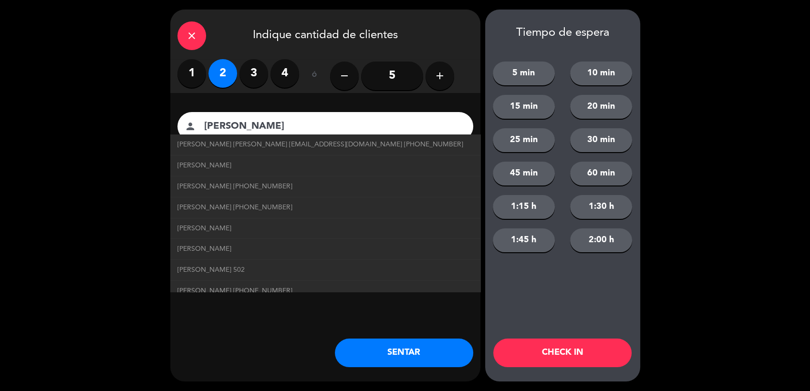
click at [369, 207] on link "[PERSON_NAME] [PHONE_NUMBER]" at bounding box center [325, 207] width 296 height 11
type input "[PERSON_NAME]"
type input "[PHONE_NUMBER]"
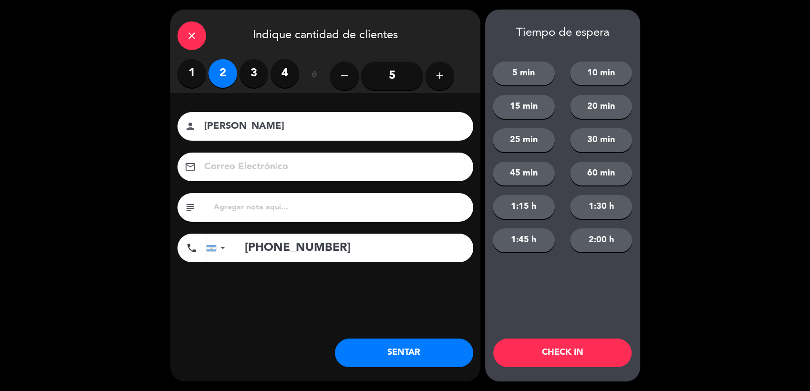
click at [359, 246] on input "[PHONE_NUMBER]" at bounding box center [354, 248] width 239 height 29
click at [308, 143] on div "Nombre del cliente person [PERSON_NAME] Correo Electrónico email subject phone …" at bounding box center [325, 188] width 310 height 153
click at [308, 129] on input "[PERSON_NAME]" at bounding box center [332, 126] width 258 height 17
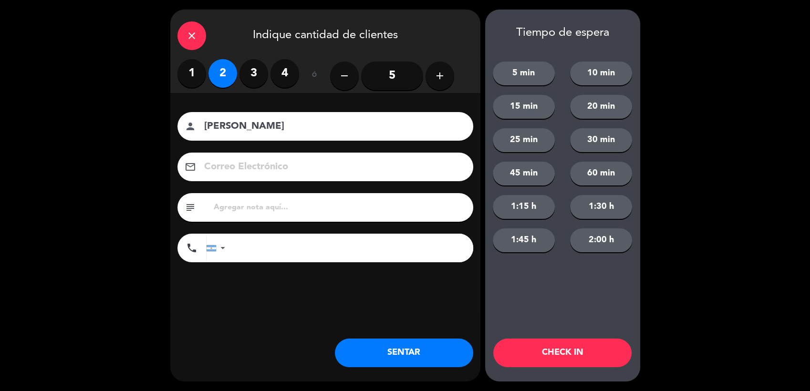
click at [308, 129] on input "[PERSON_NAME]" at bounding box center [332, 126] width 258 height 17
type input "[PERSON_NAME]"
click at [379, 210] on input "text" at bounding box center [339, 207] width 253 height 13
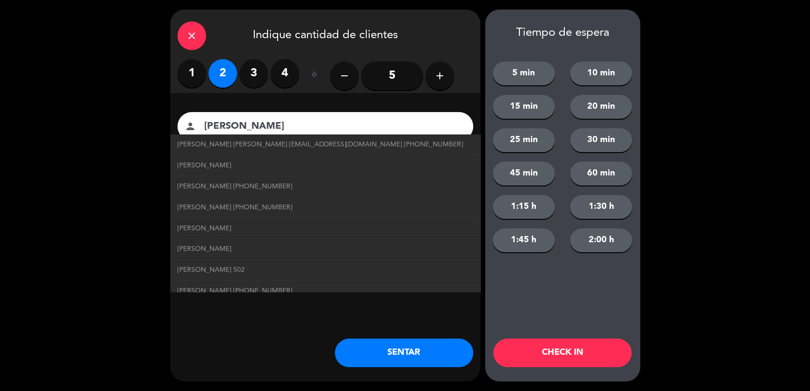
type input "hualta 709"
click at [428, 321] on div "close Indique cantidad de clientes 1 2 3 4 ó remove 5 add Nombre del cliente pe…" at bounding box center [325, 196] width 310 height 372
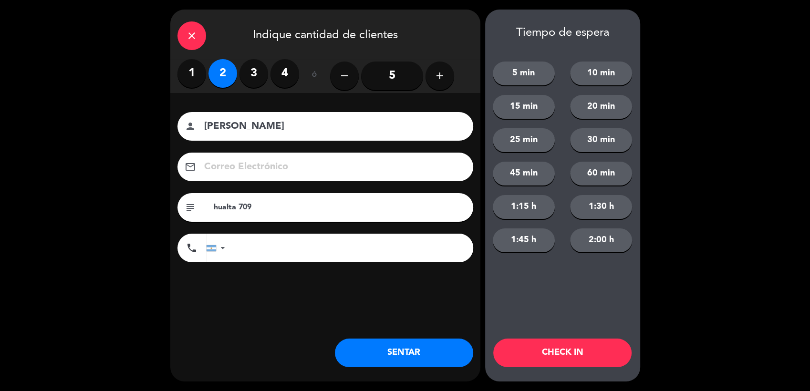
click at [419, 356] on button "SENTAR" at bounding box center [404, 353] width 138 height 29
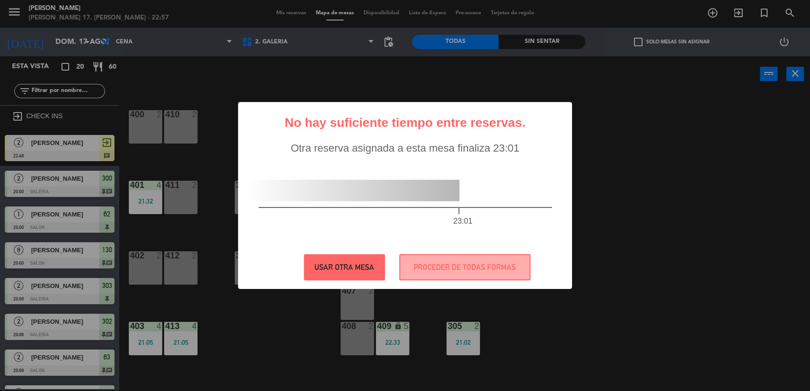
click at [365, 260] on button "USAR OTRA MESA" at bounding box center [344, 267] width 81 height 26
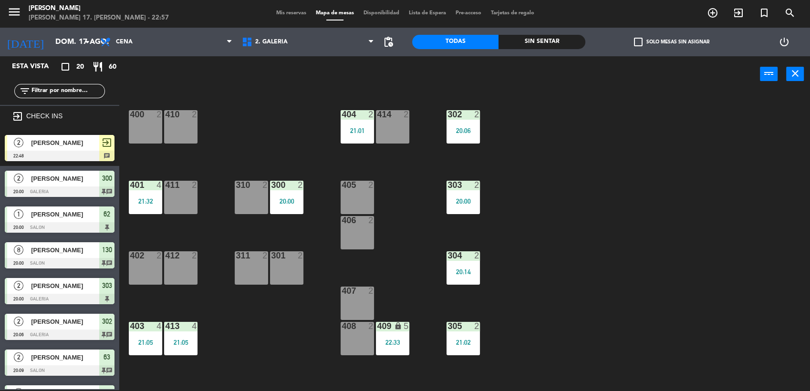
click at [81, 147] on span "[PERSON_NAME]" at bounding box center [65, 143] width 68 height 10
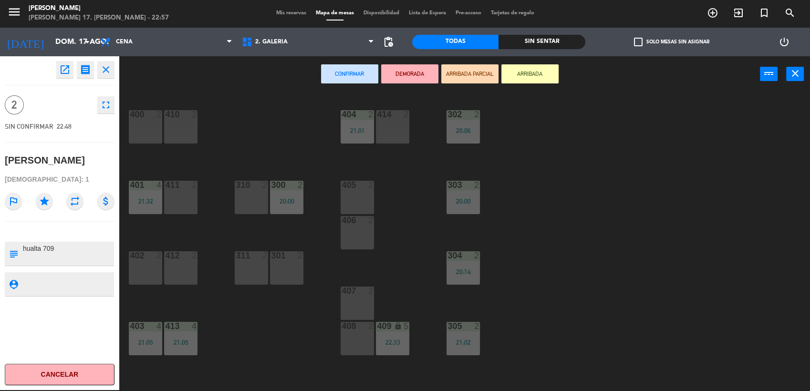
click at [281, 262] on div "301 2" at bounding box center [286, 267] width 33 height 33
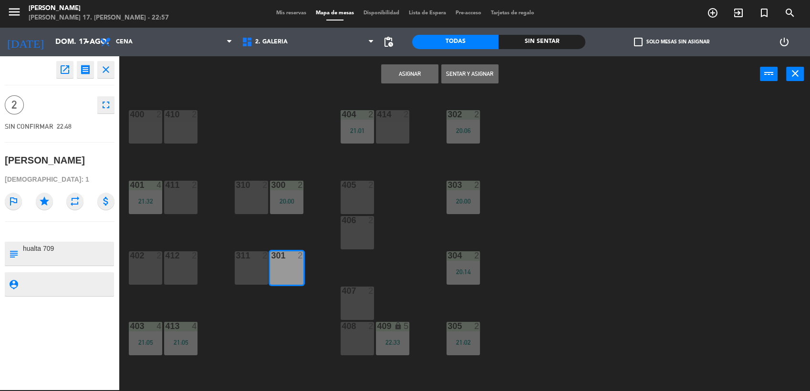
click at [468, 75] on button "Sentar y Asignar" at bounding box center [469, 73] width 57 height 19
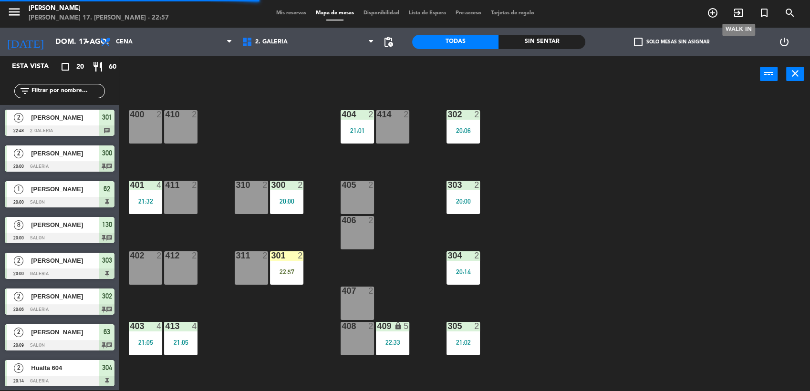
click at [741, 13] on icon "exit_to_app" at bounding box center [738, 12] width 11 height 11
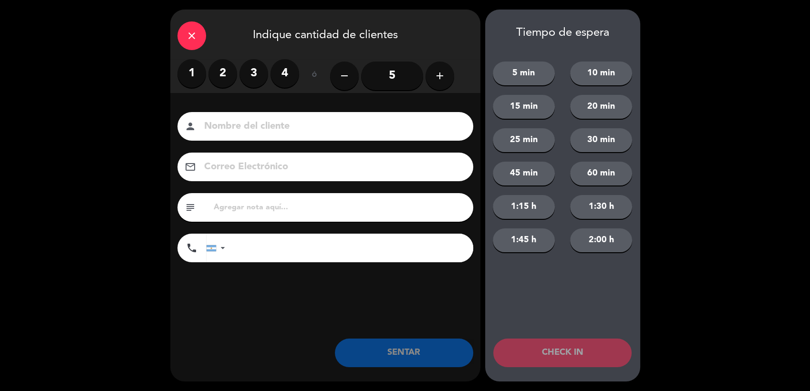
click at [224, 74] on label "2" at bounding box center [222, 73] width 29 height 29
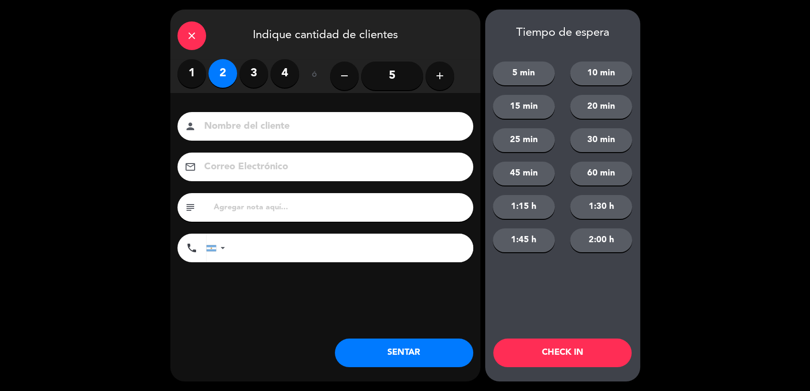
click at [265, 139] on div "person" at bounding box center [325, 126] width 296 height 29
click at [264, 124] on input at bounding box center [332, 126] width 258 height 17
type input "[PERSON_NAME]"
click at [297, 213] on input "text" at bounding box center [339, 207] width 253 height 13
type input "hualta hab 303"
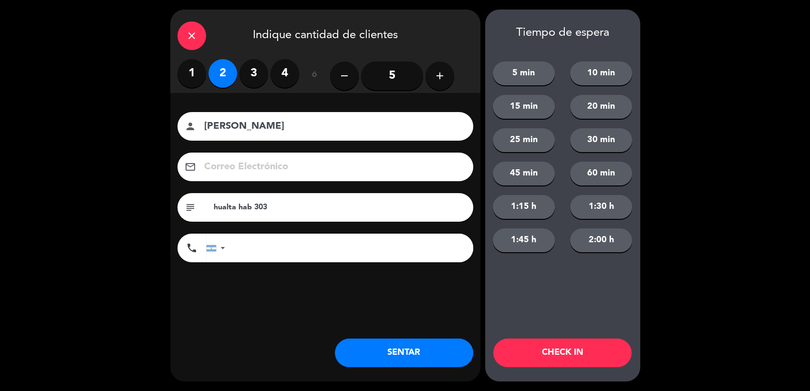
click at [423, 350] on button "SENTAR" at bounding box center [404, 353] width 138 height 29
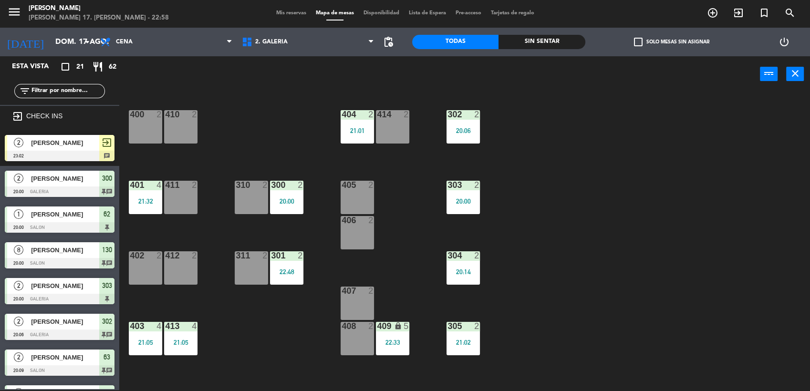
click at [70, 146] on span "[PERSON_NAME]" at bounding box center [65, 143] width 68 height 10
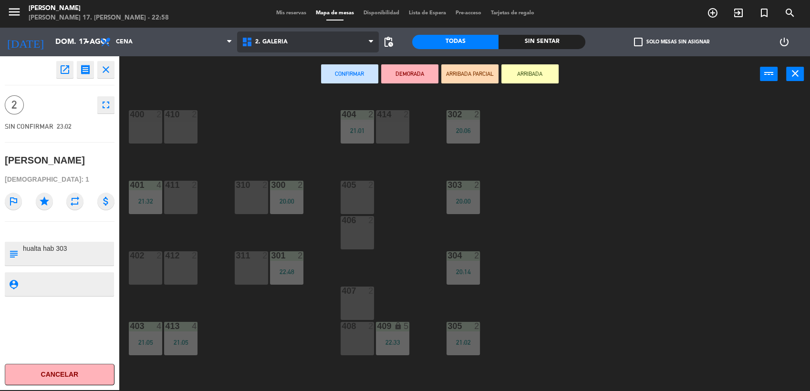
click at [302, 44] on span "2. GALERIA" at bounding box center [308, 41] width 142 height 21
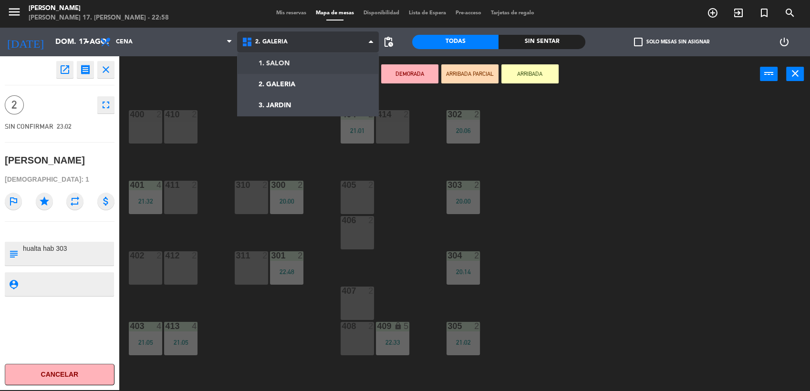
click at [302, 63] on ng-component "menu [PERSON_NAME] [PERSON_NAME] 17. [PERSON_NAME] - 22:58 Mis reservas Mapa de…" at bounding box center [405, 195] width 810 height 393
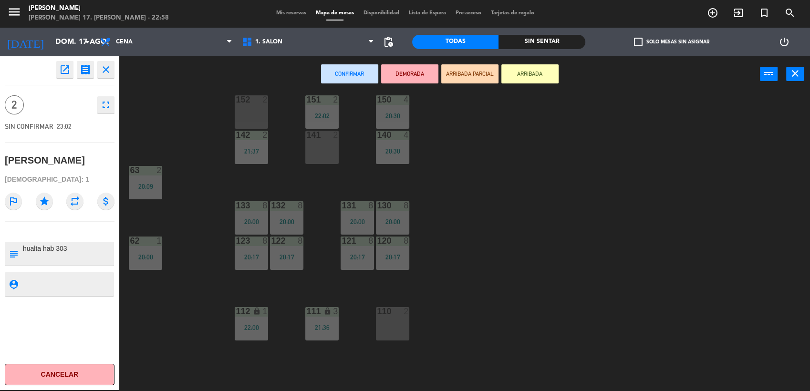
scroll to position [105, 0]
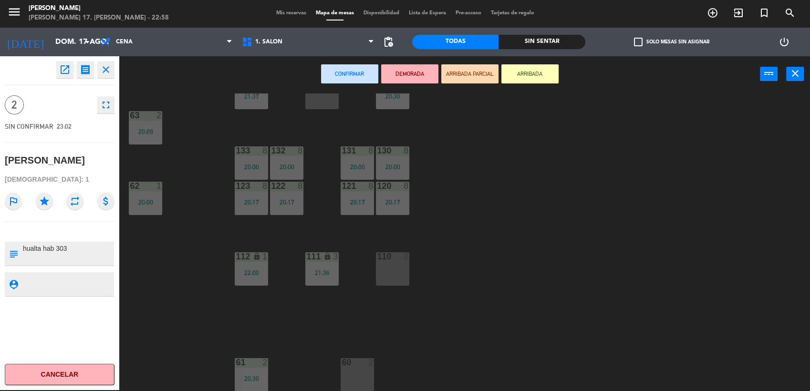
click at [361, 373] on div "60 2" at bounding box center [357, 374] width 33 height 33
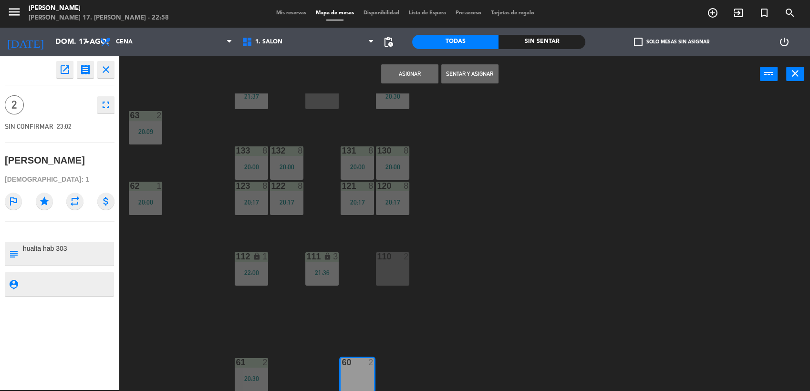
click at [466, 75] on button "Sentar y Asignar" at bounding box center [469, 73] width 57 height 19
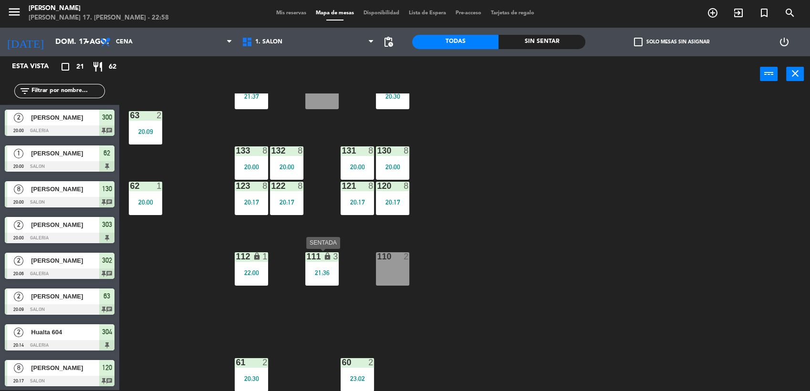
click at [313, 282] on div "111 lock 3 21:36" at bounding box center [321, 268] width 33 height 33
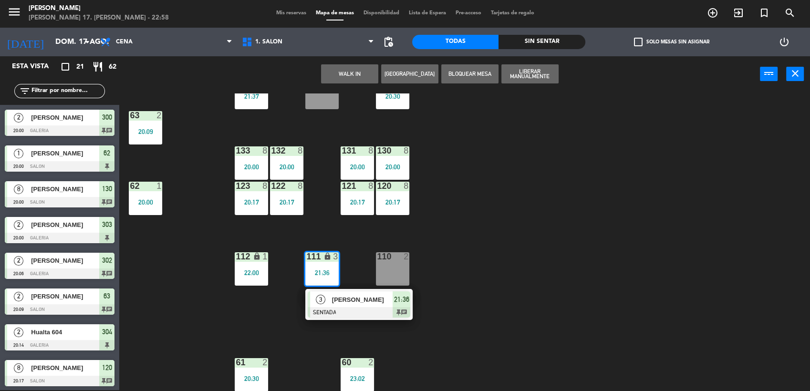
click at [462, 219] on div "B206 1 B205 1 B204 1 B203 1 B202 1 B201 1 B200 1 150 4 20:30 151 2 22:02 152 2 …" at bounding box center [468, 243] width 683 height 298
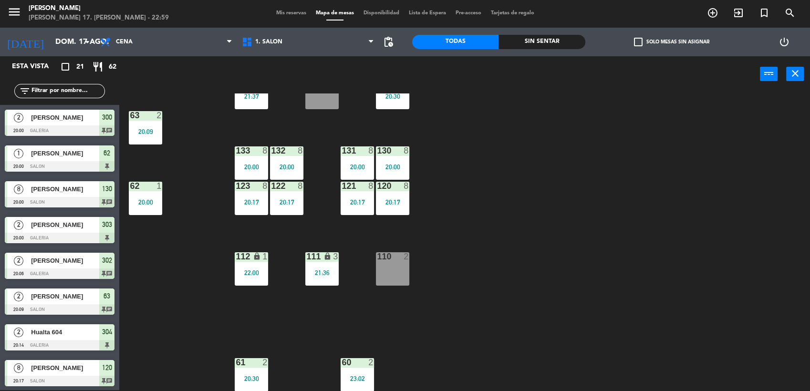
click at [398, 215] on div "B206 1 B205 1 B204 1 B203 1 B202 1 B201 1 B200 1 150 4 20:30 151 2 22:02 152 2 …" at bounding box center [468, 243] width 683 height 298
click at [397, 207] on div "120 8 20:17" at bounding box center [392, 198] width 33 height 33
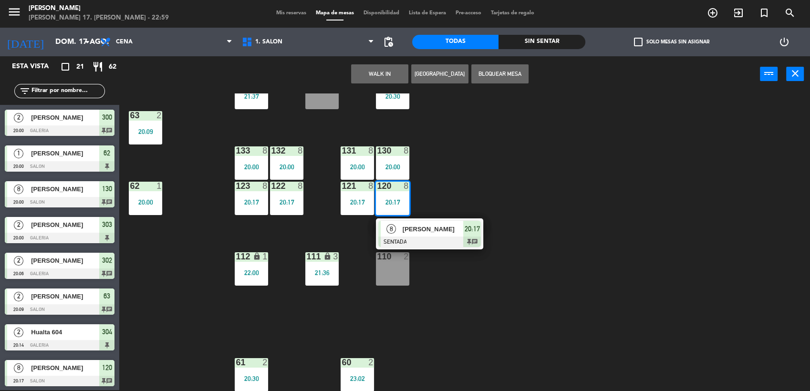
click at [437, 229] on span "[PERSON_NAME]" at bounding box center [433, 229] width 61 height 10
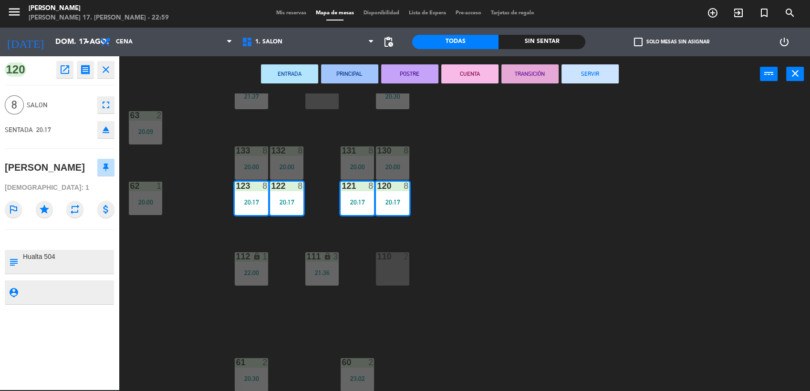
drag, startPoint x: 607, startPoint y: 71, endPoint x: 569, endPoint y: 116, distance: 58.9
click at [606, 71] on button "SERVIR" at bounding box center [590, 73] width 57 height 19
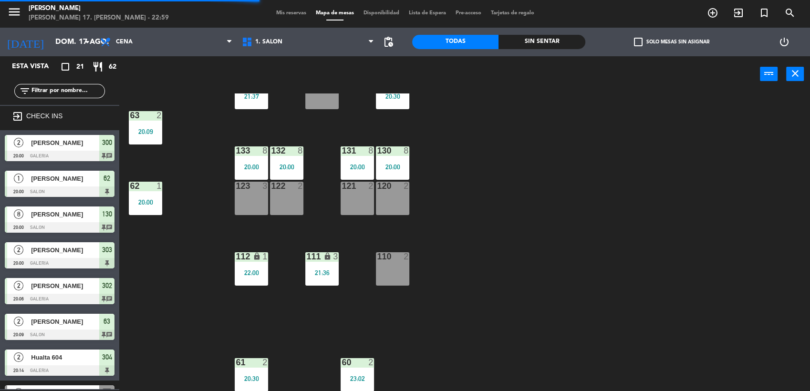
click at [391, 154] on div at bounding box center [393, 150] width 16 height 9
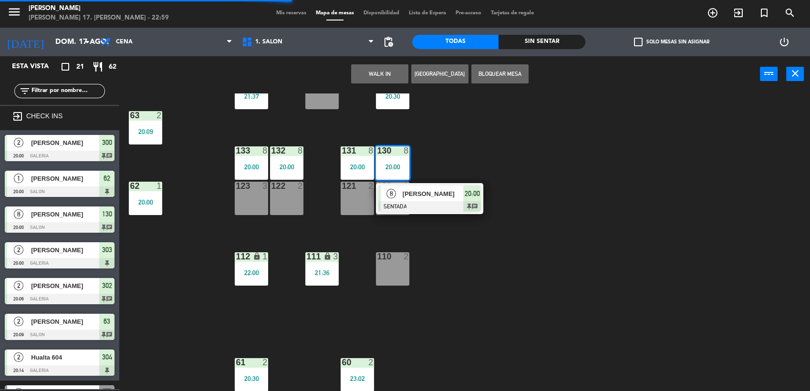
click at [435, 197] on span "[PERSON_NAME]" at bounding box center [433, 194] width 61 height 10
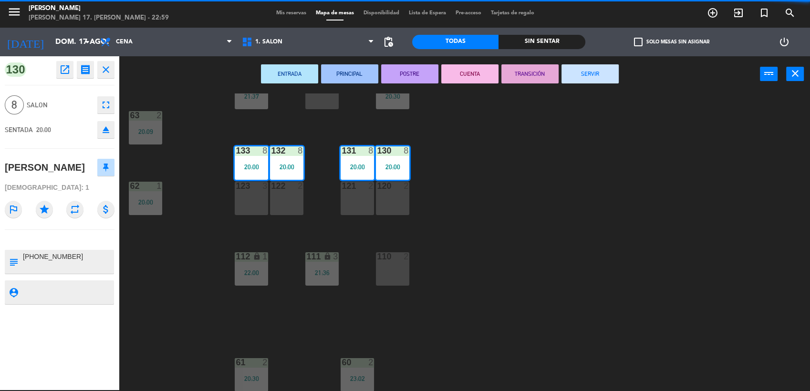
click at [581, 63] on div "ENTRADA PRINCIPAL POSTRE CUENTA TRANSICIÓN SERVIR power_input close" at bounding box center [439, 74] width 641 height 36
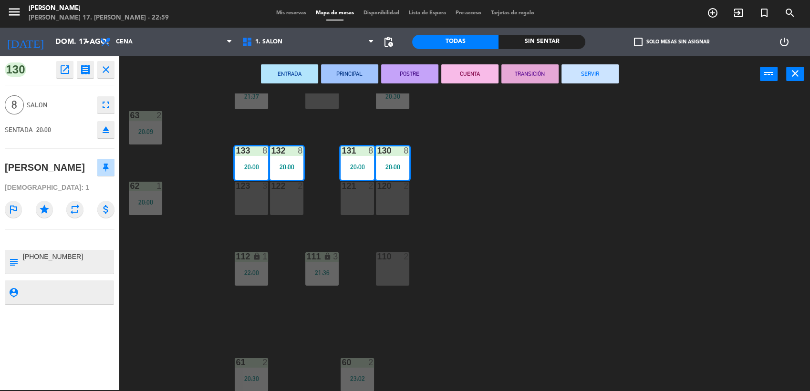
click at [585, 71] on button "SERVIR" at bounding box center [590, 73] width 57 height 19
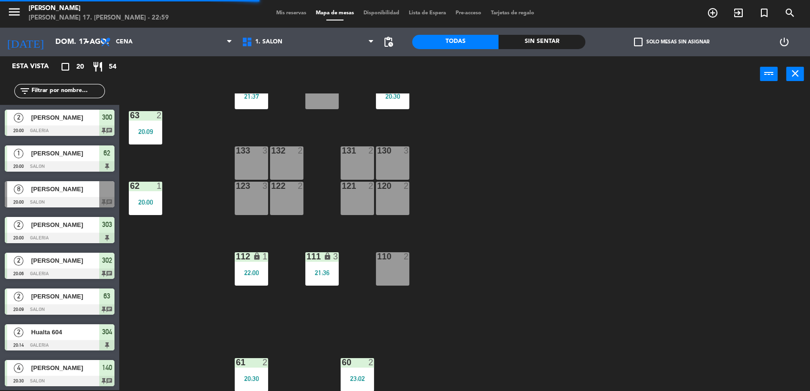
click at [145, 199] on div "20:00" at bounding box center [145, 202] width 33 height 7
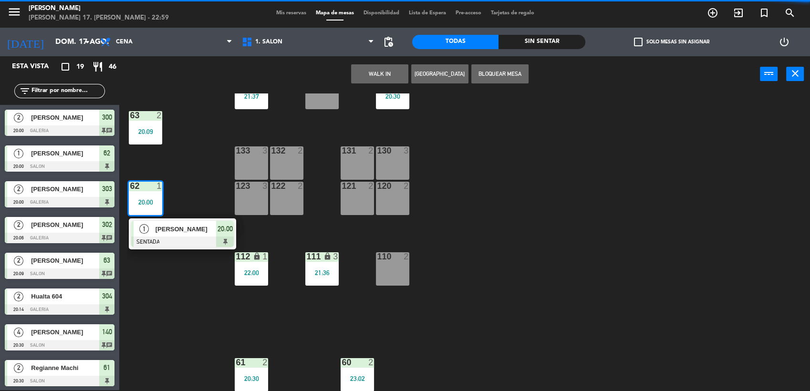
click at [221, 227] on span "20:00" at bounding box center [225, 228] width 15 height 11
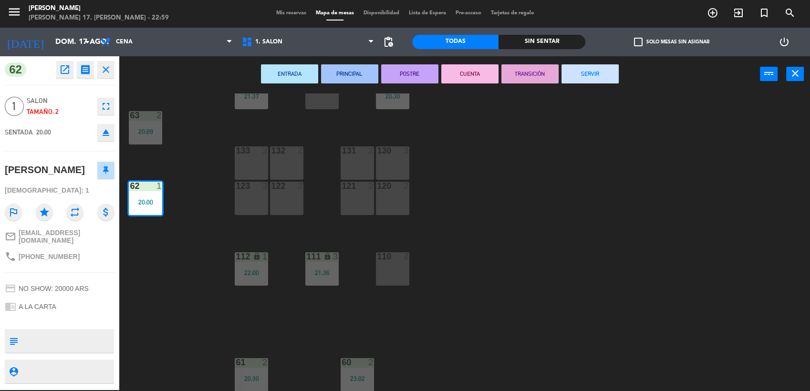
click at [598, 74] on button "SERVIR" at bounding box center [590, 73] width 57 height 19
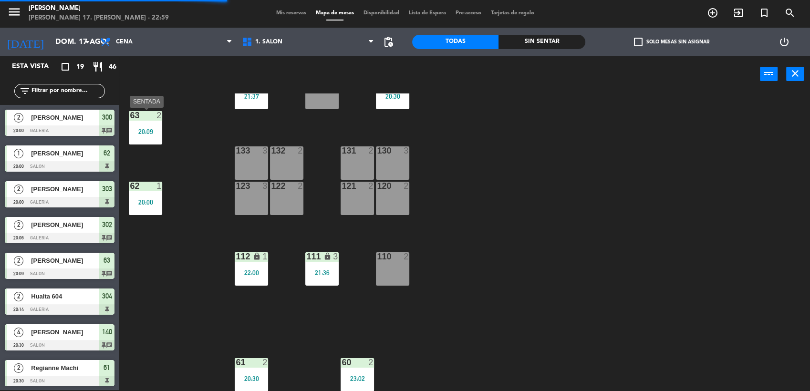
click at [149, 128] on div "20:09" at bounding box center [145, 131] width 33 height 7
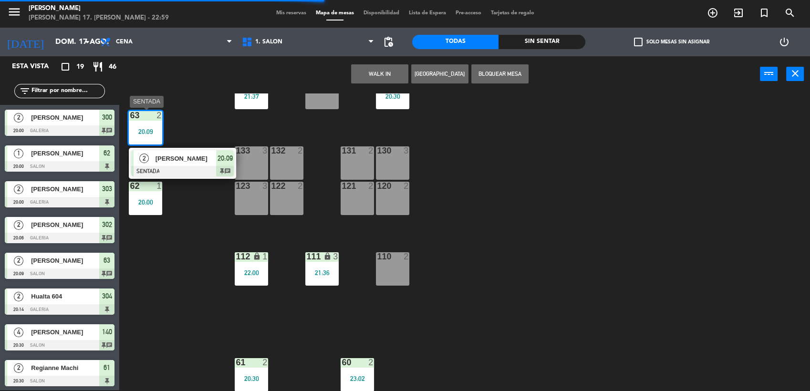
click at [228, 165] on div "20:09" at bounding box center [225, 158] width 18 height 16
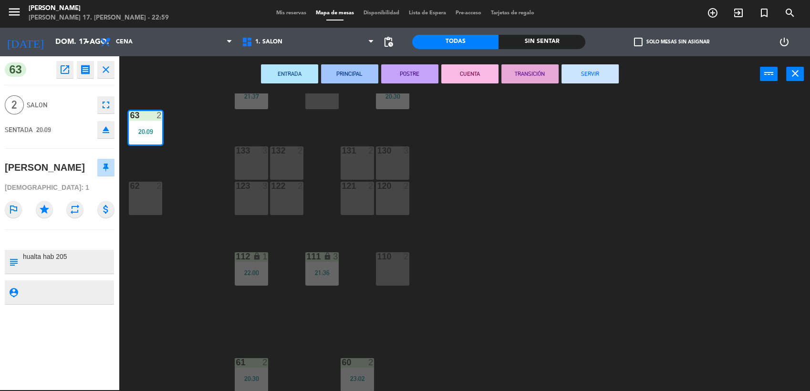
click at [595, 74] on button "SERVIR" at bounding box center [590, 73] width 57 height 19
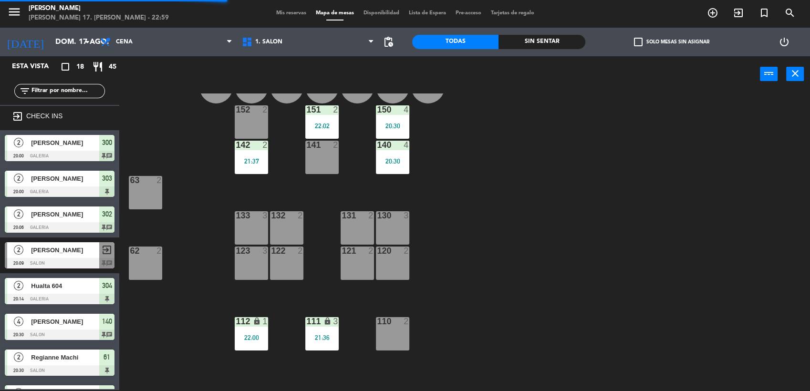
scroll to position [0, 0]
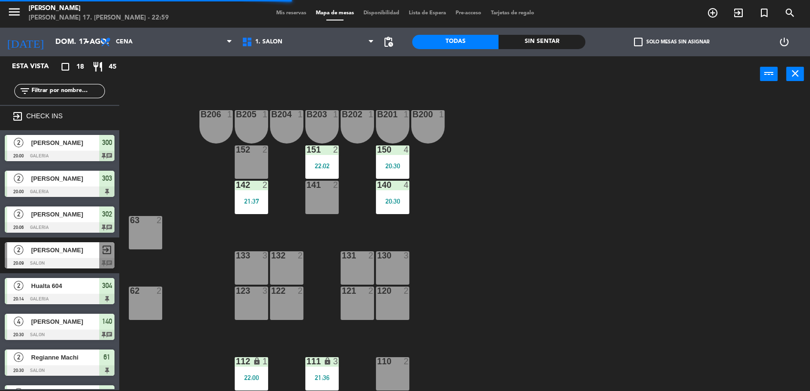
click at [238, 191] on div "142 2 21:37" at bounding box center [251, 197] width 33 height 33
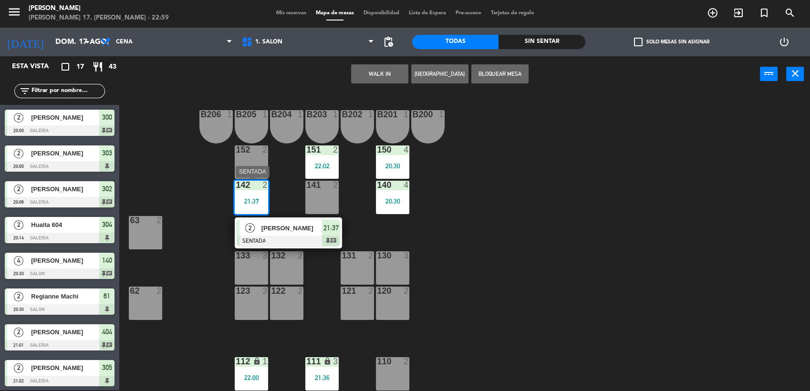
click at [321, 227] on span "[PERSON_NAME]" at bounding box center [291, 228] width 61 height 10
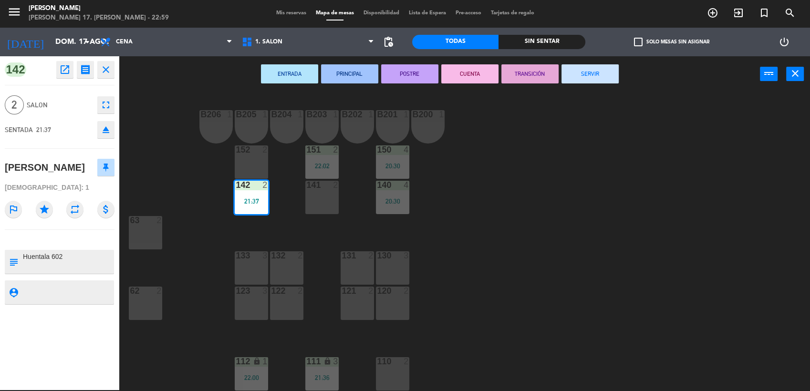
click at [575, 69] on button "SERVIR" at bounding box center [590, 73] width 57 height 19
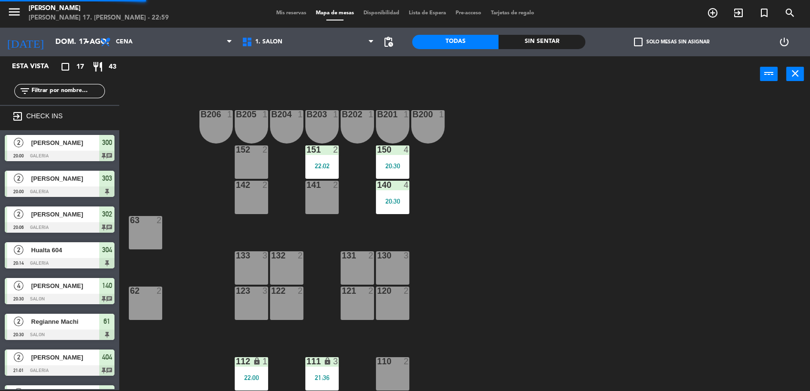
scroll to position [11, 0]
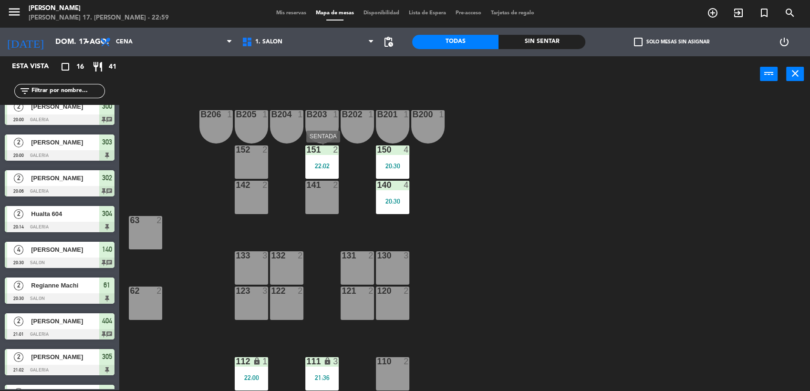
click at [323, 159] on div "151 2 22:02" at bounding box center [321, 162] width 33 height 33
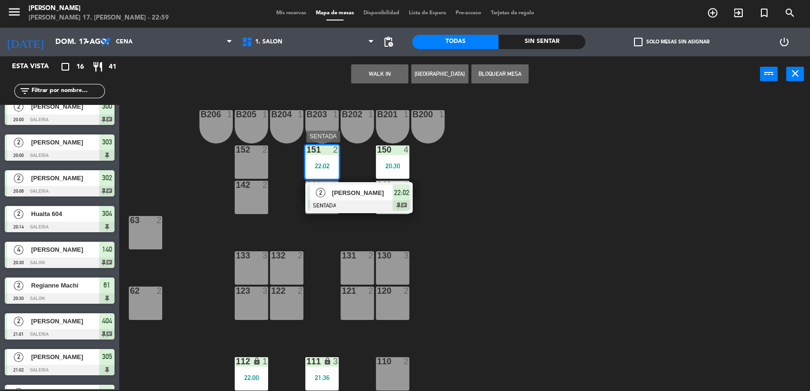
click at [361, 194] on span "[PERSON_NAME]" at bounding box center [362, 193] width 61 height 10
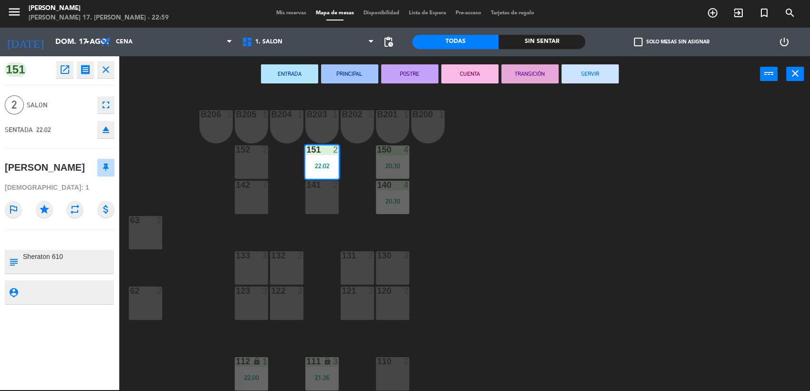
click at [612, 70] on button "SERVIR" at bounding box center [590, 73] width 57 height 19
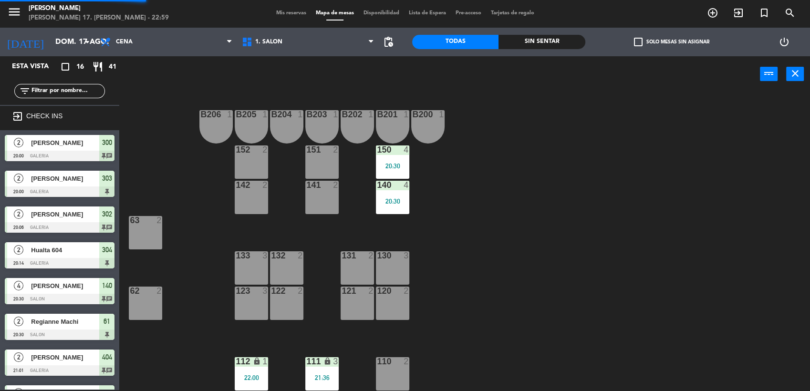
scroll to position [70, 0]
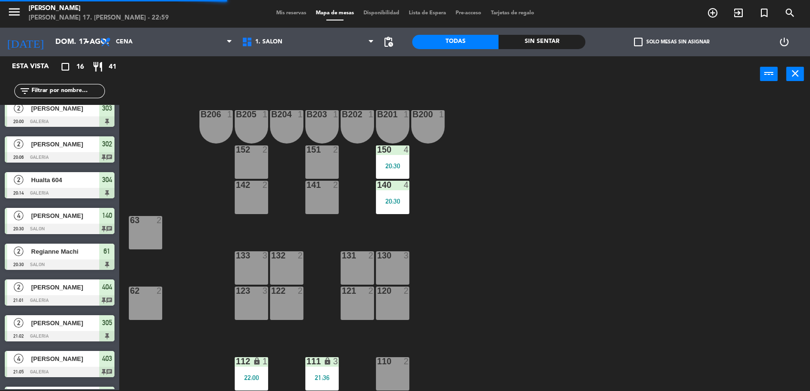
click at [405, 192] on div "140 4 20:30" at bounding box center [392, 197] width 33 height 33
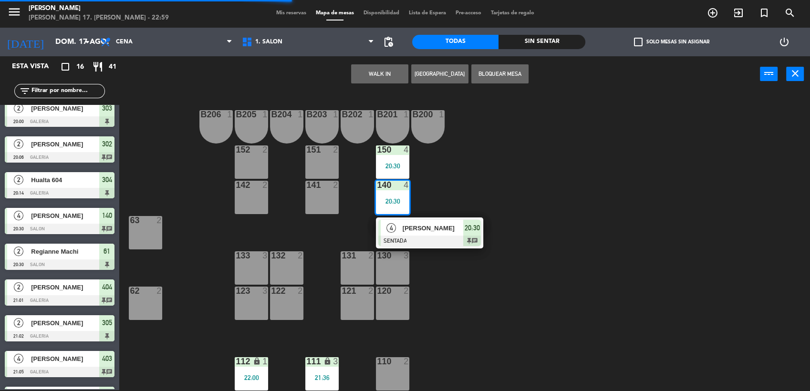
click at [438, 231] on span "[PERSON_NAME]" at bounding box center [433, 228] width 61 height 10
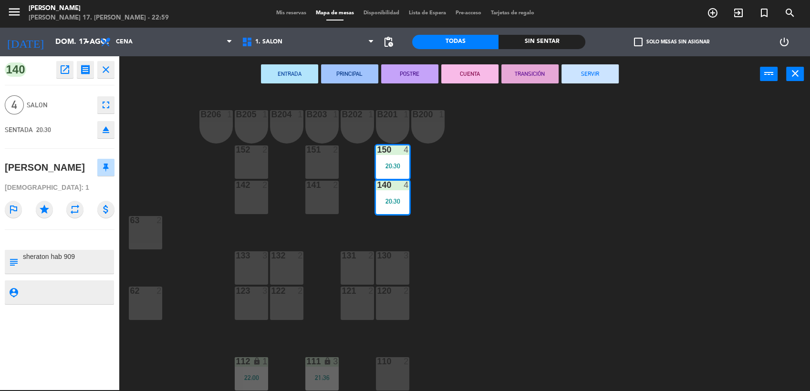
click at [594, 78] on button "SERVIR" at bounding box center [590, 73] width 57 height 19
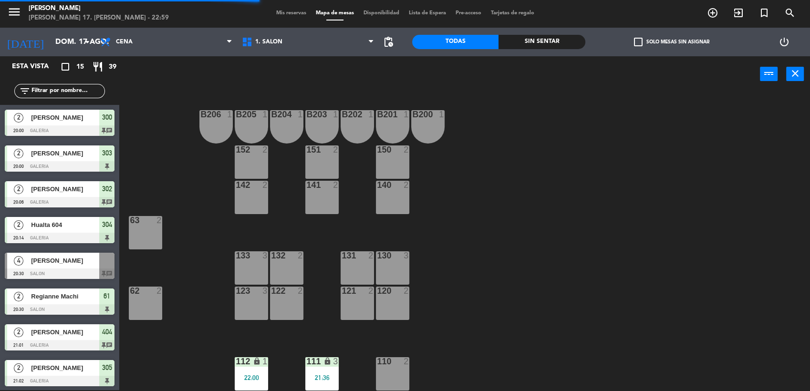
scroll to position [105, 0]
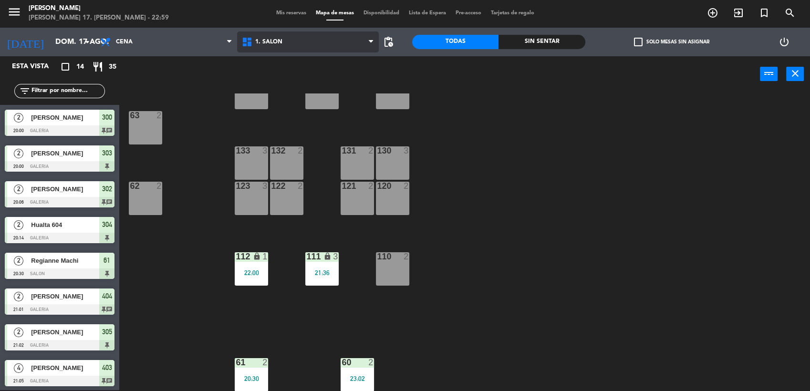
click at [313, 39] on span "1. SALON" at bounding box center [308, 41] width 142 height 21
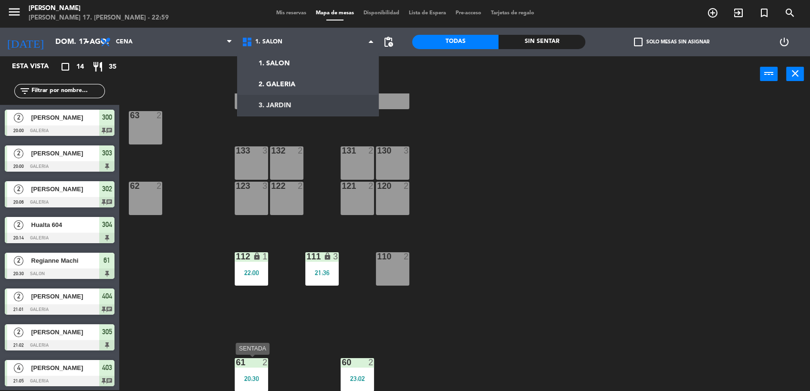
click at [256, 372] on div "61 2 20:30" at bounding box center [251, 374] width 33 height 33
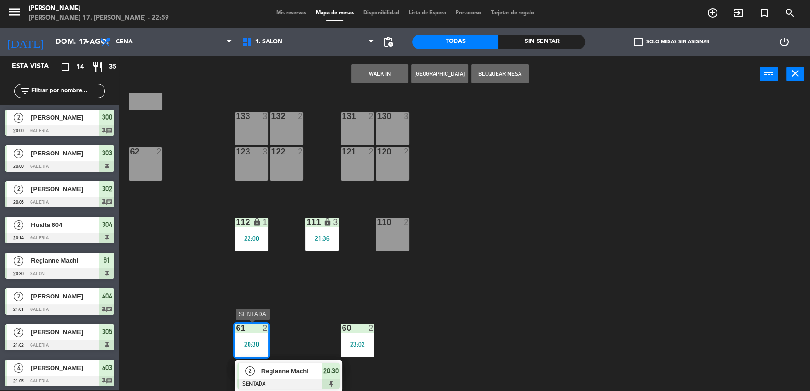
click at [300, 372] on span "Regianne Machi" at bounding box center [291, 371] width 61 height 10
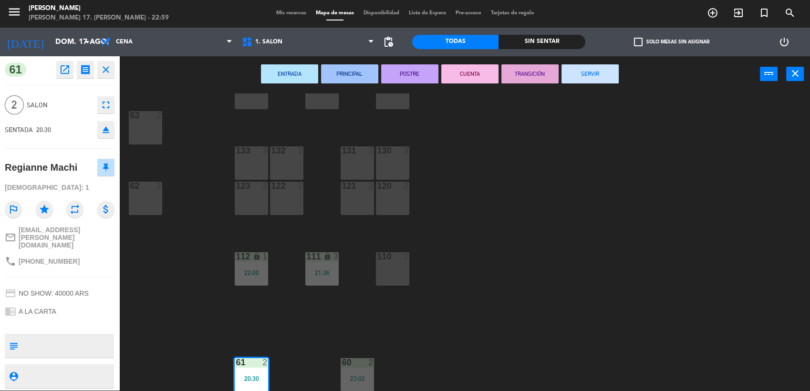
click at [586, 69] on button "SERVIR" at bounding box center [590, 73] width 57 height 19
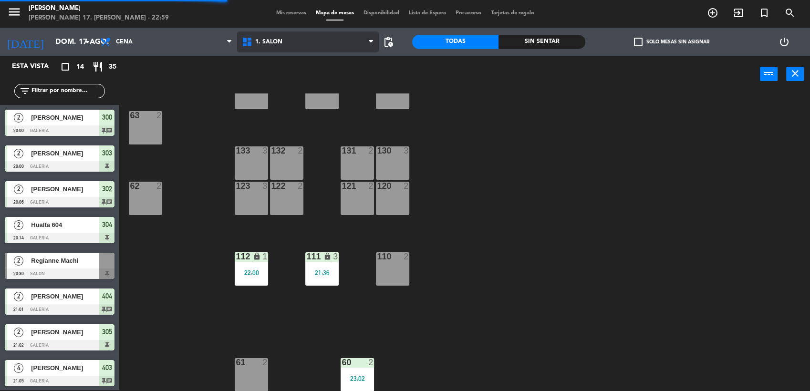
click at [289, 44] on span "1. SALON" at bounding box center [308, 41] width 142 height 21
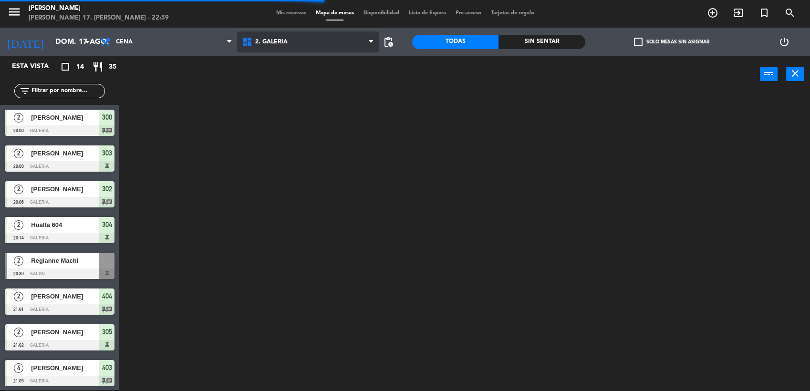
click at [292, 81] on ng-component "menu [PERSON_NAME] [PERSON_NAME] 17. [PERSON_NAME] - 22:59 Mis reservas Mapa de…" at bounding box center [405, 195] width 810 height 393
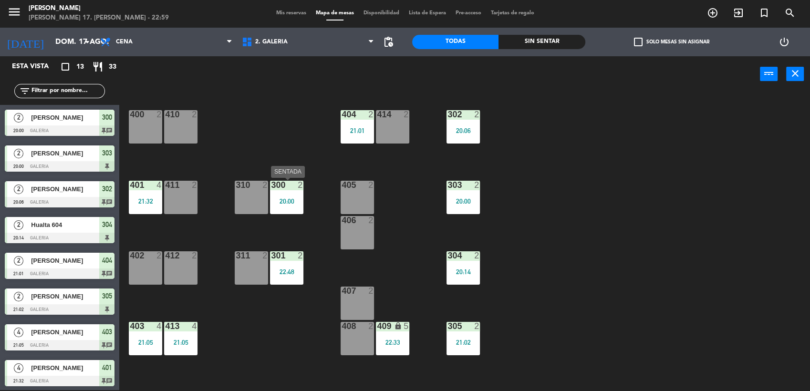
click at [284, 209] on div "300 2 20:00" at bounding box center [286, 197] width 33 height 33
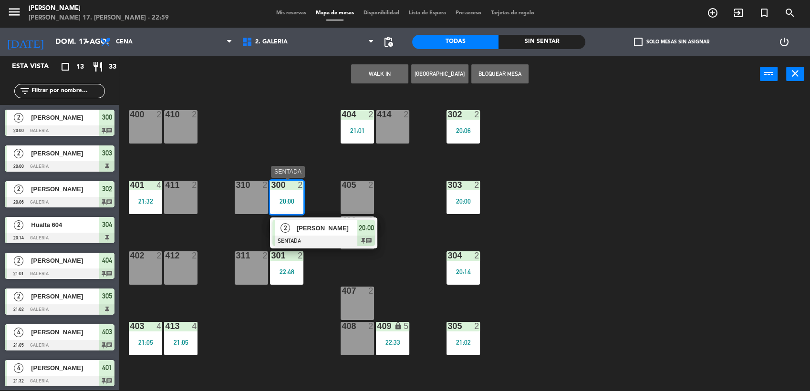
click at [370, 237] on div at bounding box center [323, 241] width 103 height 10
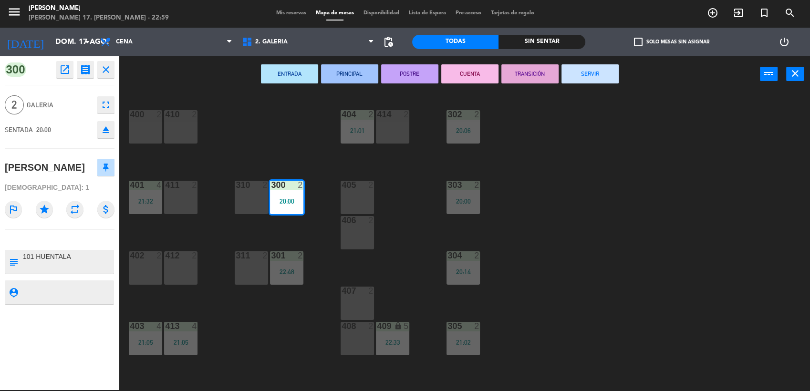
click at [604, 72] on button "SERVIR" at bounding box center [590, 73] width 57 height 19
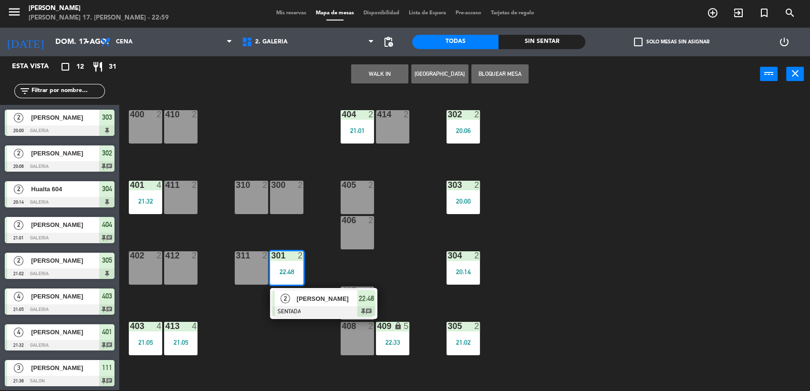
click at [421, 263] on div "400 2 410 2 404 2 21:01 414 2 302 2 20:06 401 4 21:32 411 2 310 2 300 2 303 2 2…" at bounding box center [468, 243] width 683 height 298
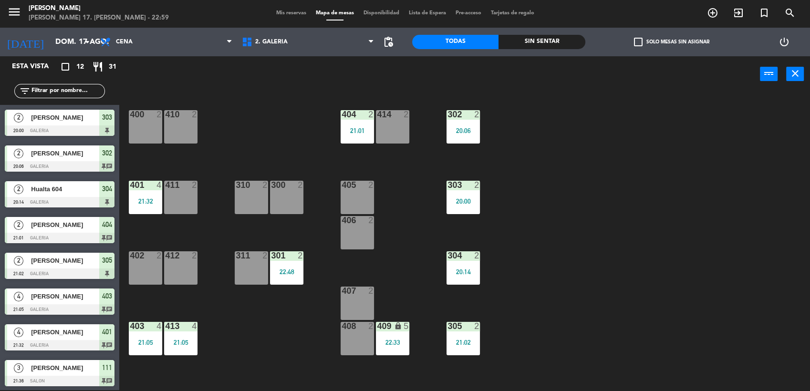
click at [453, 205] on div "303 2 20:00" at bounding box center [463, 197] width 33 height 33
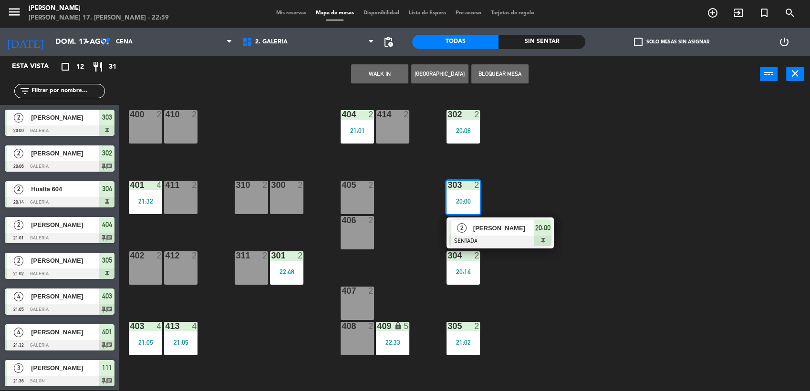
click at [484, 233] on span "[PERSON_NAME]" at bounding box center [503, 228] width 61 height 10
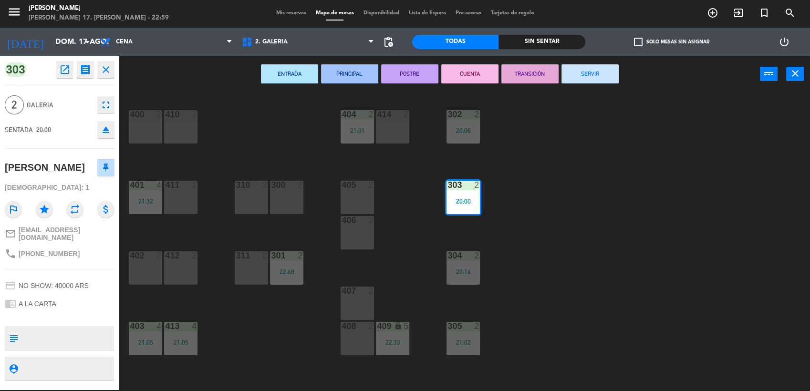
click at [603, 75] on button "SERVIR" at bounding box center [590, 73] width 57 height 19
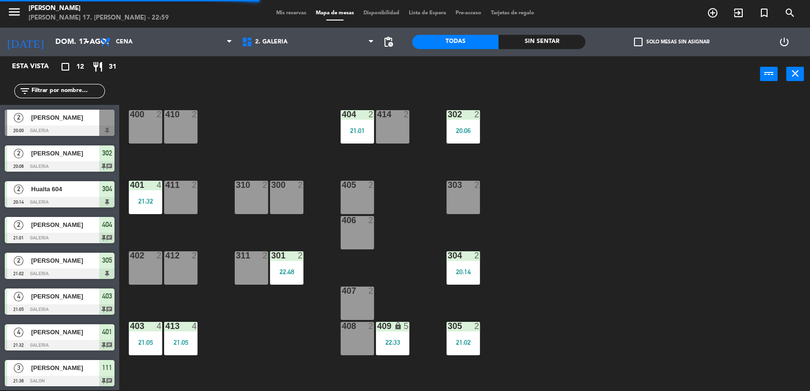
click at [467, 122] on div "302 2 20:06" at bounding box center [463, 126] width 33 height 33
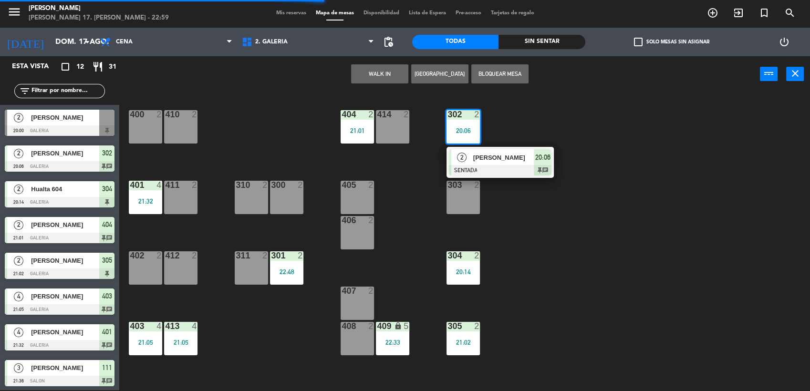
click at [510, 163] on div "[PERSON_NAME]" at bounding box center [503, 158] width 62 height 16
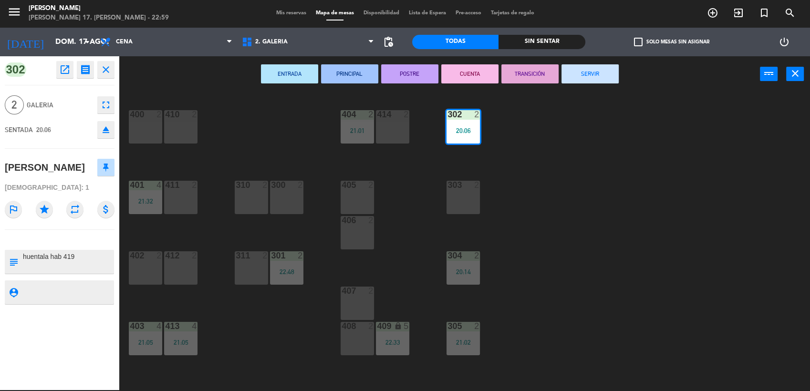
click at [600, 73] on button "SERVIR" at bounding box center [590, 73] width 57 height 19
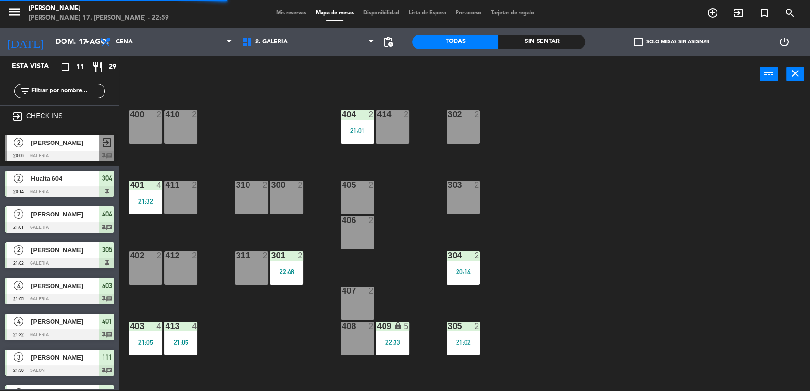
click at [469, 336] on div "305 2 21:02" at bounding box center [463, 338] width 33 height 33
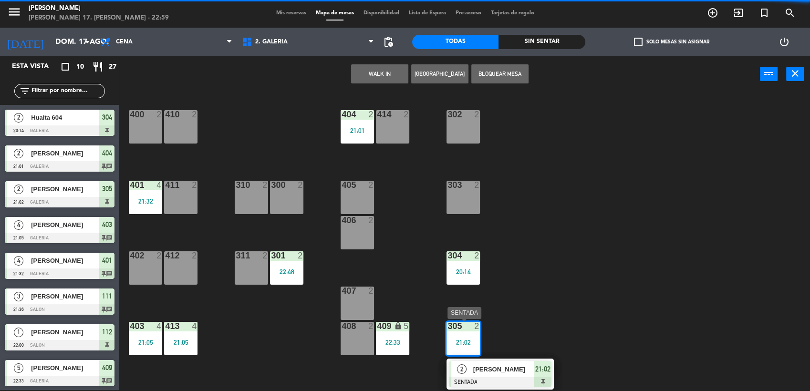
click at [518, 369] on span "[PERSON_NAME]" at bounding box center [503, 369] width 61 height 10
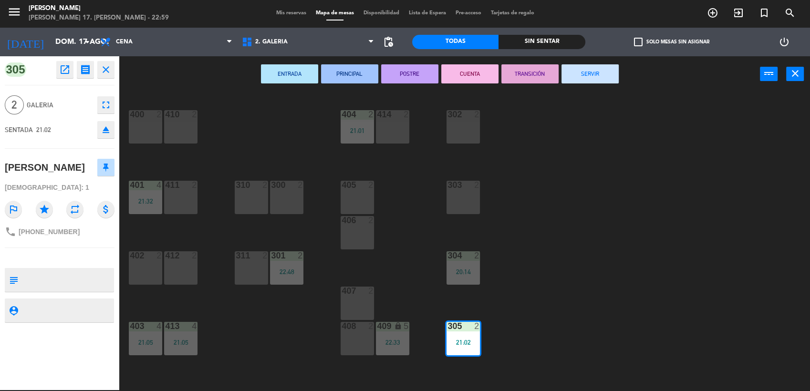
click at [600, 76] on button "SERVIR" at bounding box center [590, 73] width 57 height 19
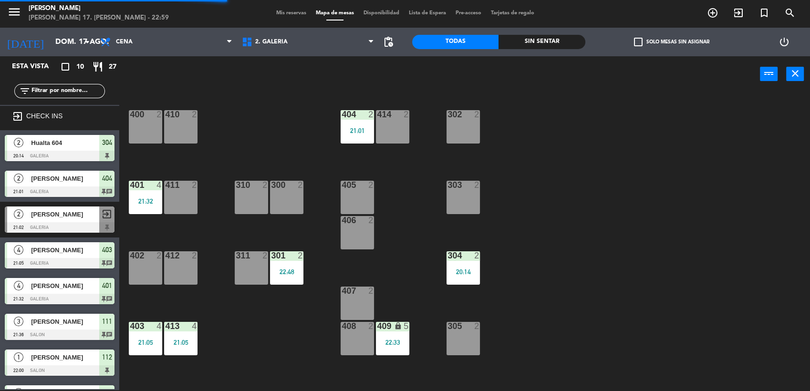
click at [458, 271] on div "20:14" at bounding box center [463, 272] width 33 height 7
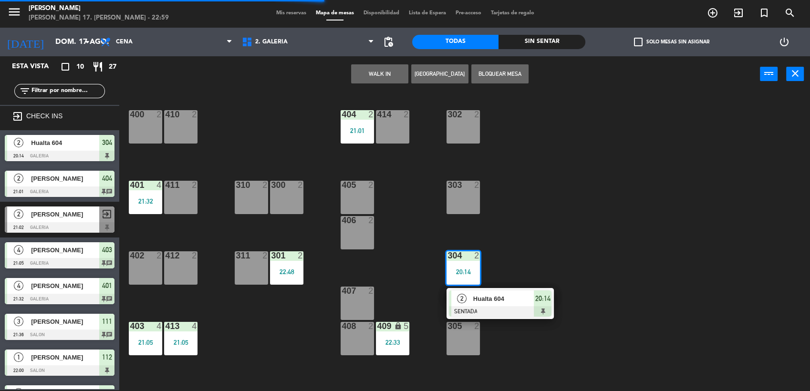
click at [514, 307] on div at bounding box center [500, 311] width 103 height 10
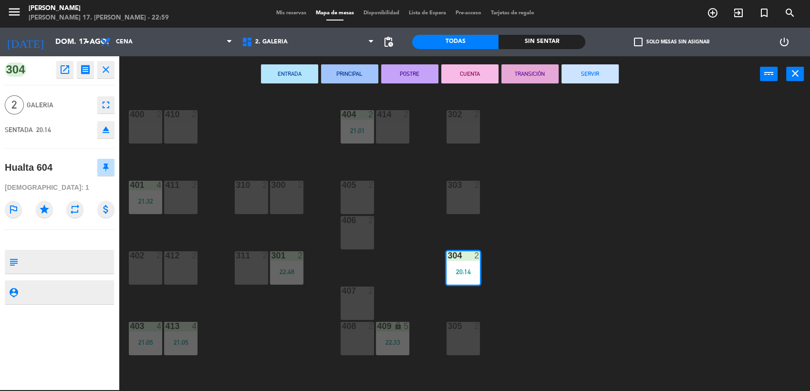
click at [588, 71] on button "SERVIR" at bounding box center [590, 73] width 57 height 19
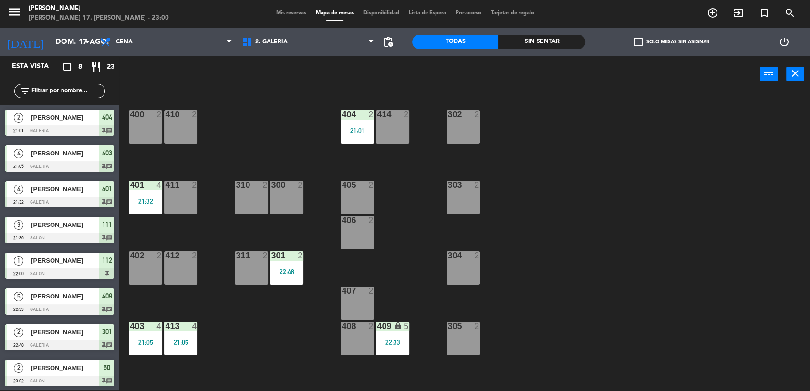
click at [278, 8] on div "menu [PERSON_NAME] [PERSON_NAME] 17. [PERSON_NAME] - 23:00 Mis reservas Mapa de…" at bounding box center [405, 13] width 810 height 29
click at [286, 12] on span "Mis reservas" at bounding box center [291, 12] width 40 height 5
